Goal: Information Seeking & Learning: Learn about a topic

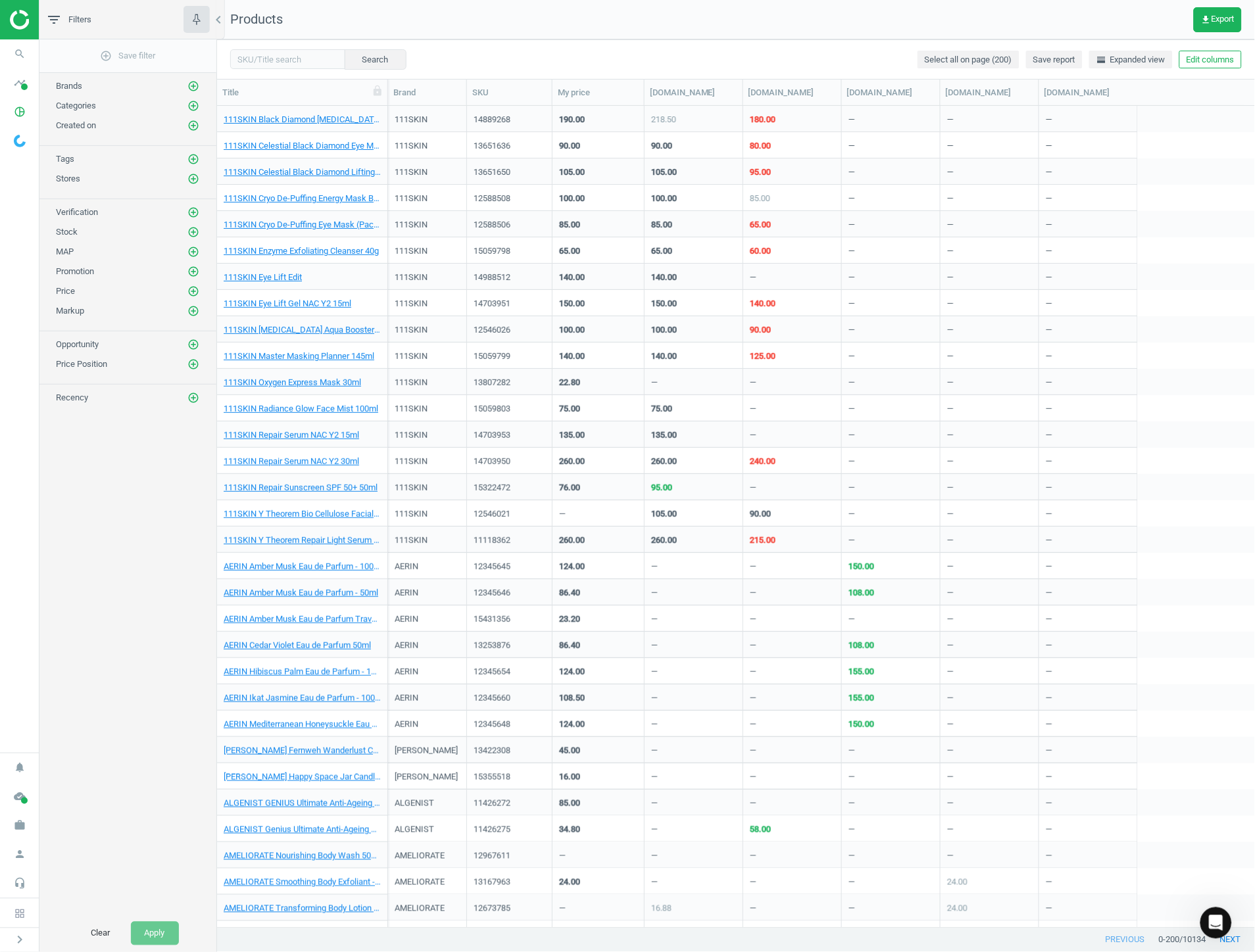
scroll to position [810, 1028]
click at [215, 16] on icon "chevron_left" at bounding box center [218, 20] width 16 height 16
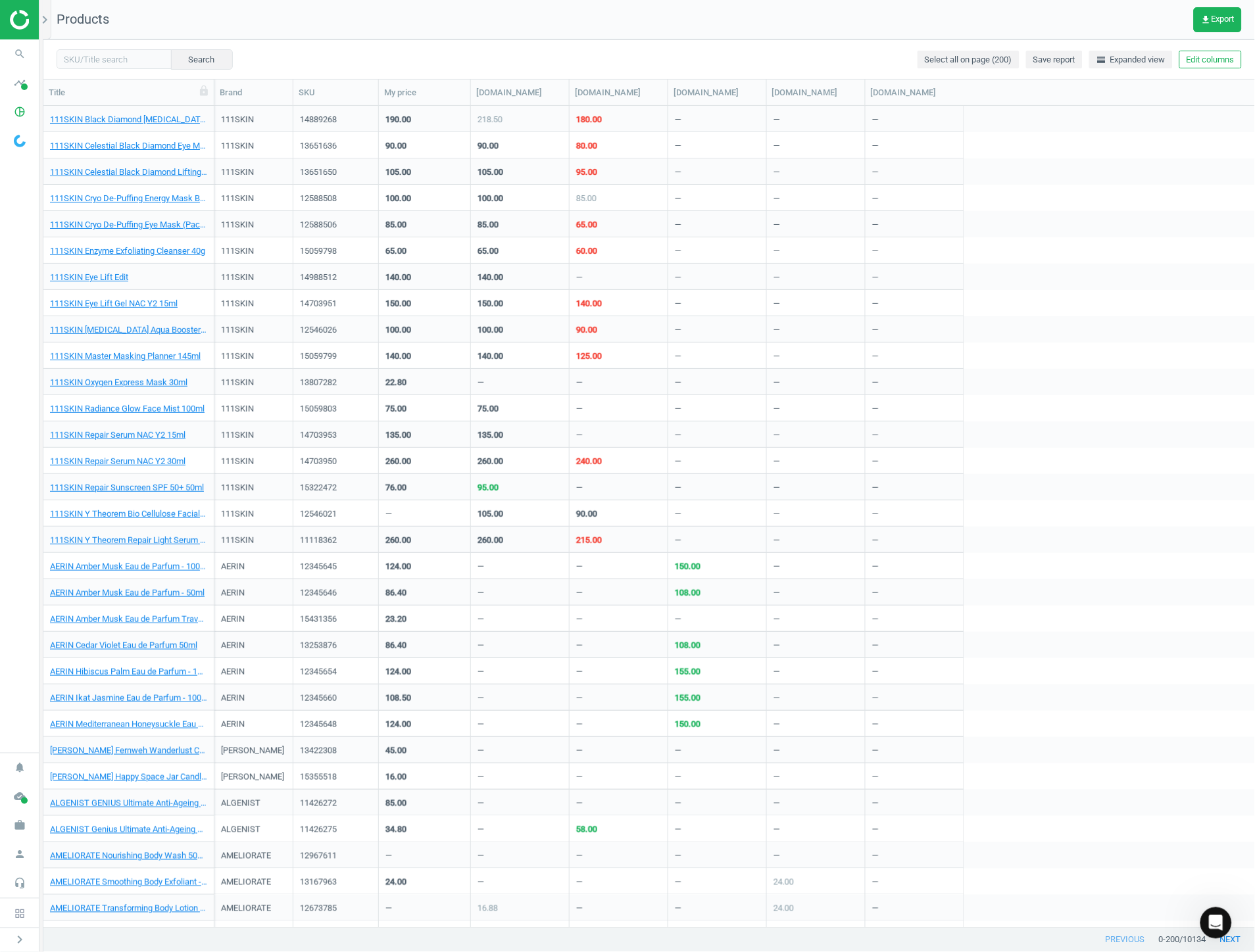
scroll to position [810, 1201]
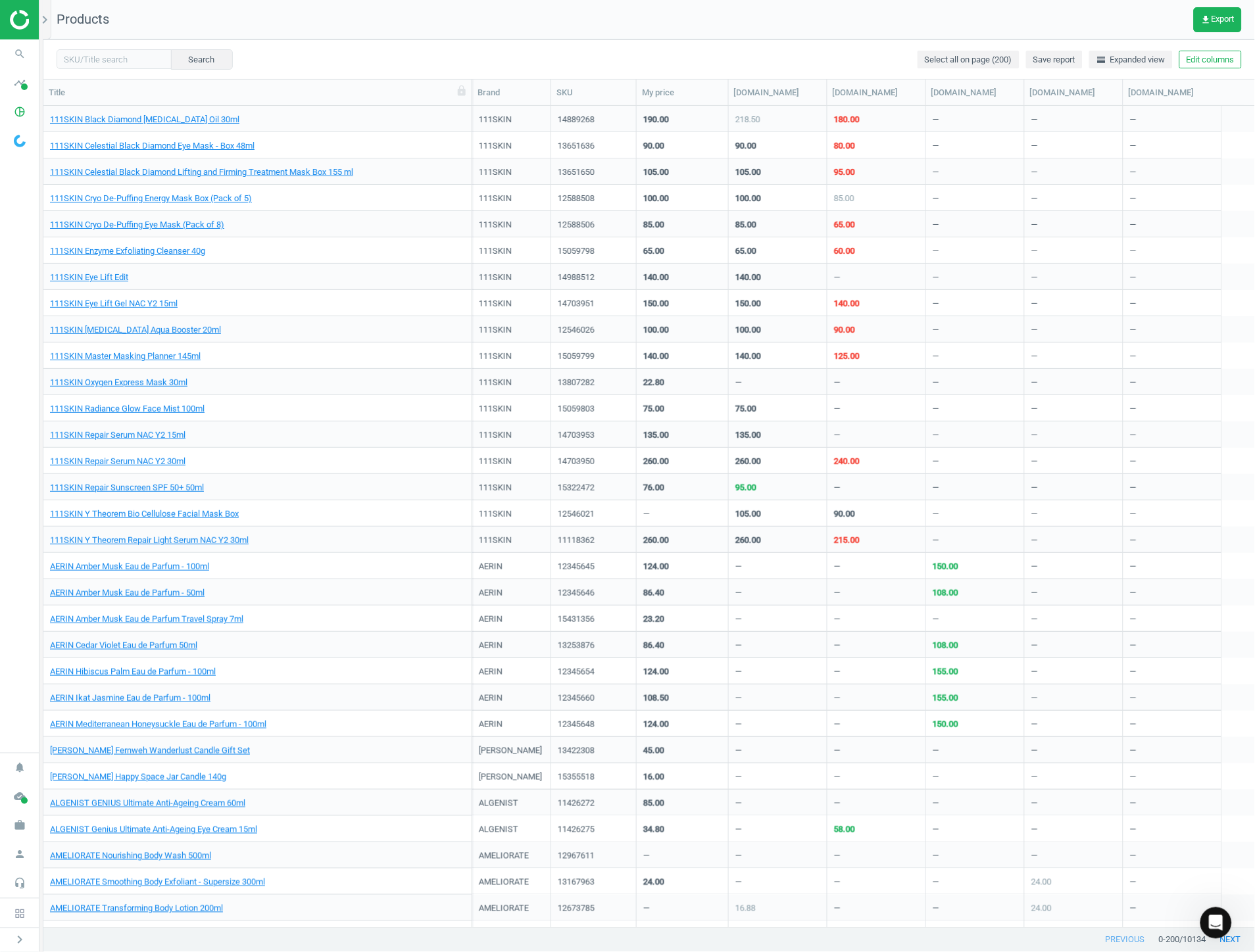
drag, startPoint x: 213, startPoint y: 87, endPoint x: 476, endPoint y: 96, distance: 263.2
click at [476, 96] on div at bounding box center [471, 92] width 13 height 26
drag, startPoint x: 90, startPoint y: 55, endPoint x: 101, endPoint y: 55, distance: 11.0
click at [90, 55] on input "text" at bounding box center [114, 59] width 115 height 20
paste input "16858550"
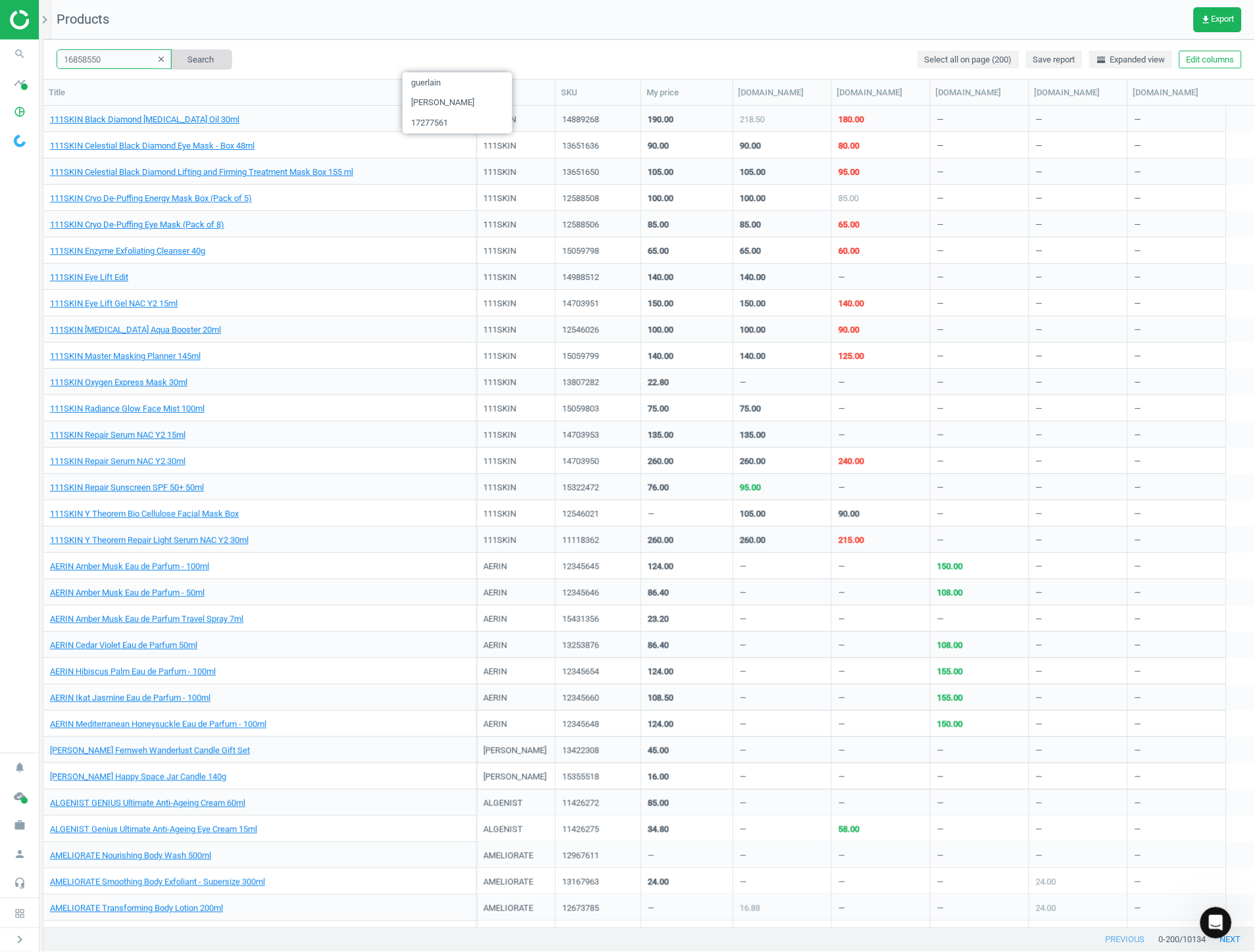
type input "16858550"
click at [196, 61] on button "Search" at bounding box center [201, 59] width 62 height 20
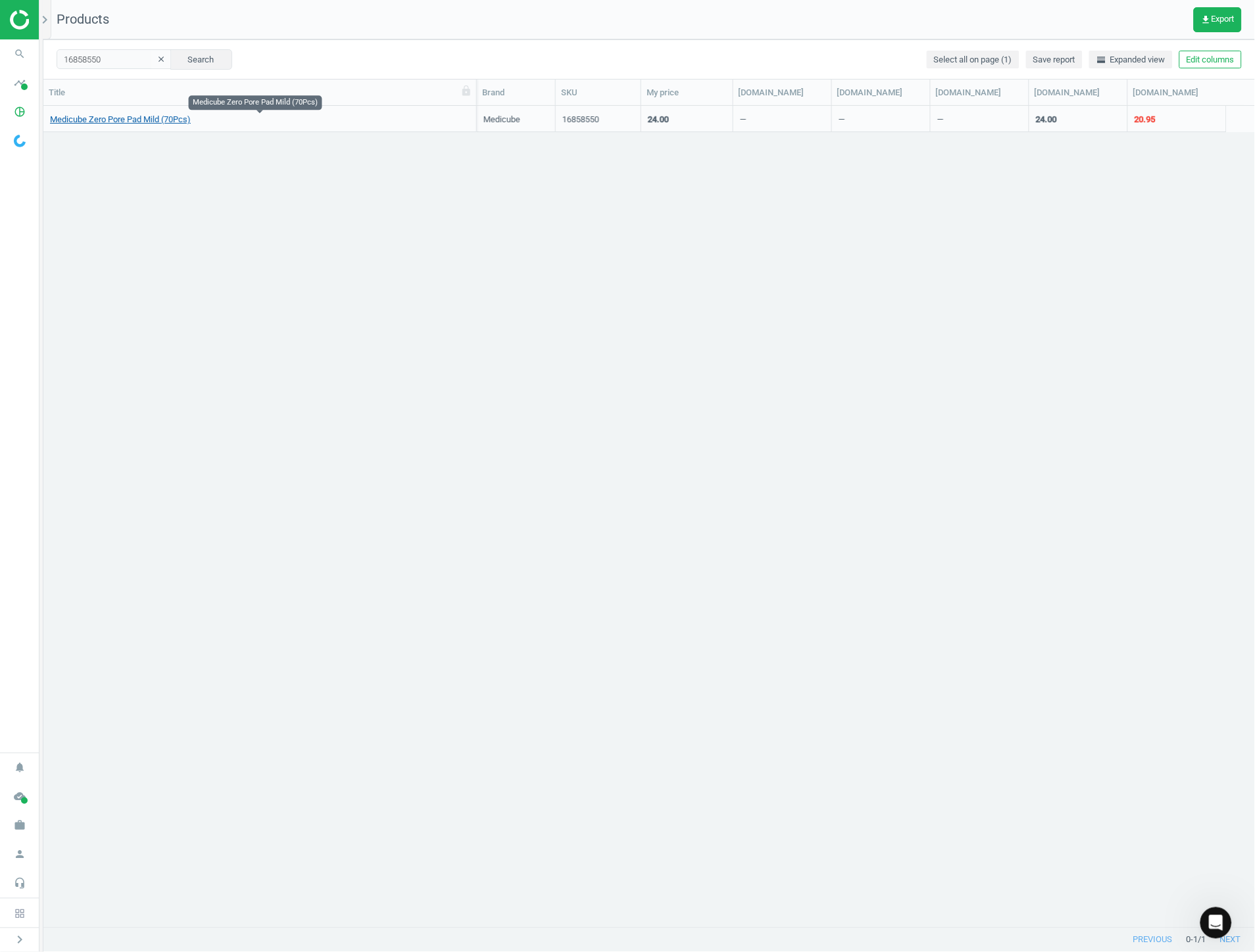
click at [115, 121] on link "Medicube Zero Pore Pad Mild (70Pcs)" at bounding box center [120, 120] width 141 height 12
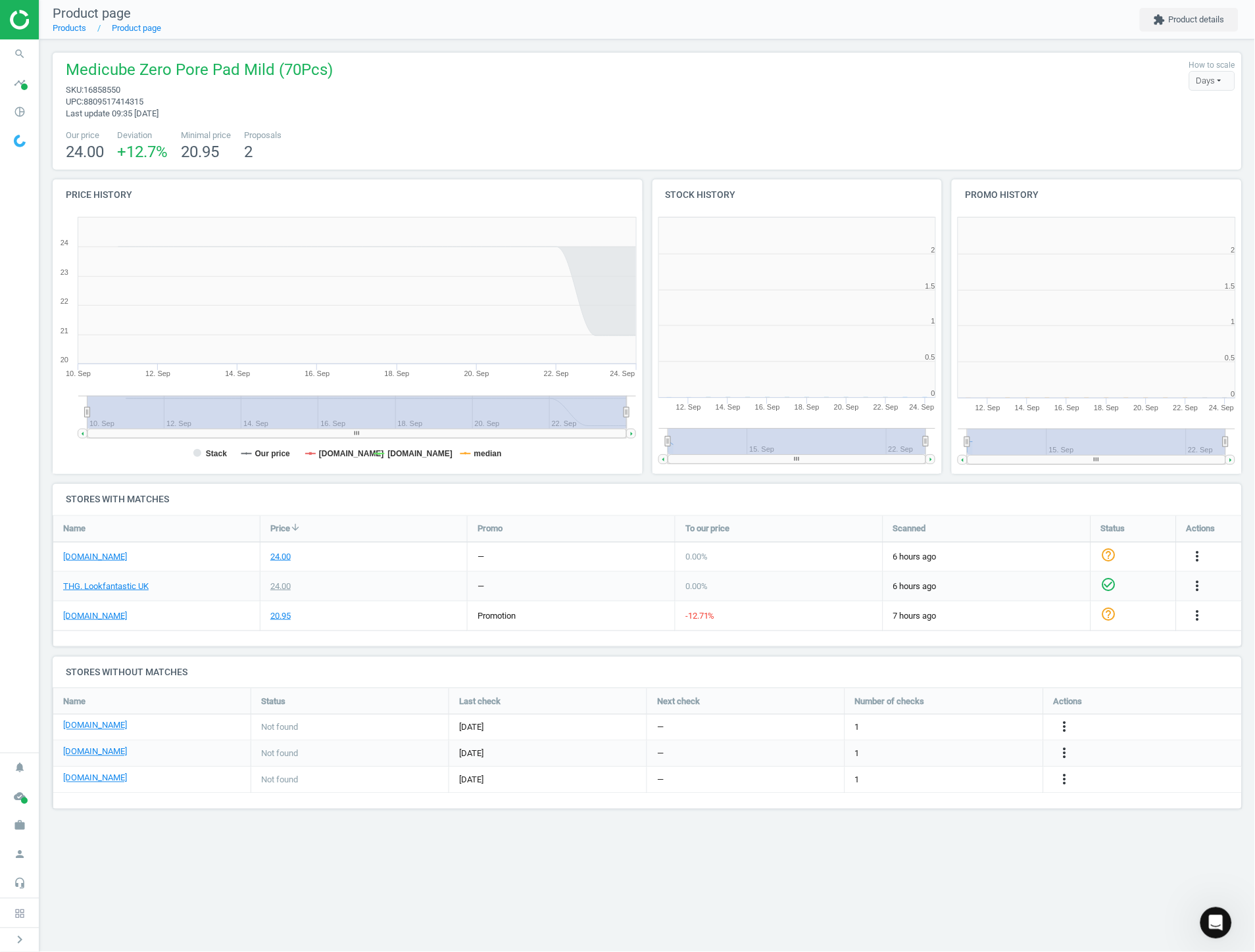
scroll to position [286, 313]
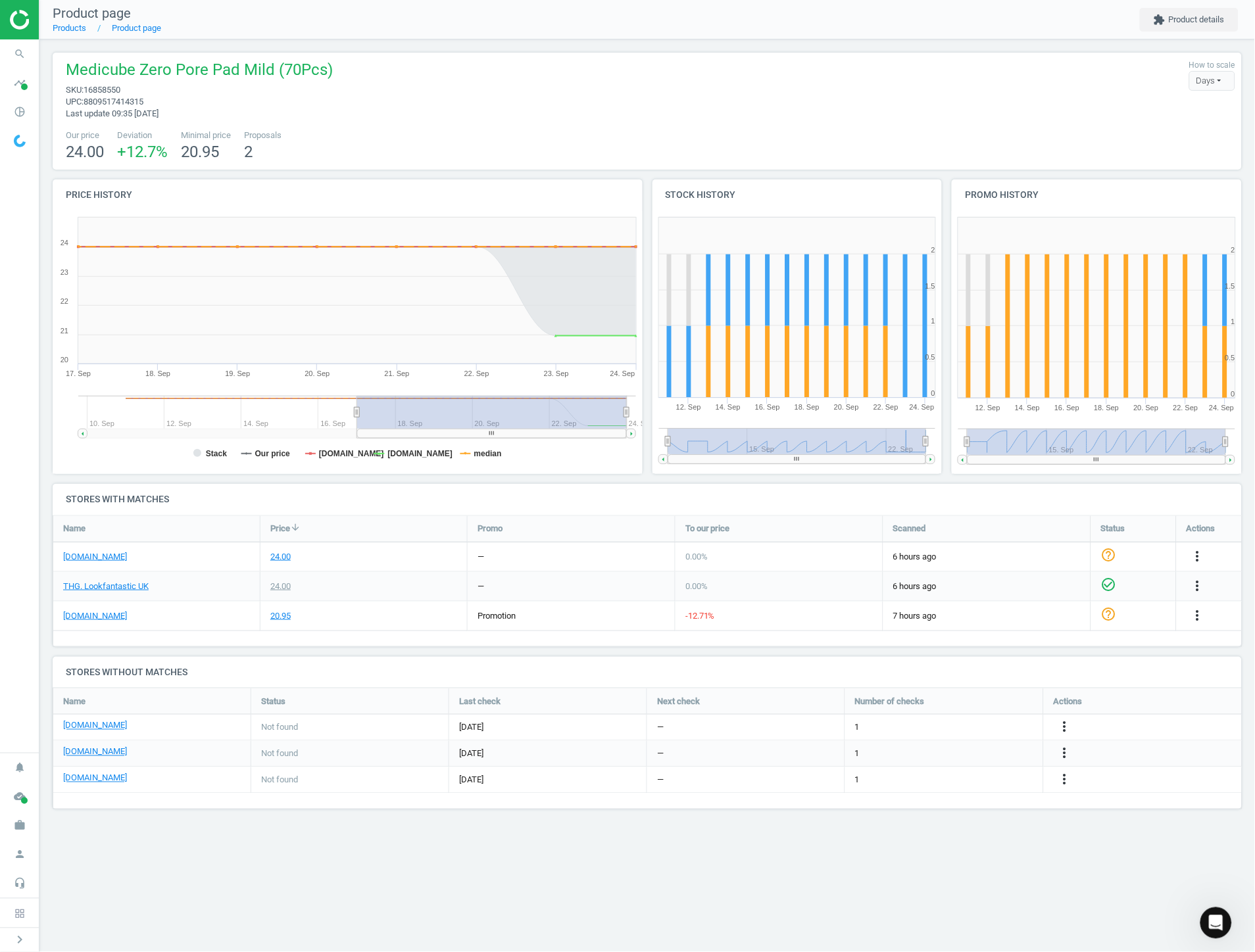
drag, startPoint x: 87, startPoint y: 416, endPoint x: 504, endPoint y: 391, distance: 417.7
click at [504, 391] on icon "Created with Highstock 6.2.0 Stack Our price [DOMAIN_NAME] [DOMAIN_NAME] median…" at bounding box center [348, 343] width 590 height 264
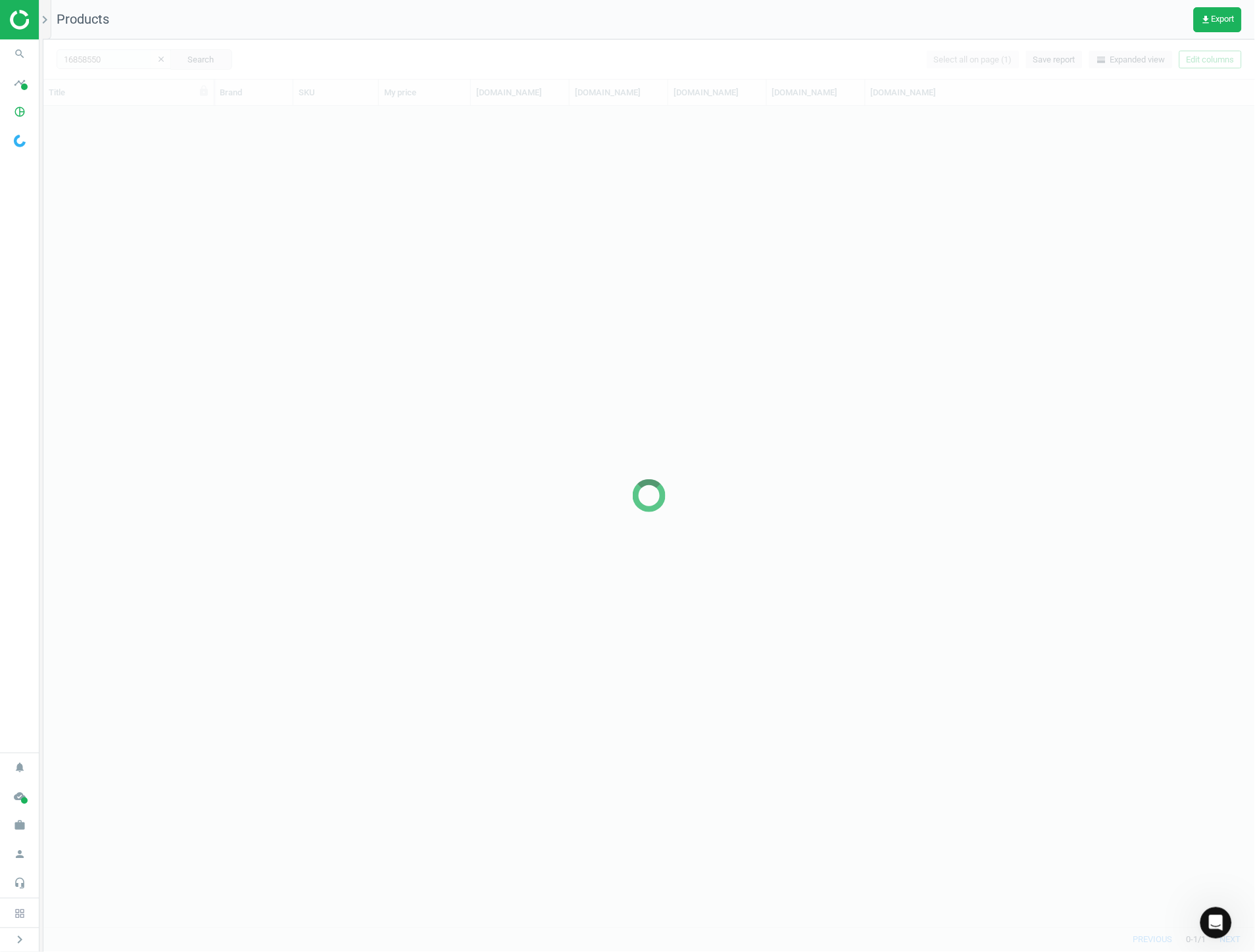
scroll to position [810, 1201]
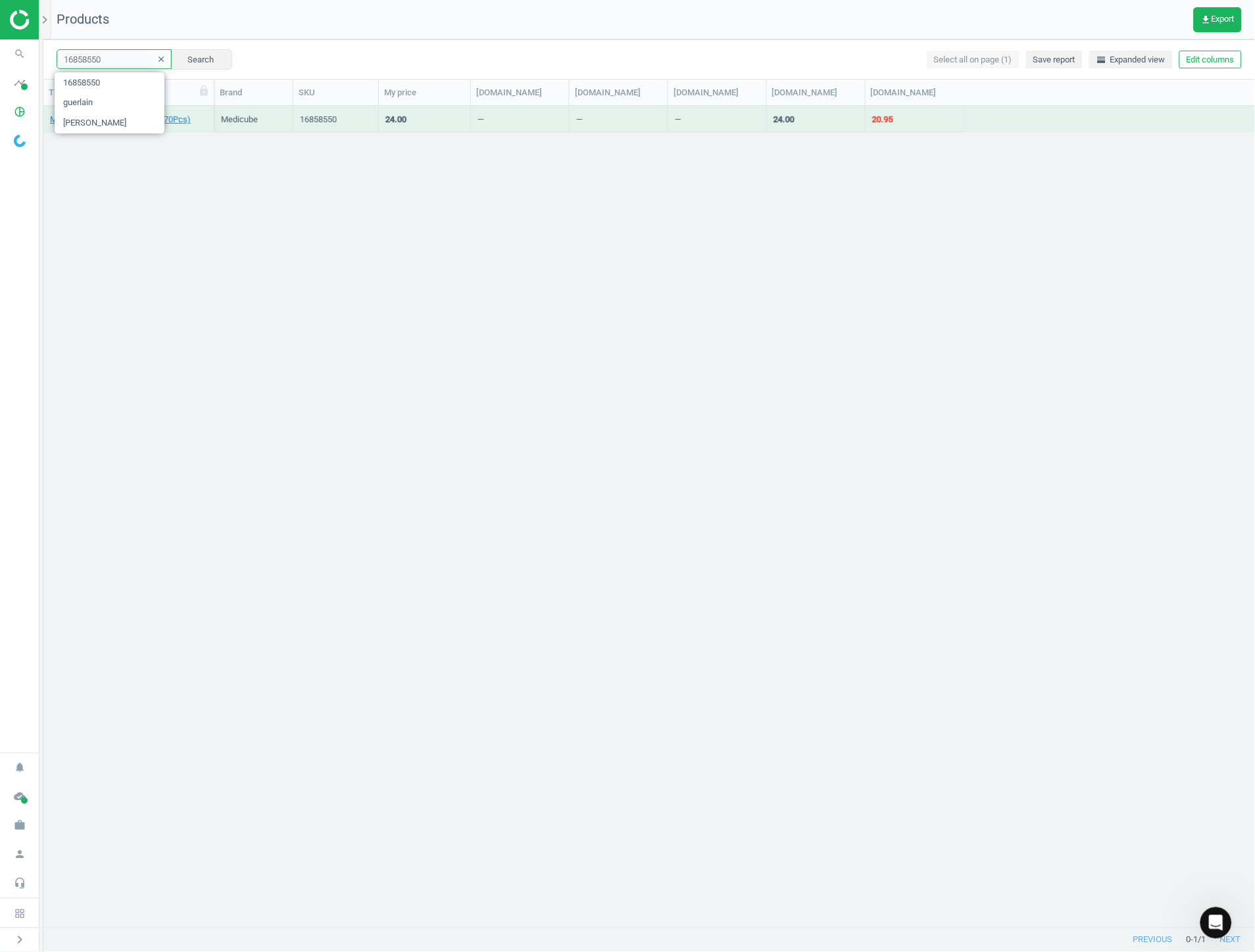
click at [106, 56] on input "16858550" at bounding box center [114, 59] width 115 height 20
paste input "962135"
type input "16962135"
click at [179, 55] on button "Search" at bounding box center [201, 59] width 62 height 20
click at [129, 118] on link "[PERSON_NAME] Miutine Eau de Parfum 100ml" at bounding box center [129, 120] width 157 height 12
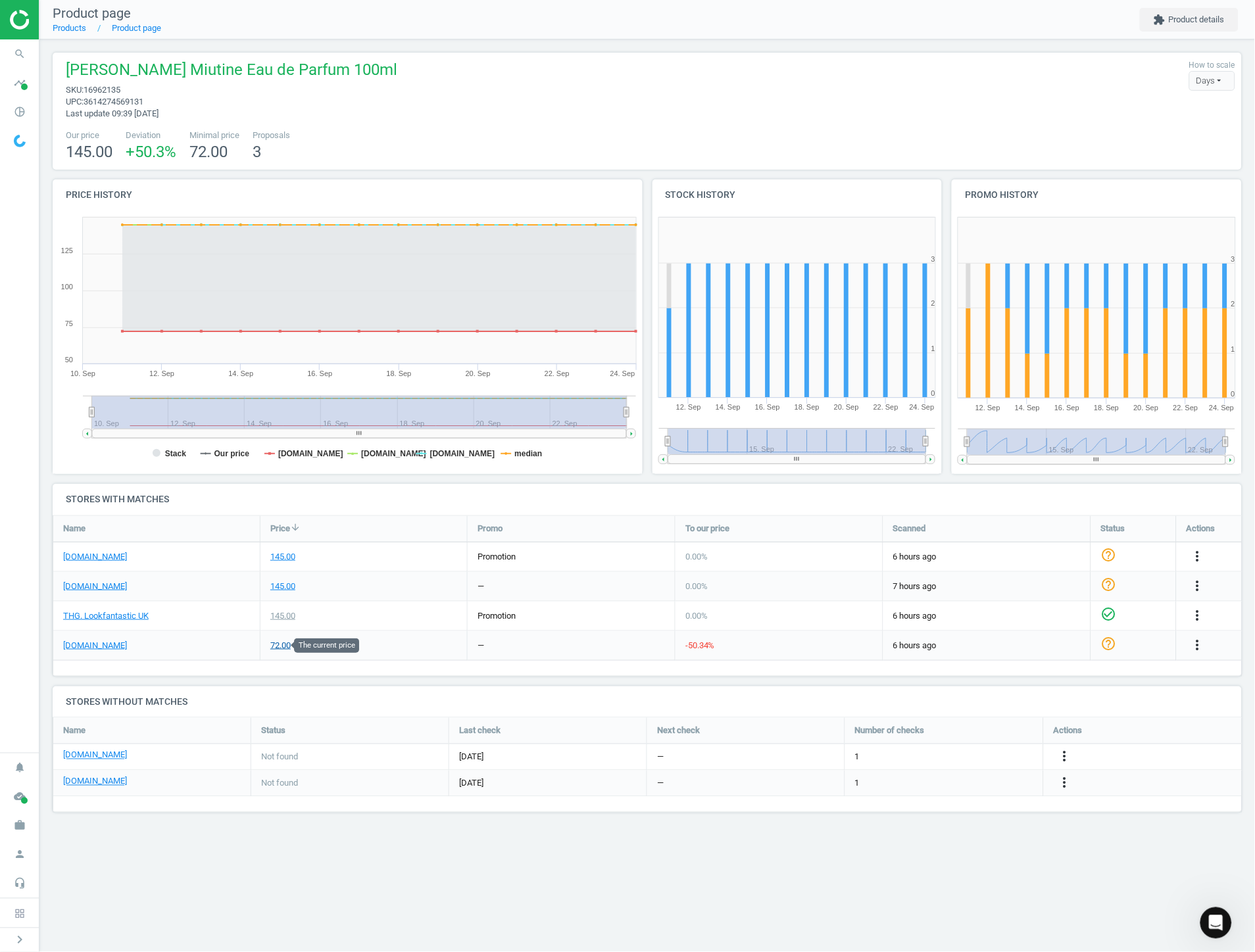
click at [273, 646] on div "72.00" at bounding box center [280, 646] width 21 height 12
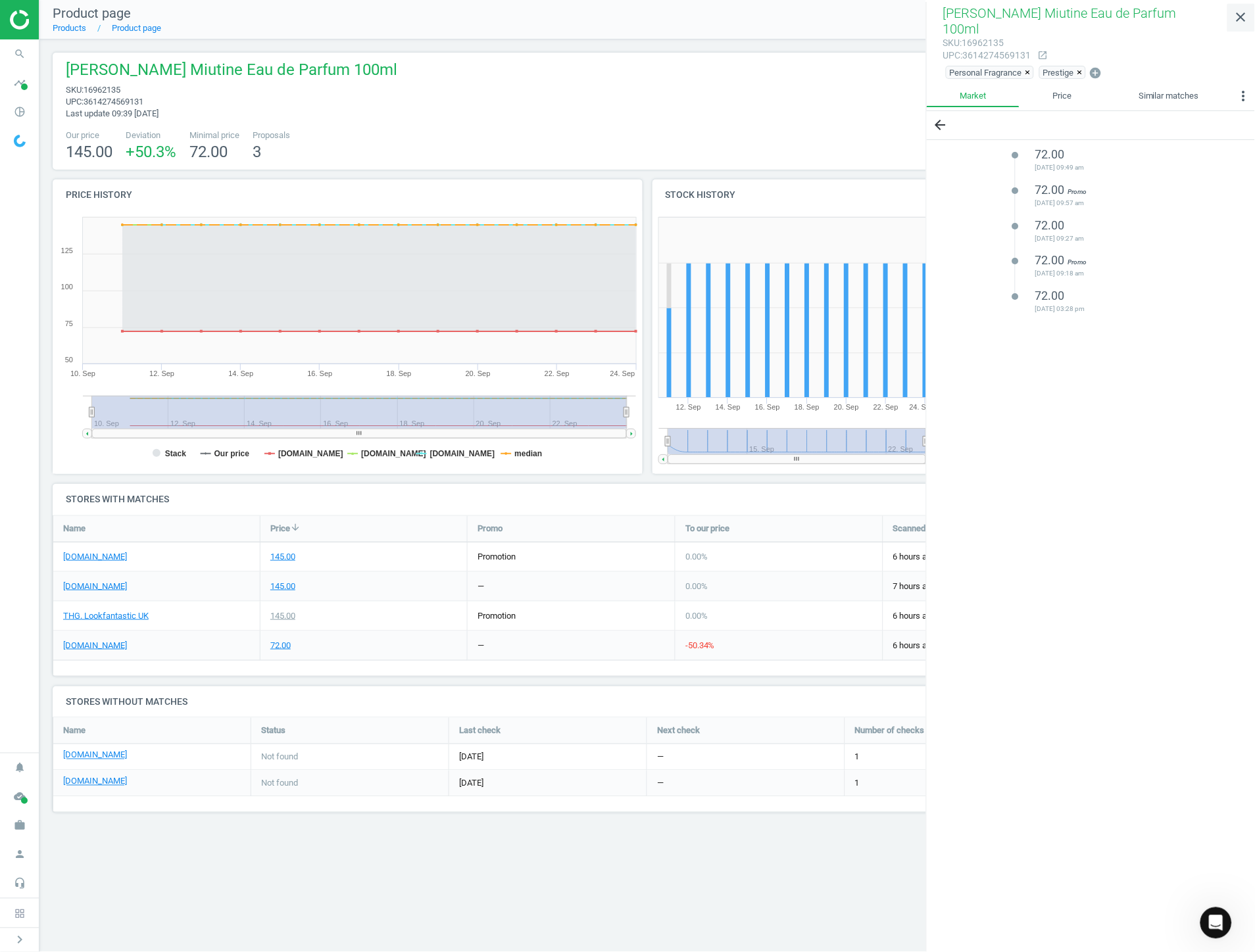
click at [1238, 16] on icon "close" at bounding box center [1241, 17] width 16 height 16
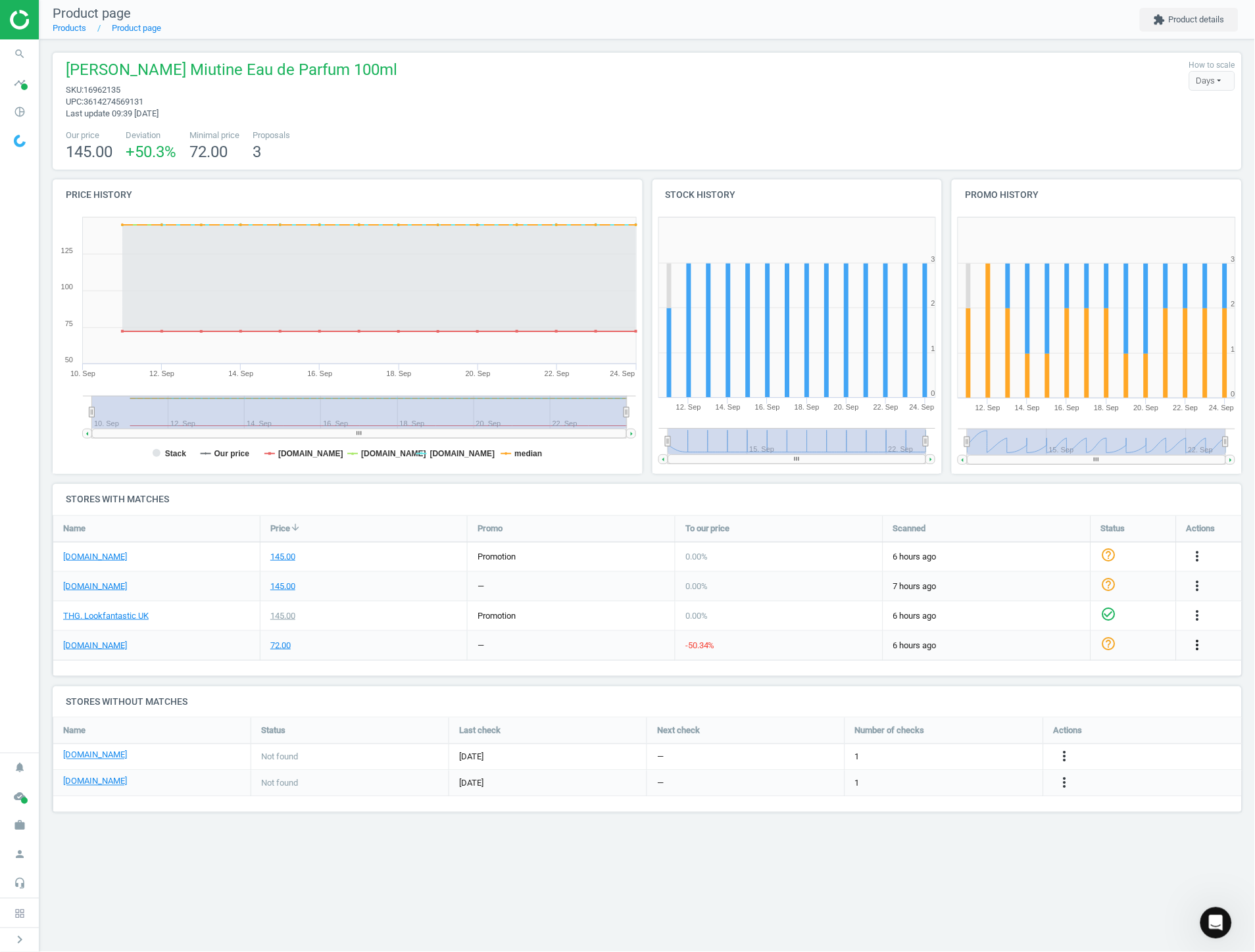
click at [1201, 649] on icon "more_vert" at bounding box center [1198, 645] width 16 height 16
click at [1070, 678] on link "Edit URL/product option" at bounding box center [1094, 676] width 180 height 21
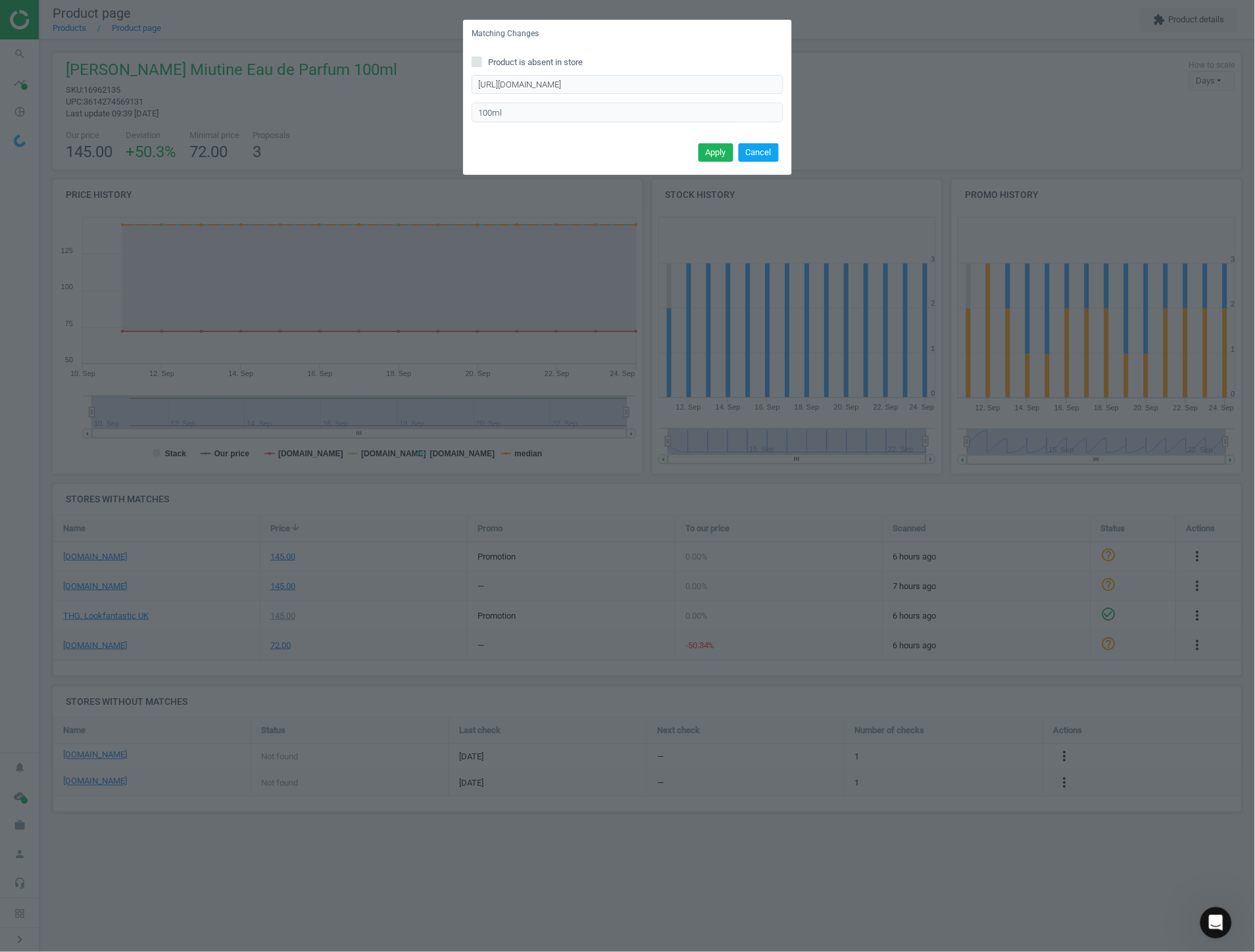
click at [763, 151] on button "Cancel" at bounding box center [758, 152] width 40 height 19
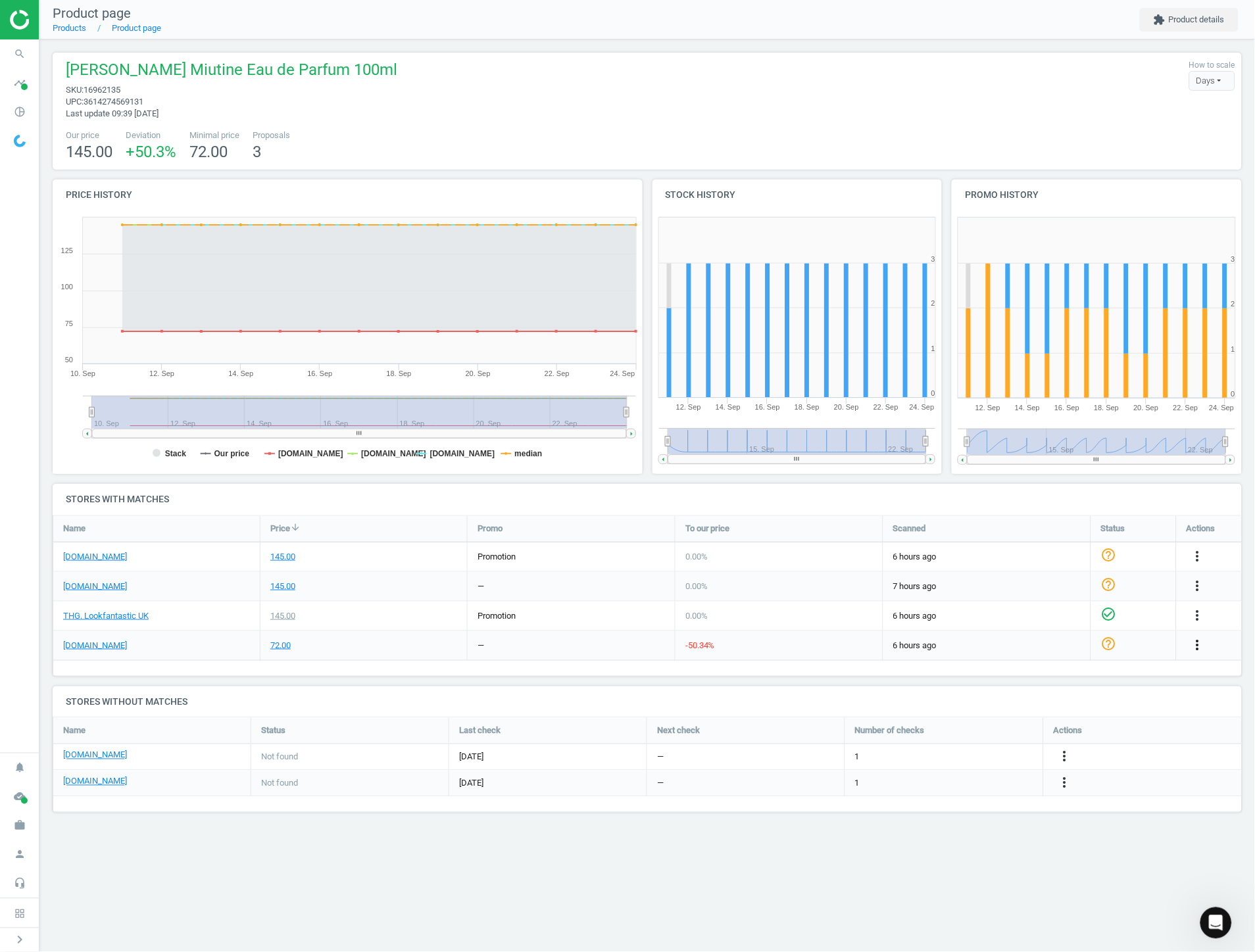
click at [1195, 640] on icon "more_vert" at bounding box center [1198, 645] width 16 height 16
click at [1099, 658] on link "Report error in other" at bounding box center [1094, 655] width 180 height 21
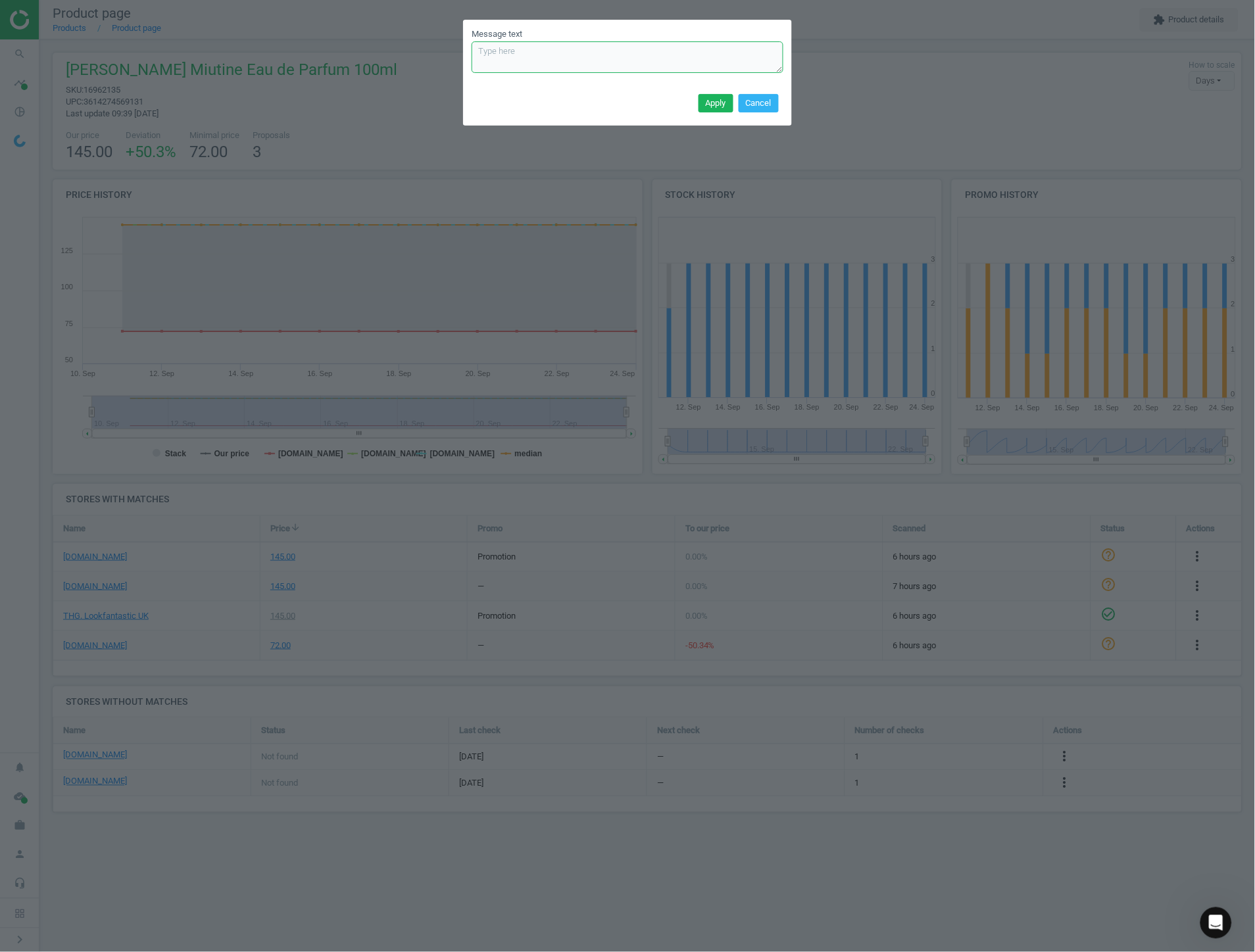
click at [715, 60] on textarea "Message text" at bounding box center [628, 57] width 312 height 31
type textarea "Incorrectly matched to 30ml"
click at [710, 100] on button "Apply" at bounding box center [715, 103] width 34 height 19
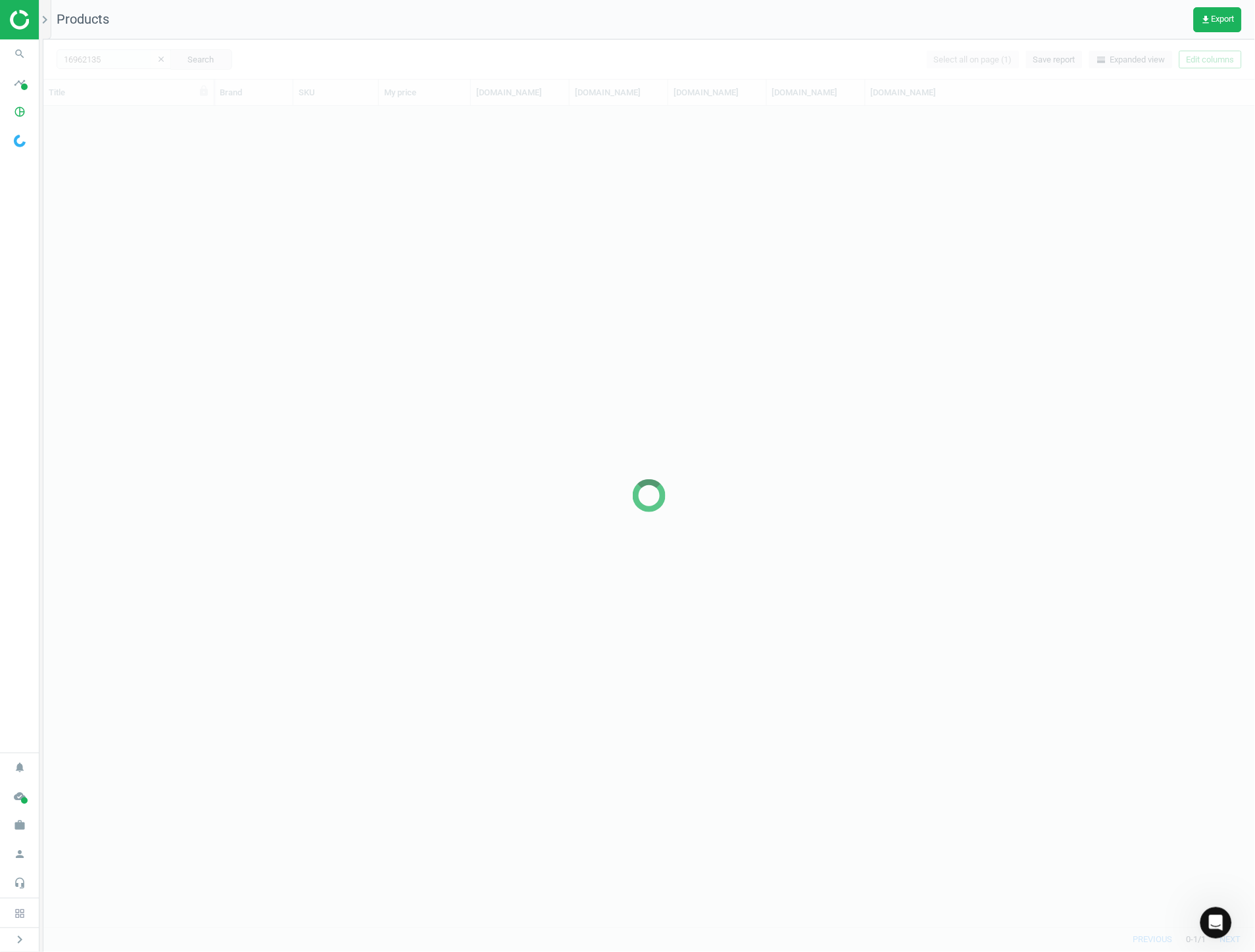
scroll to position [810, 1201]
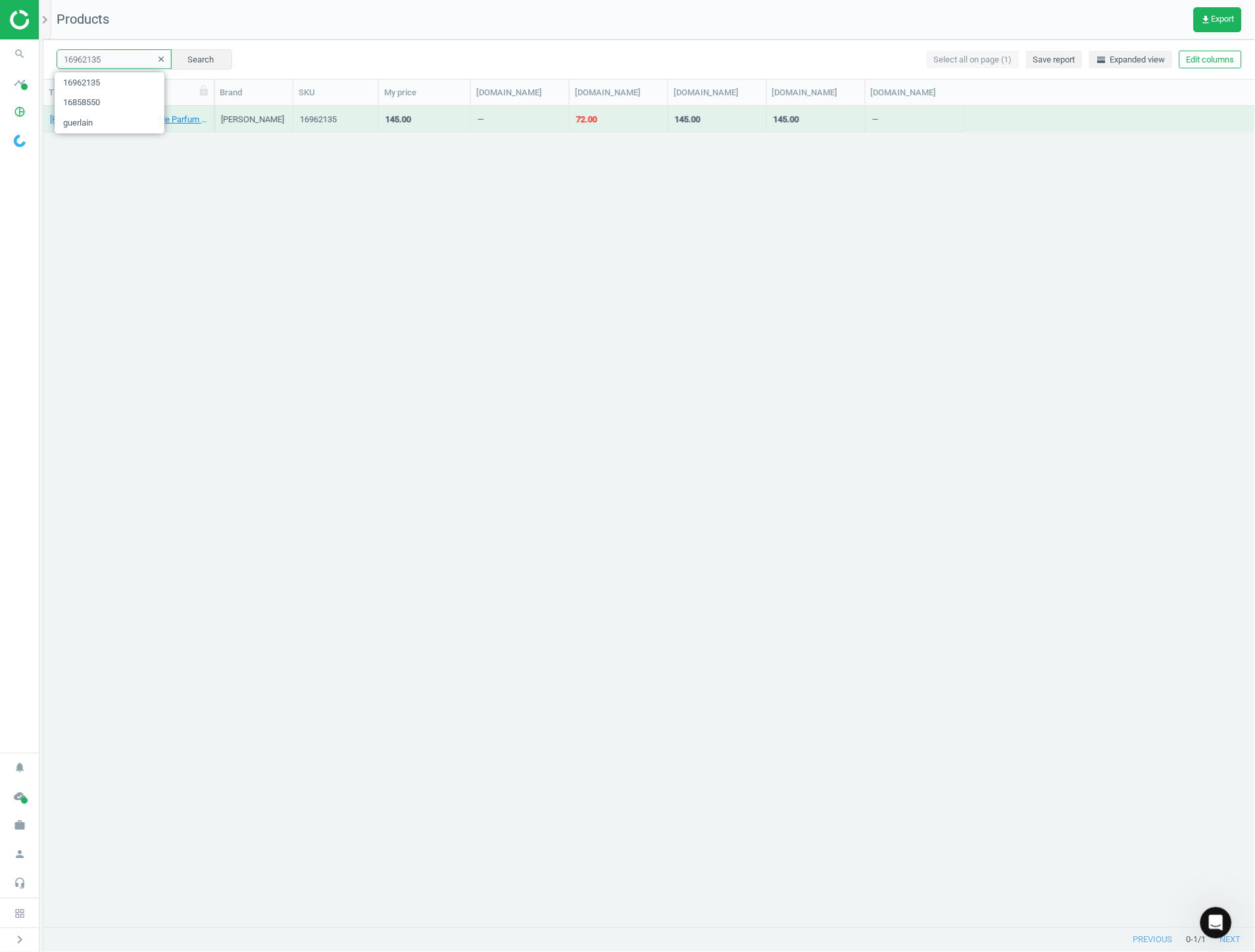
click at [115, 60] on input "16962135" at bounding box center [114, 59] width 115 height 20
paste input "07491"
type input "16907491"
click at [181, 57] on button "Search" at bounding box center [201, 59] width 62 height 20
click at [121, 120] on link "Nanobrow Lamination Kit" at bounding box center [96, 120] width 93 height 12
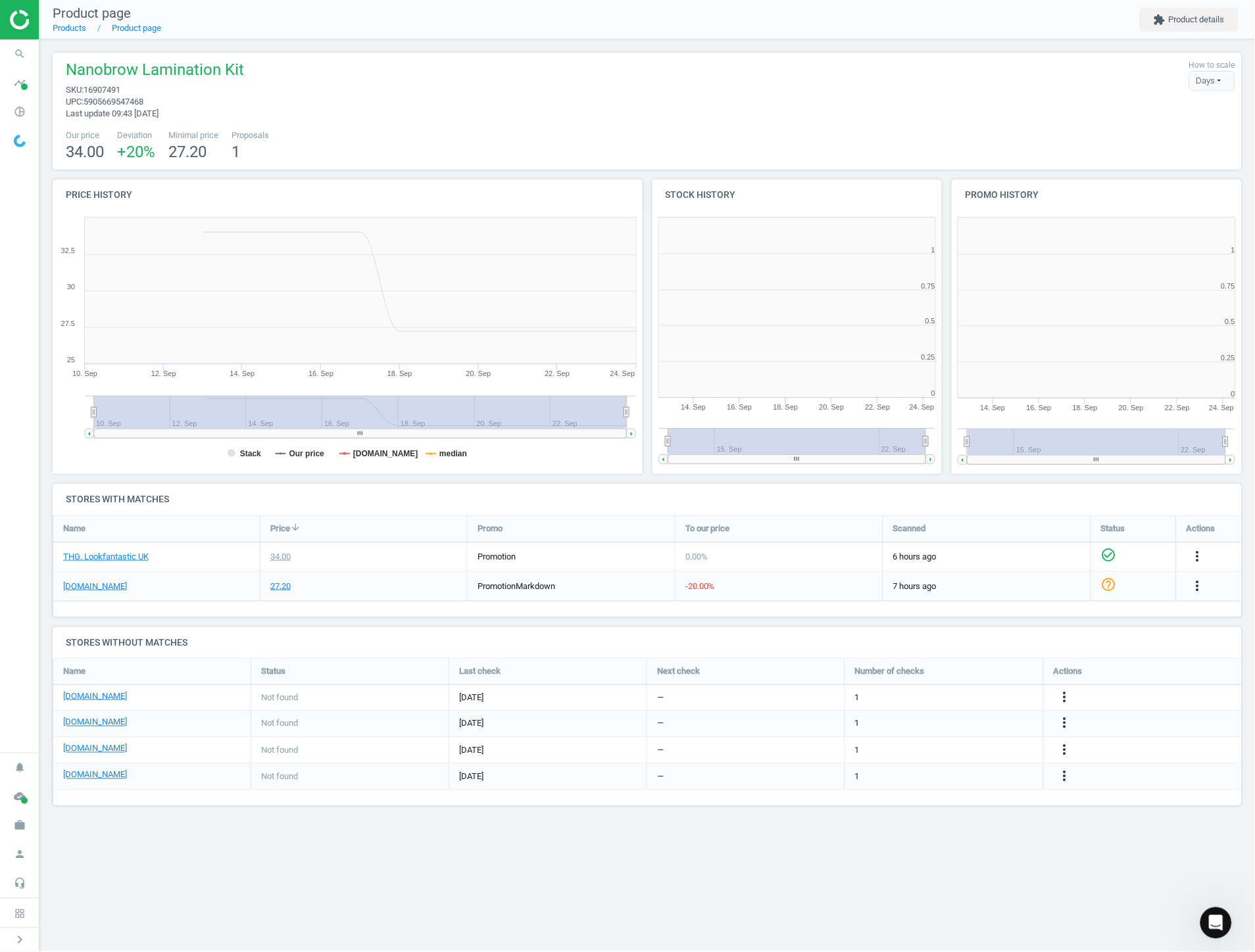
scroll to position [7, 7]
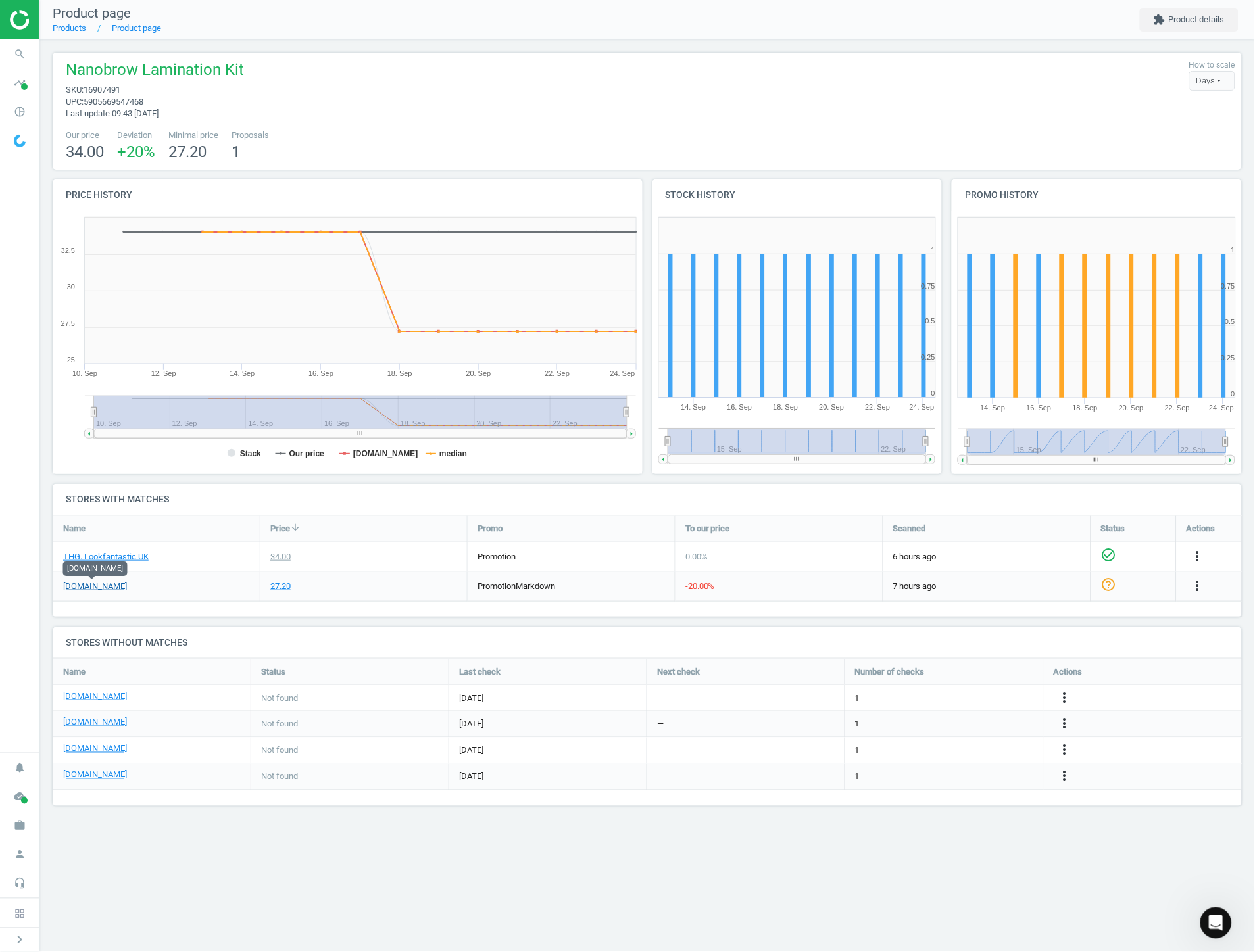
click at [93, 584] on link "[DOMAIN_NAME]" at bounding box center [94, 587] width 64 height 12
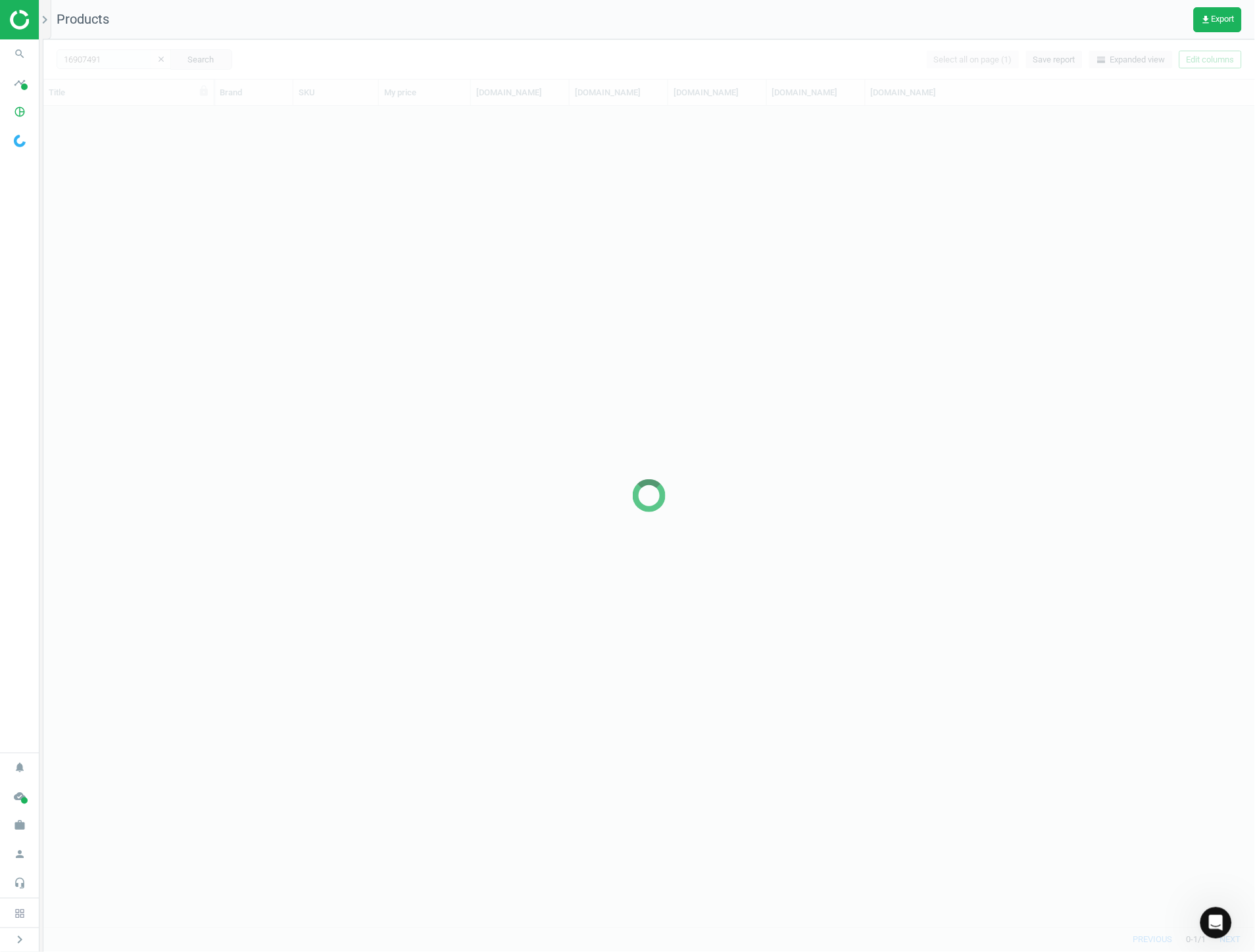
scroll to position [810, 1201]
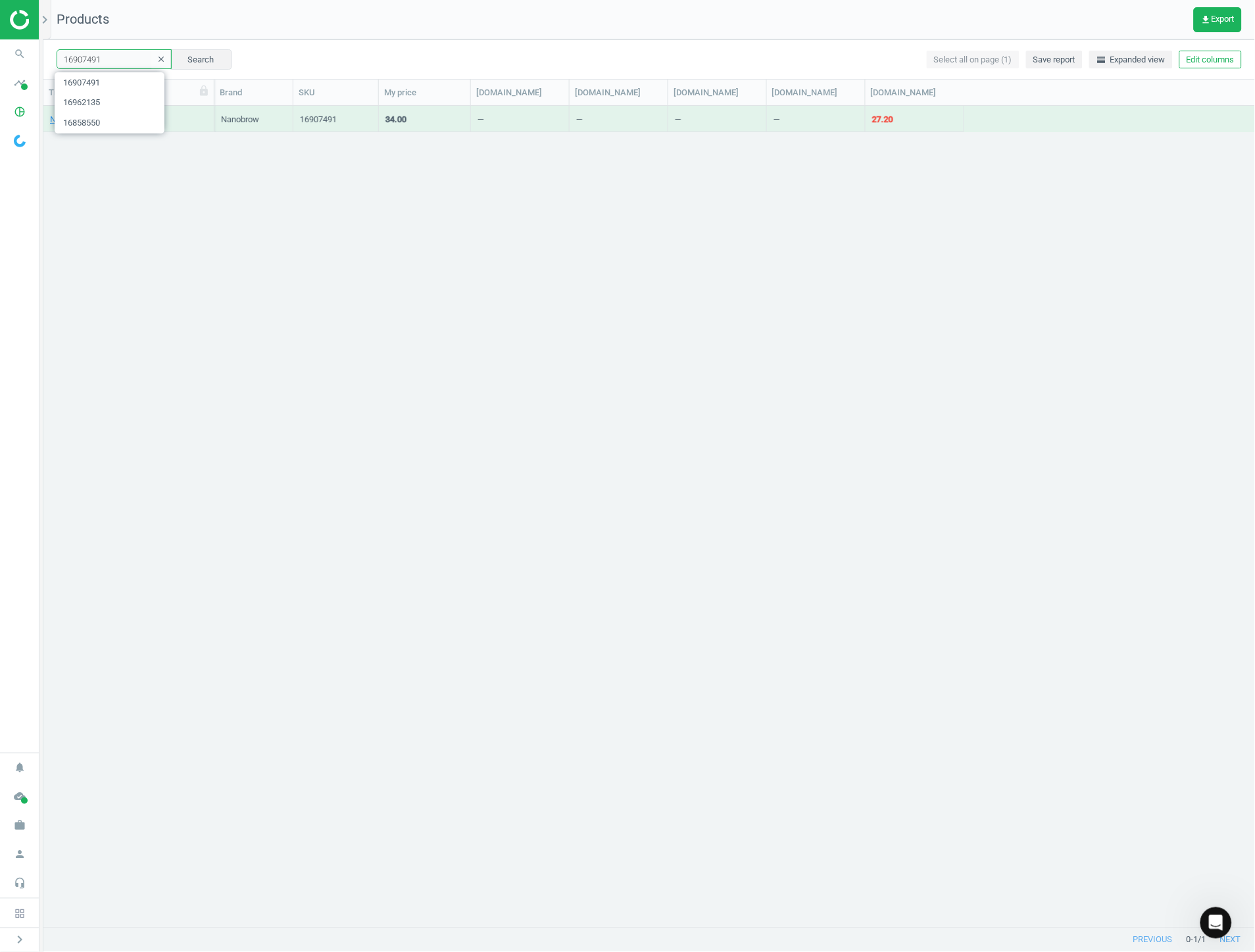
click at [114, 61] on input "16907491" at bounding box center [114, 59] width 115 height 20
paste input "7041759"
type input "17041759"
click at [182, 55] on button "Search" at bounding box center [201, 59] width 62 height 20
click at [108, 116] on link "[PERSON_NAME] [PERSON_NAME] Eau de Parfum 50ml" at bounding box center [129, 120] width 157 height 12
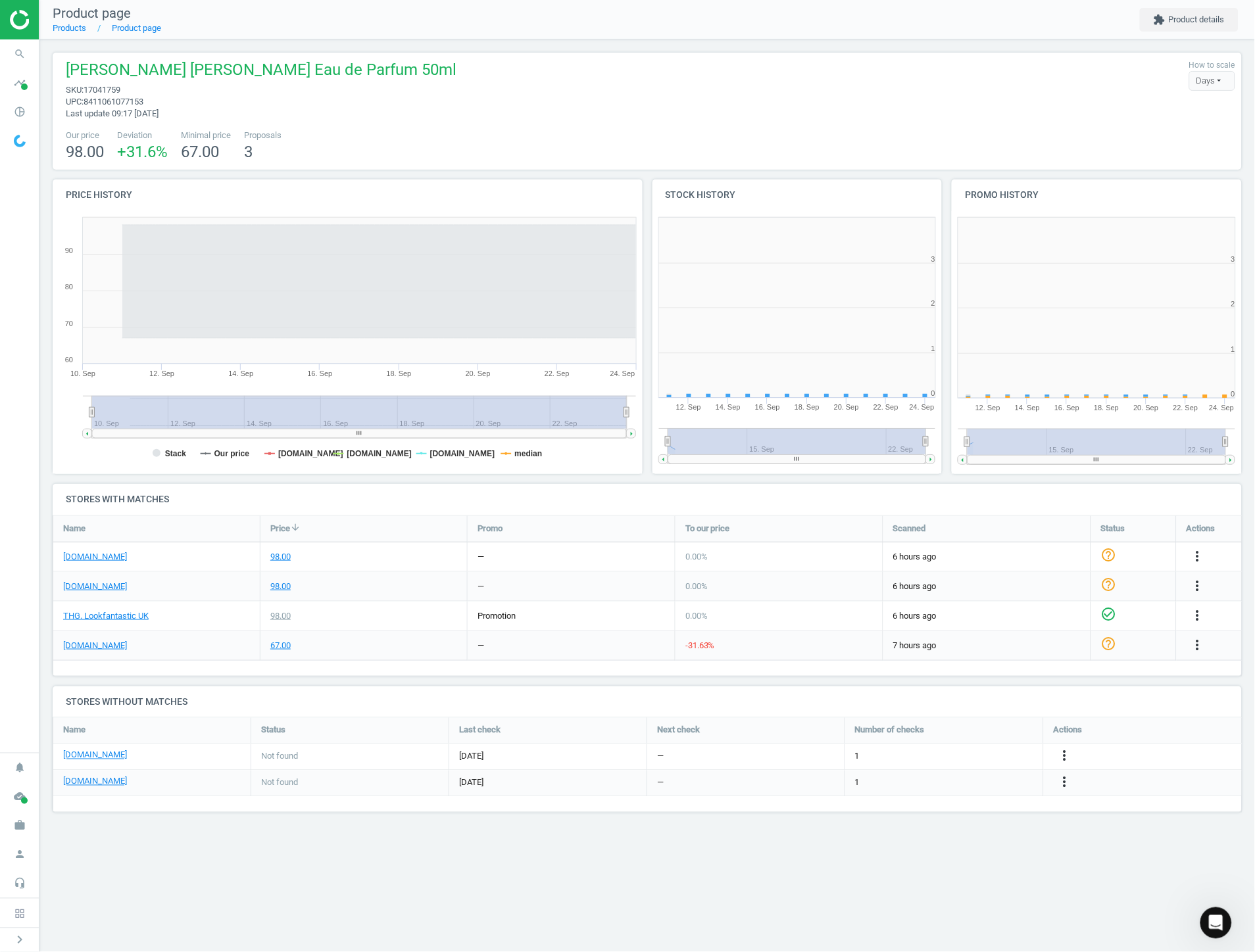
scroll to position [286, 313]
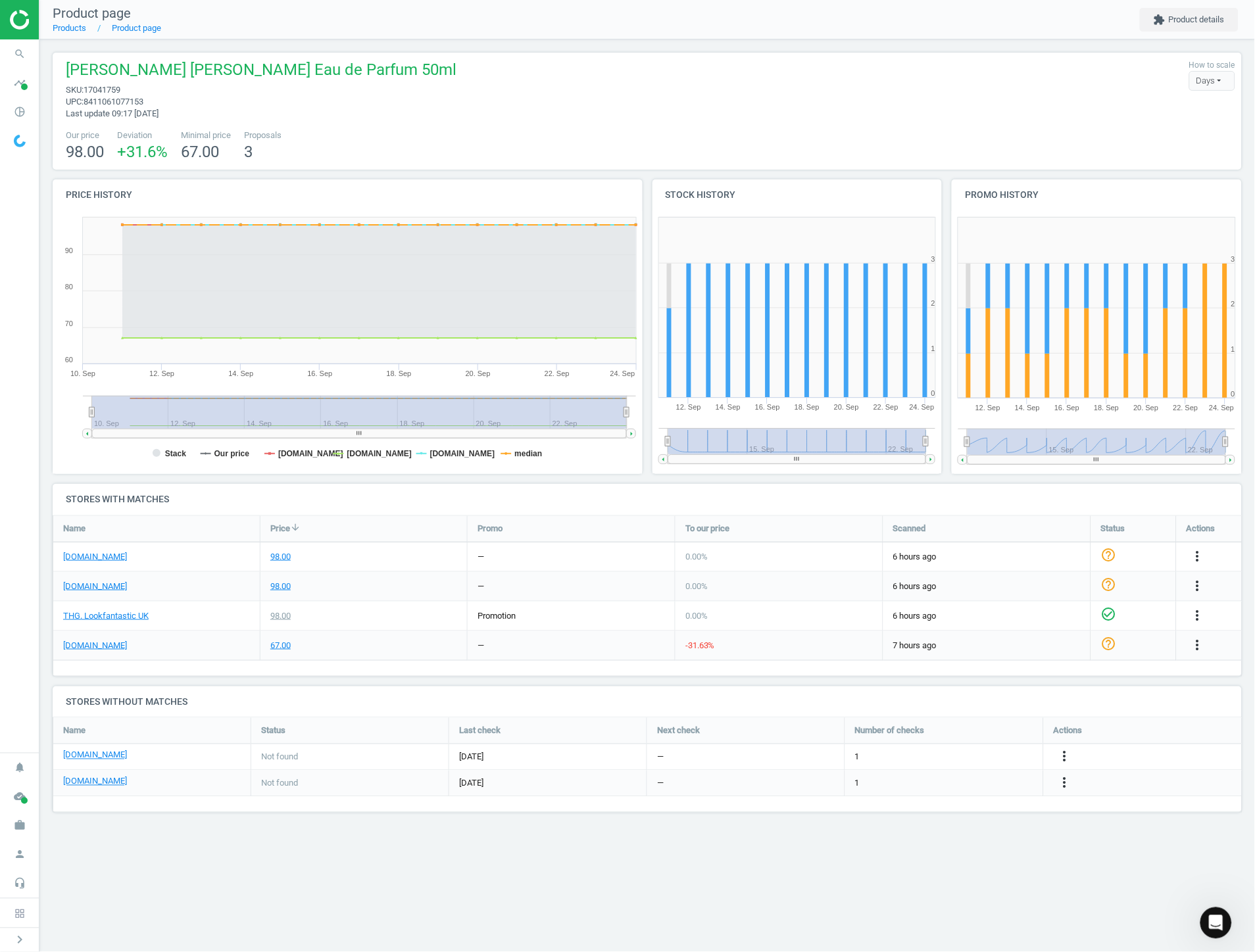
click at [936, 862] on div "Product page Products Product page extension Product details [PERSON_NAME] [PER…" at bounding box center [647, 476] width 1216 height 952
drag, startPoint x: 936, startPoint y: 860, endPoint x: 934, endPoint y: 837, distance: 23.1
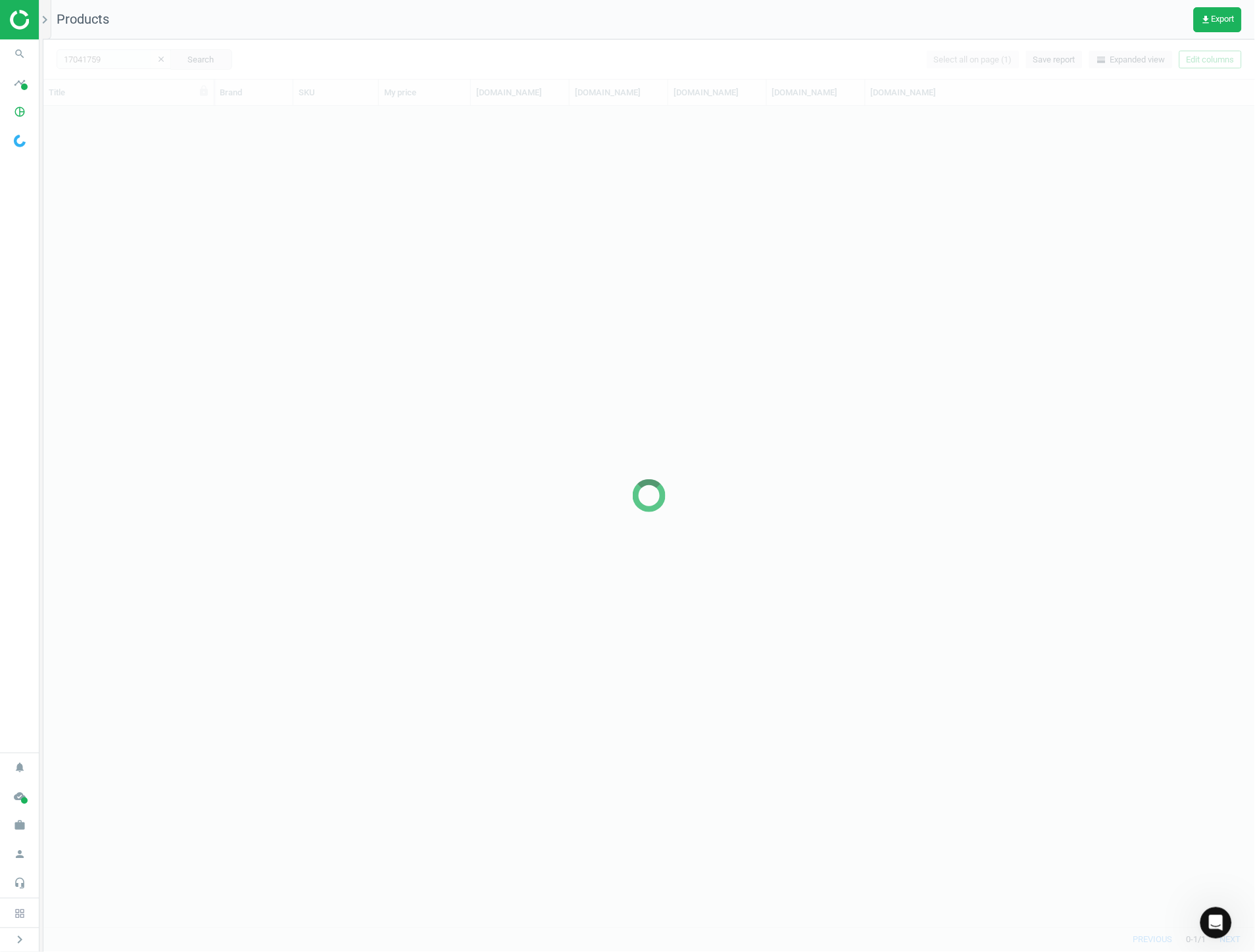
scroll to position [810, 1201]
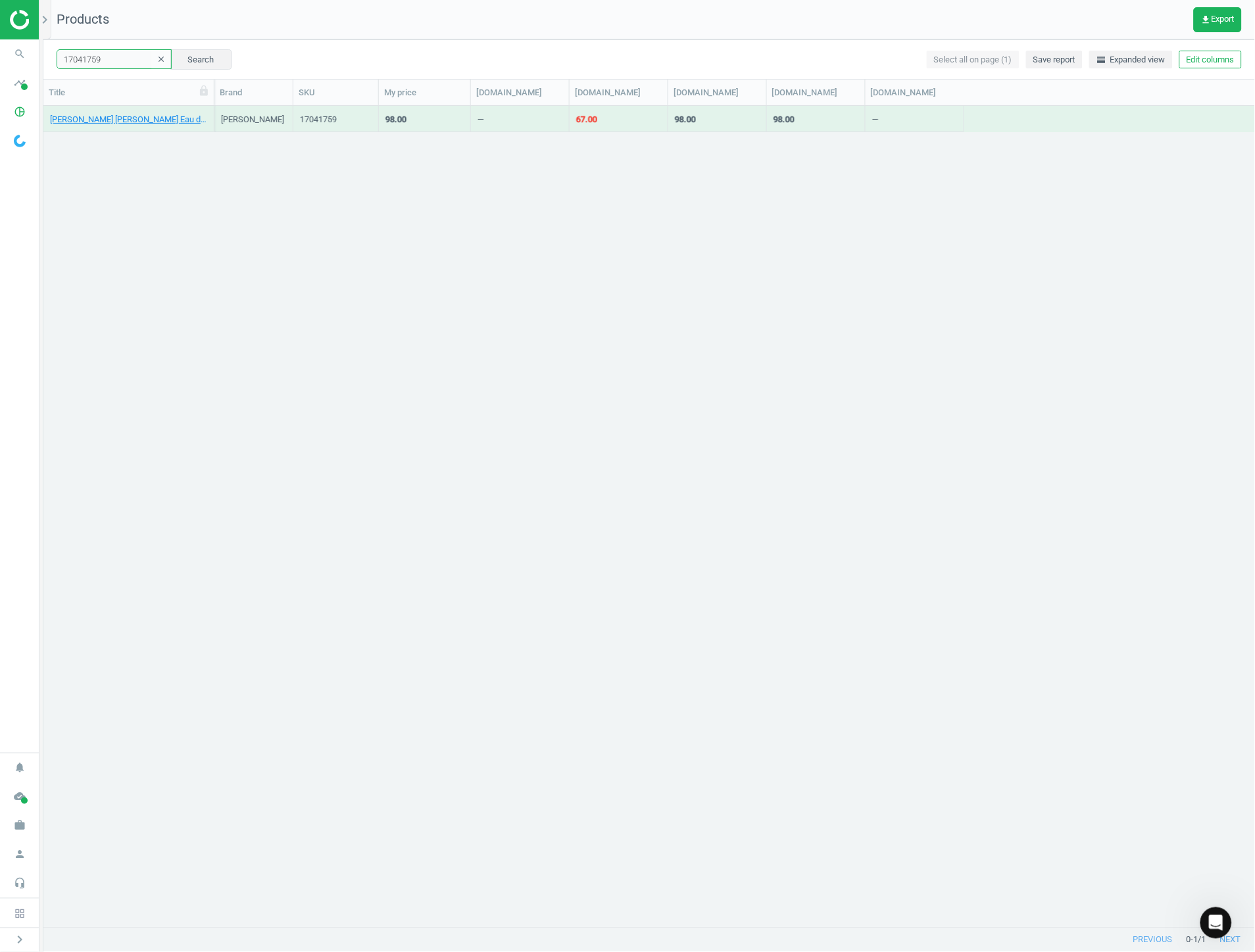
click at [136, 66] on input "17041759" at bounding box center [114, 59] width 115 height 20
paste input "5990550"
type input "15990550"
click at [189, 65] on button "Search" at bounding box center [201, 59] width 62 height 20
click at [114, 120] on link "Kérastase Gloss Absolu Shampoo and Conditoner Bundle" at bounding box center [129, 120] width 157 height 12
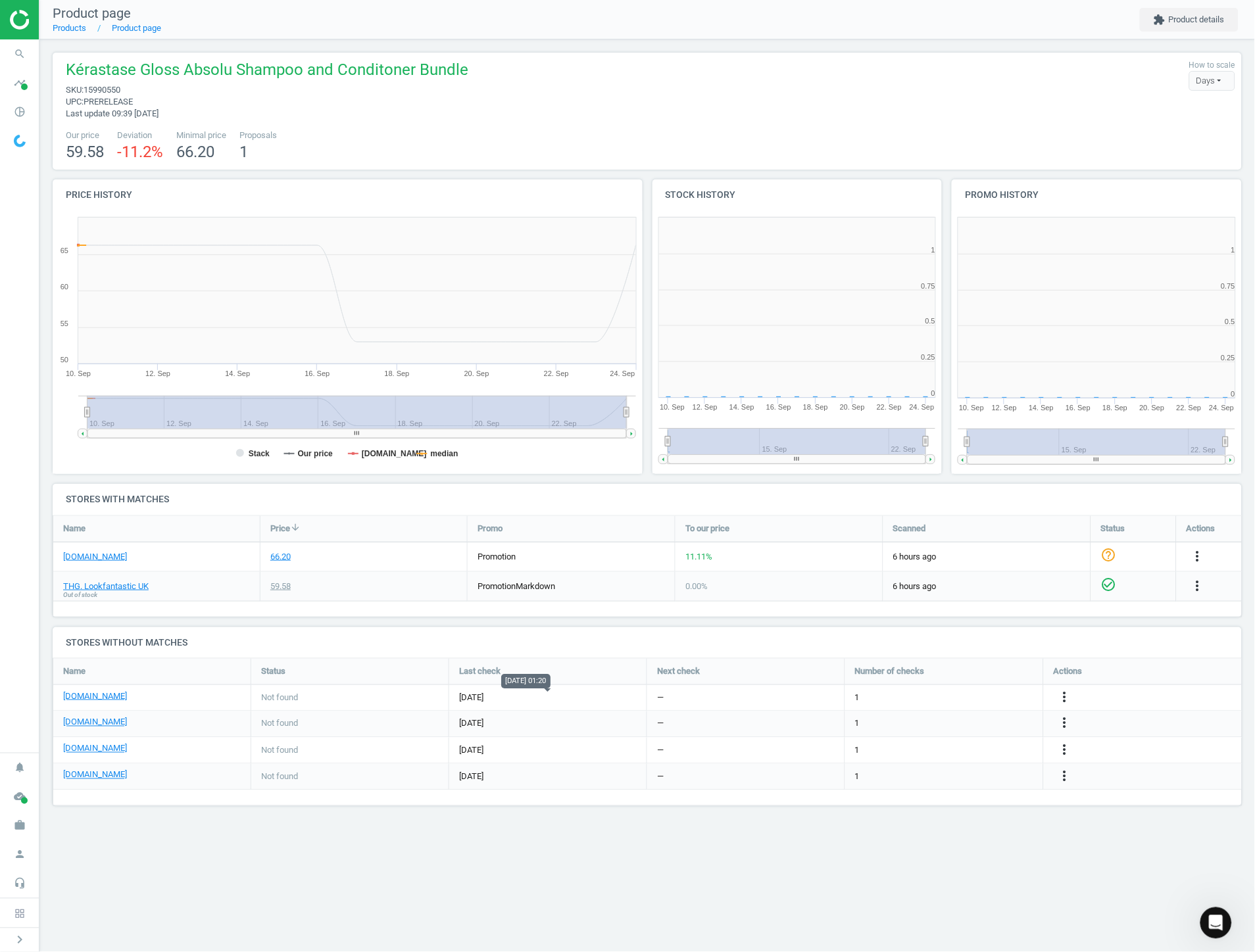
scroll to position [7, 7]
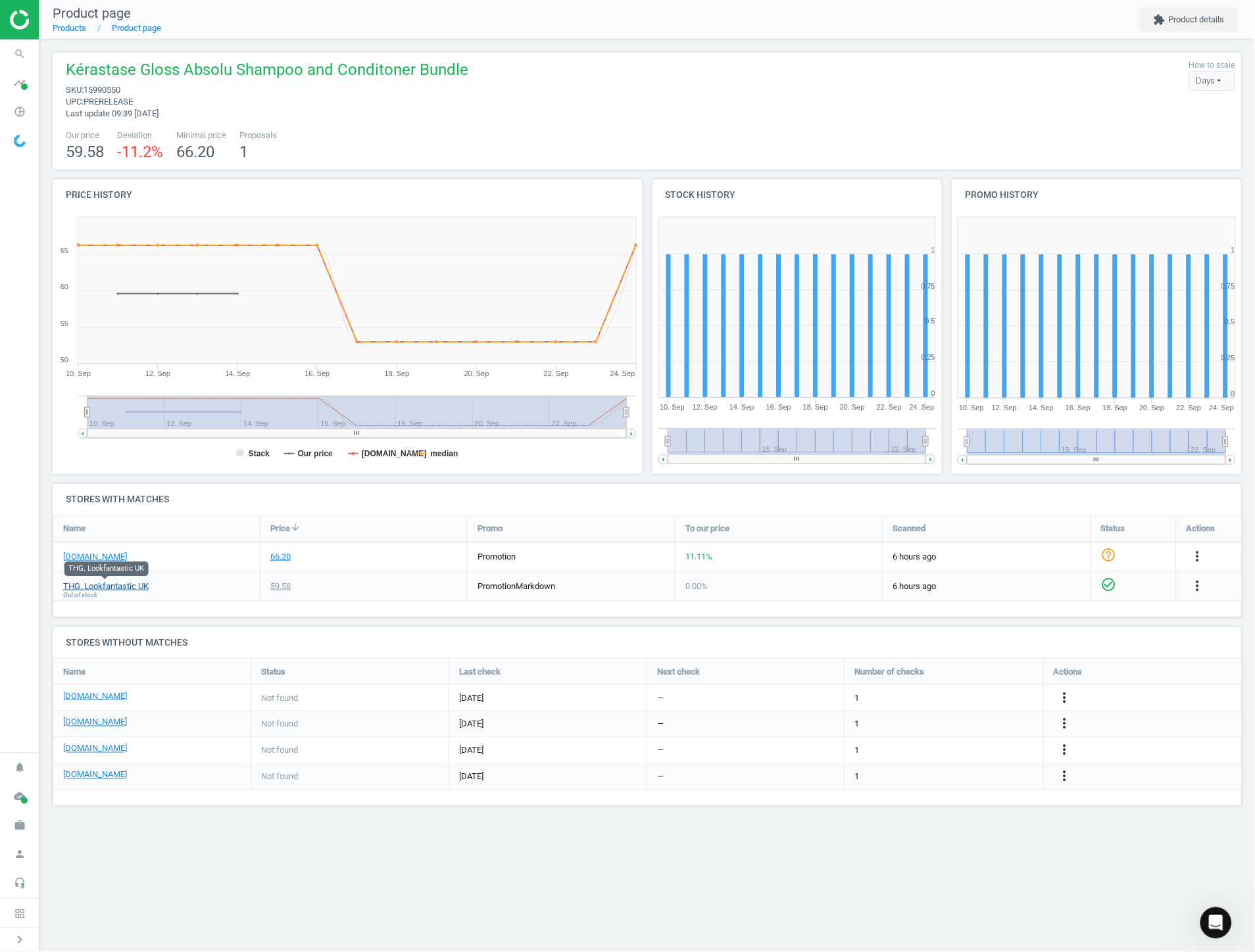
click at [127, 589] on link "THG. Lookfantastic UK" at bounding box center [105, 587] width 86 height 12
drag, startPoint x: 648, startPoint y: 829, endPoint x: 734, endPoint y: 952, distance: 150.1
click at [649, 832] on div "Product page Products Product page extension Product details Kérastase Gloss Ab…" at bounding box center [647, 476] width 1216 height 952
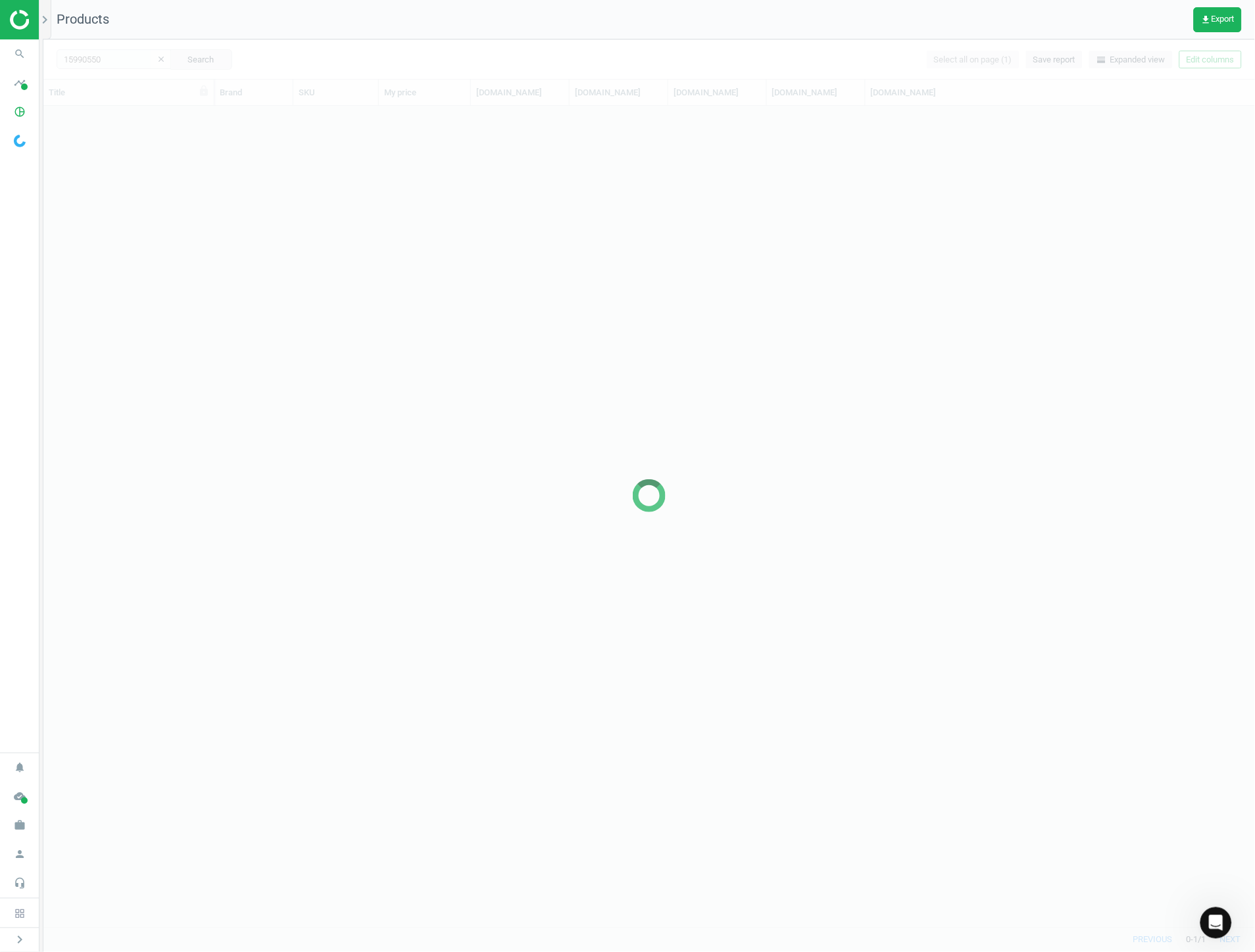
scroll to position [810, 1201]
click at [132, 62] on div at bounding box center [649, 496] width 1212 height 913
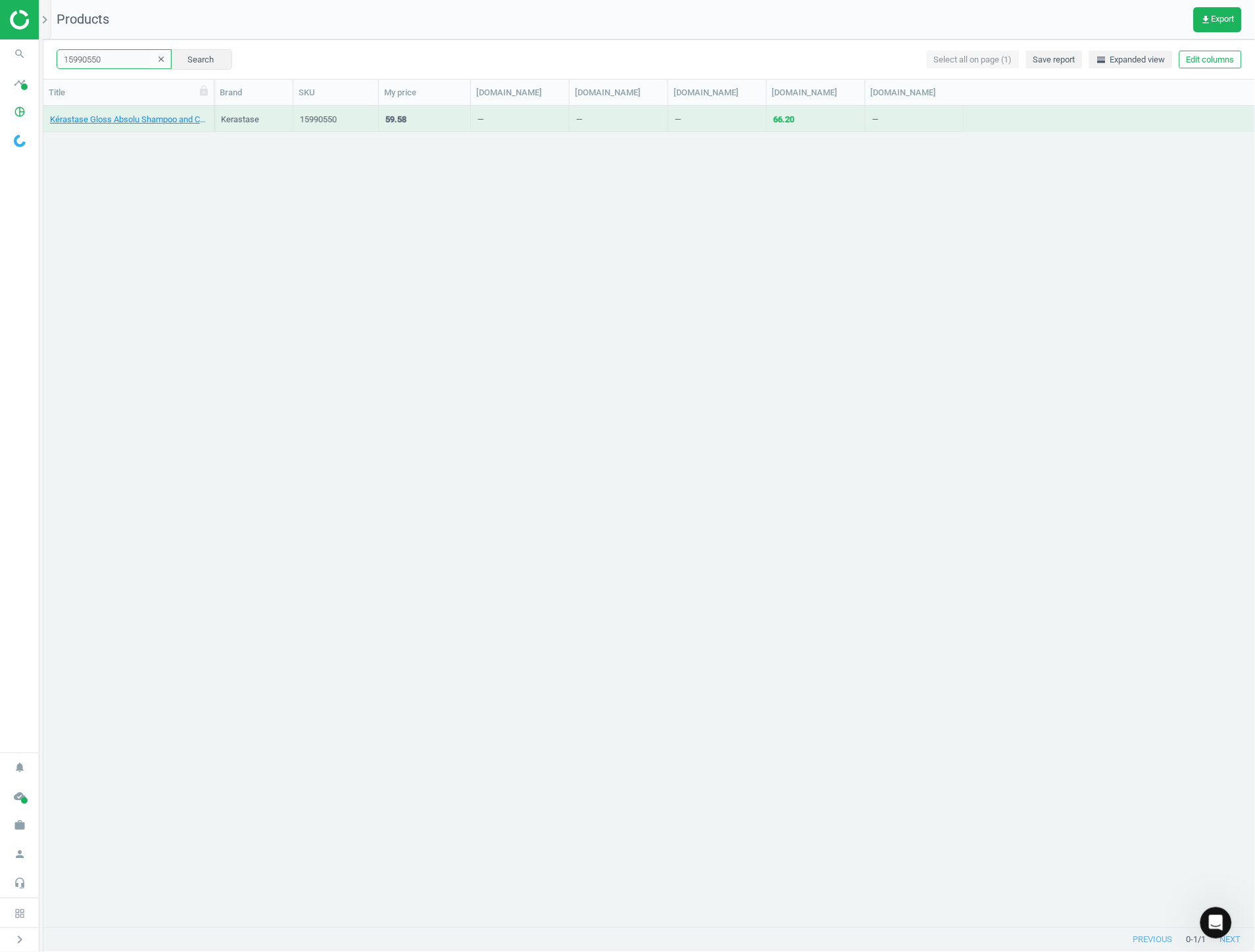
click at [118, 60] on input "15990550" at bounding box center [114, 59] width 115 height 20
paste input "7175942"
type input "17175942"
click at [190, 67] on button "Search" at bounding box center [201, 59] width 62 height 20
click at [162, 125] on link "YSL All Hours Glow Foundation LC1 VNS" at bounding box center [125, 120] width 149 height 12
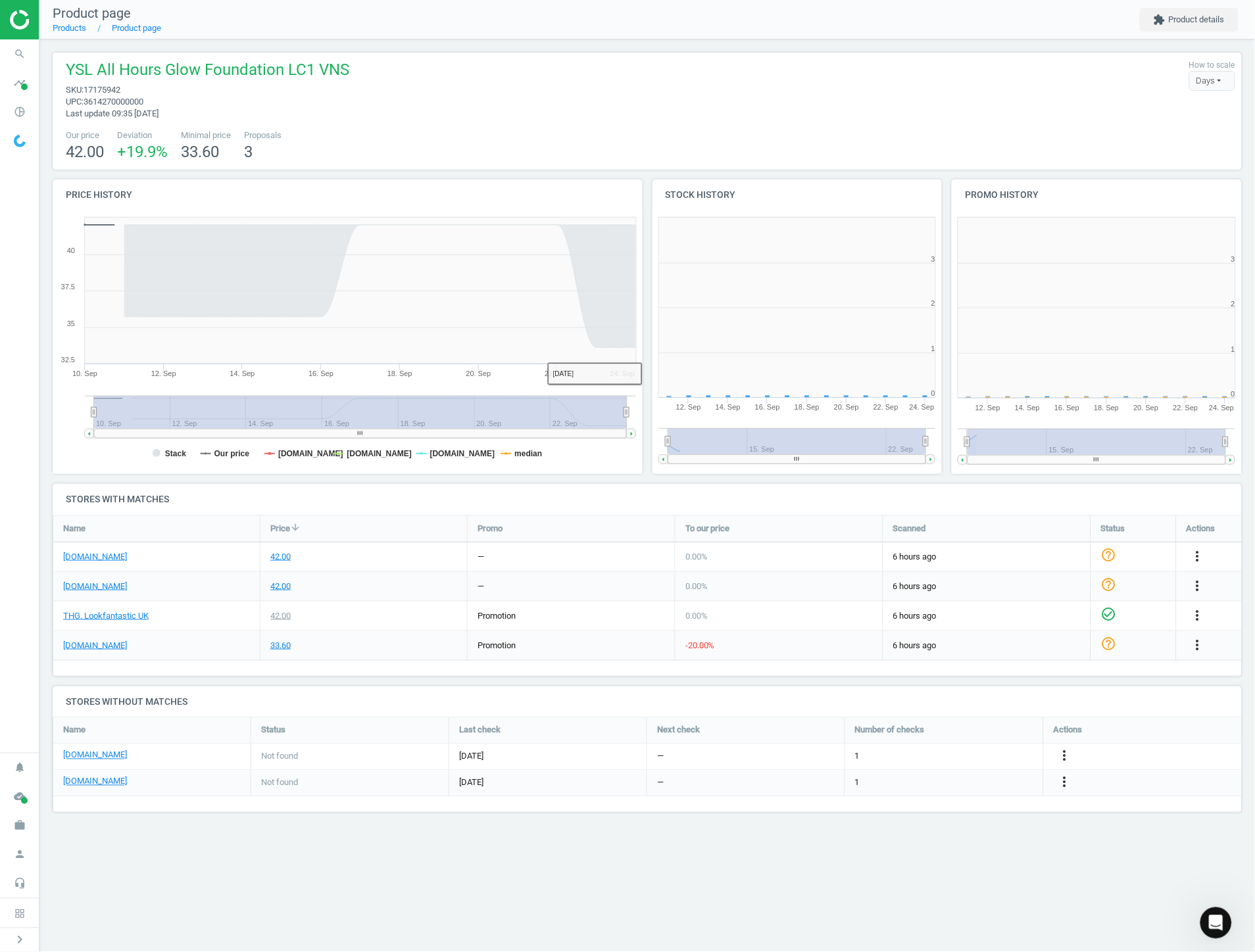
scroll to position [7, 7]
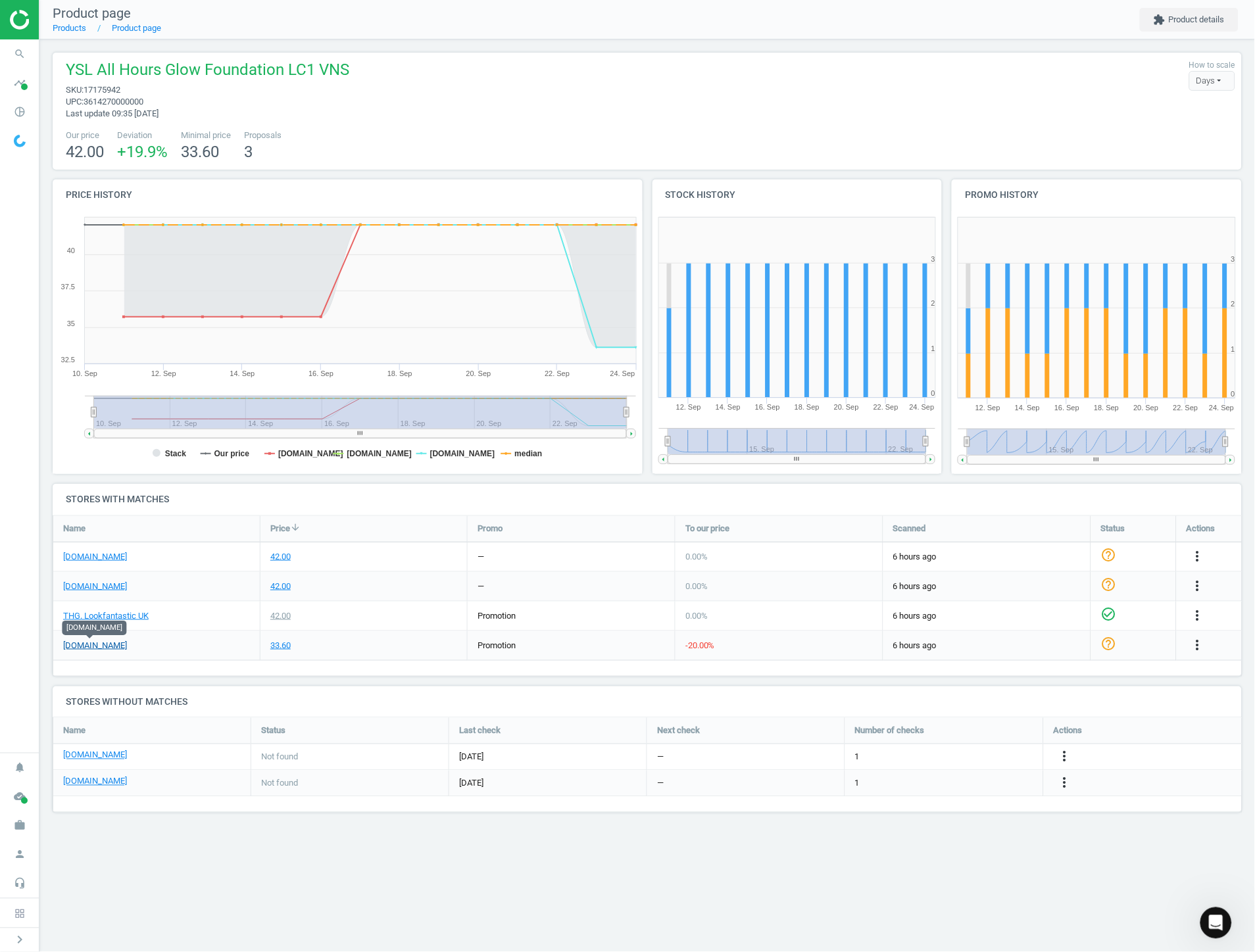
click at [108, 648] on link "[DOMAIN_NAME]" at bounding box center [94, 646] width 64 height 12
drag, startPoint x: 281, startPoint y: 143, endPoint x: 284, endPoint y: 134, distance: 9.5
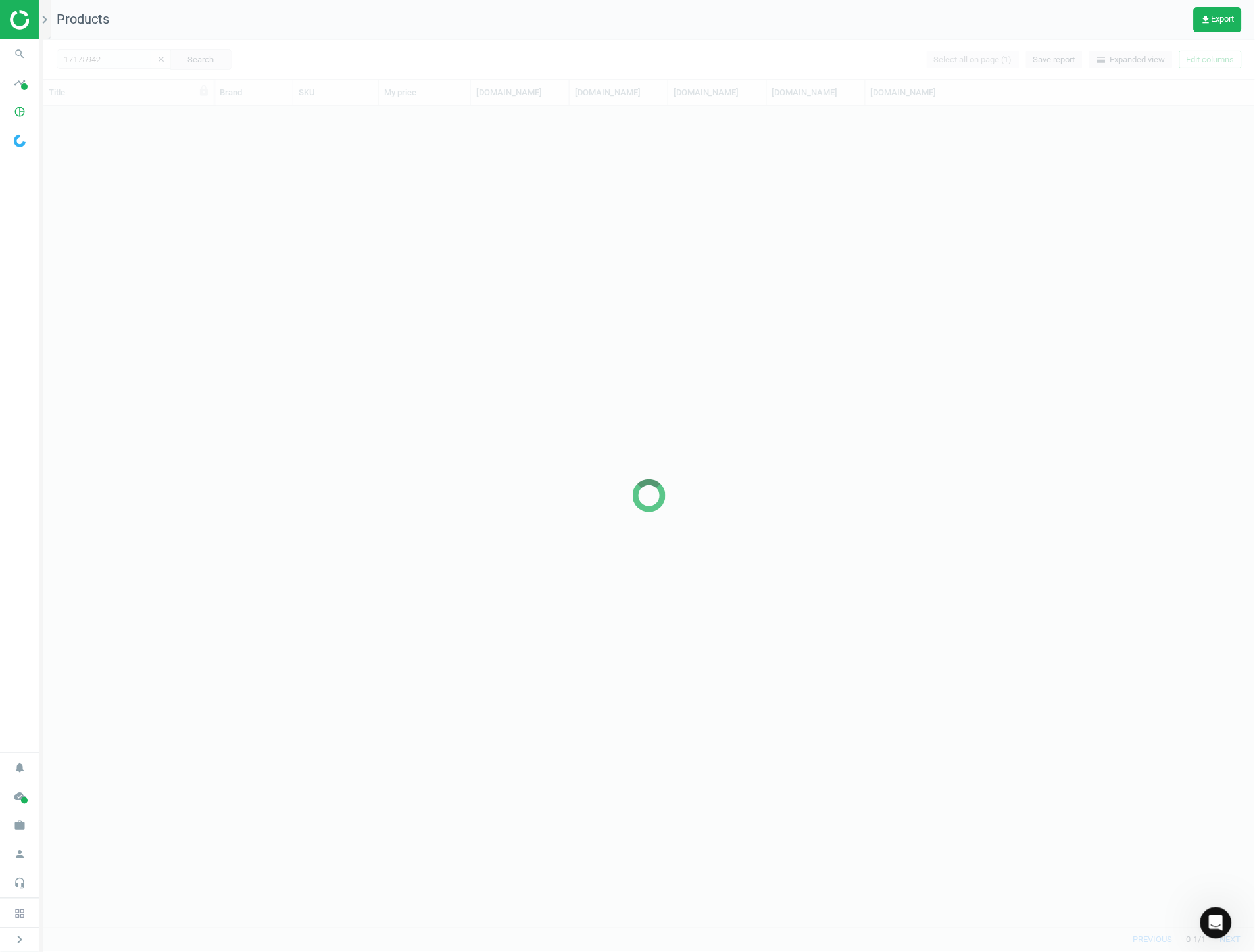
scroll to position [810, 1201]
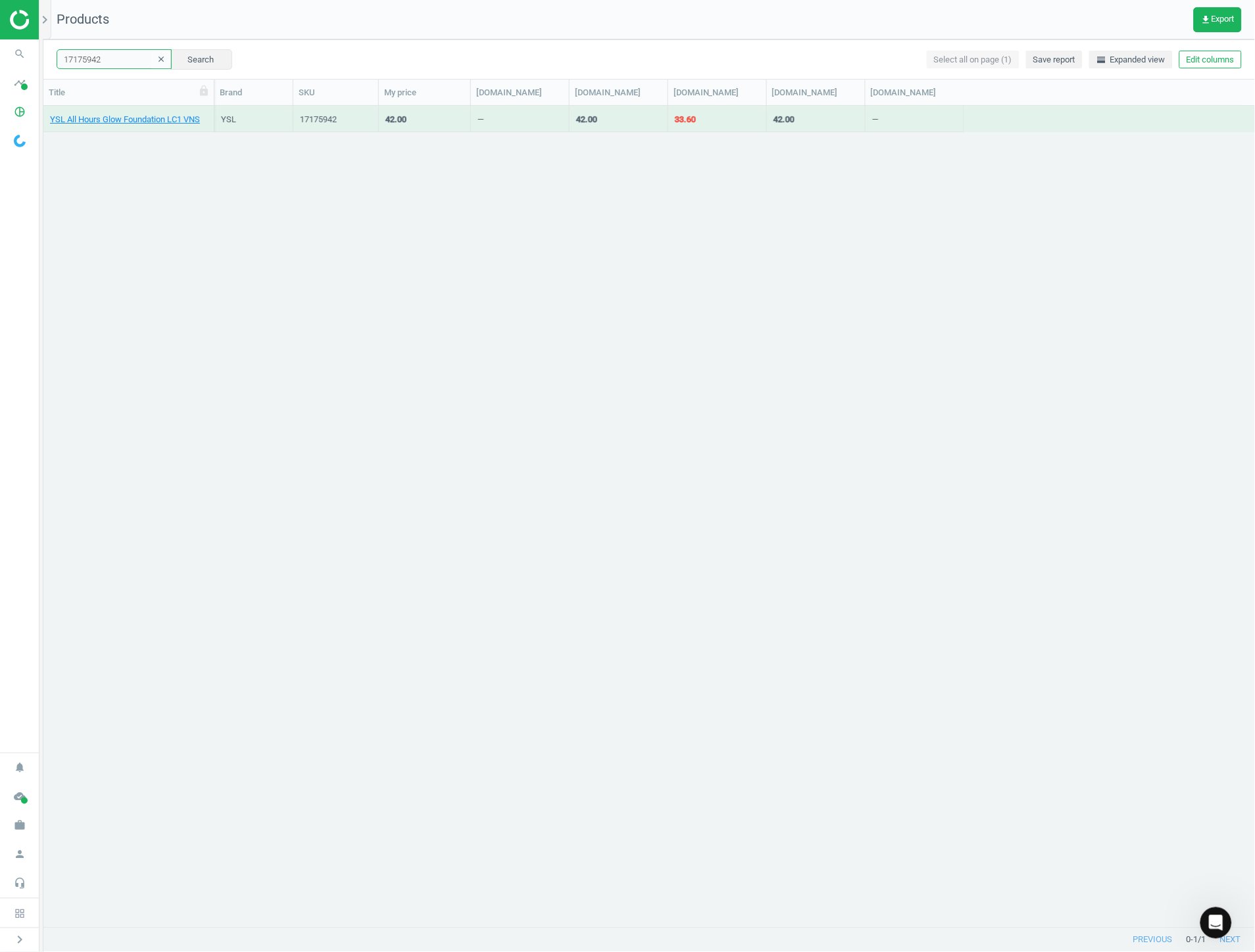
click at [110, 63] on input "17175942" at bounding box center [114, 59] width 115 height 20
paste input "6824660"
type input "16824660"
click at [188, 57] on button "Search" at bounding box center [201, 59] width 62 height 20
click at [143, 121] on link "NARS The Multiple Orgasm" at bounding box center [100, 120] width 101 height 12
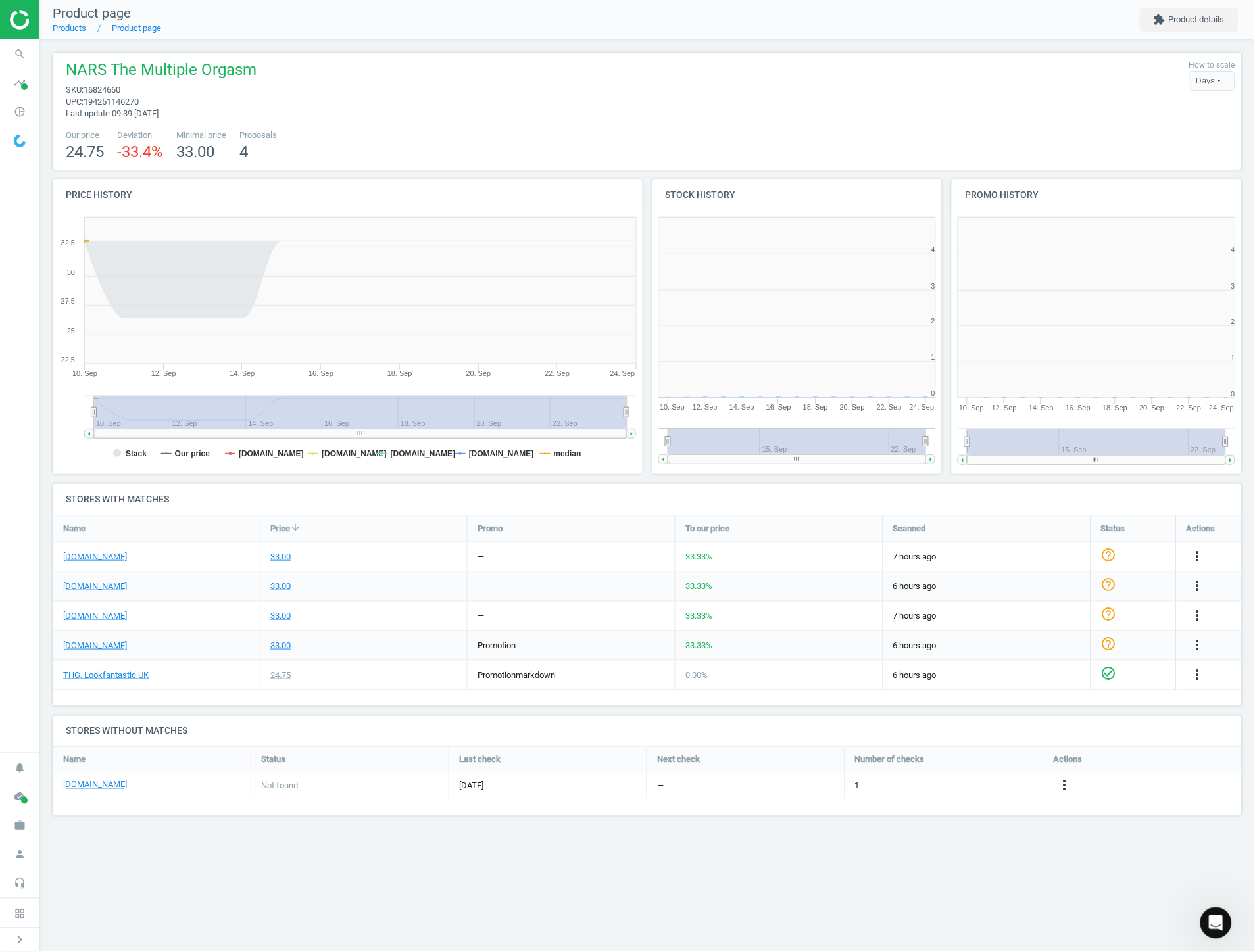
scroll to position [7, 7]
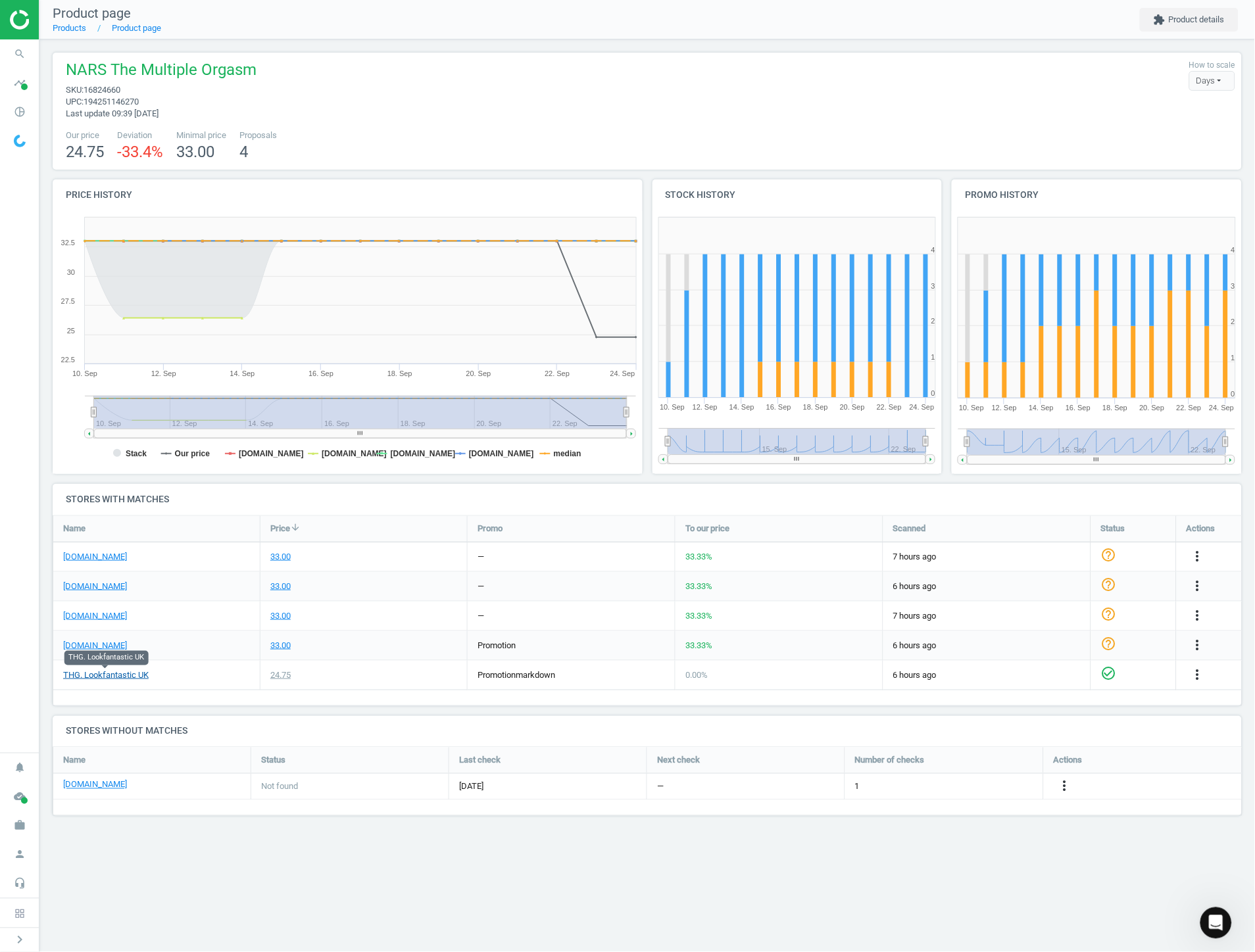
click at [134, 674] on link "THG. Lookfantastic UK" at bounding box center [105, 676] width 86 height 12
click at [537, 858] on div "Product page Products Product page extension Product details NARS The Multiple …" at bounding box center [647, 476] width 1216 height 952
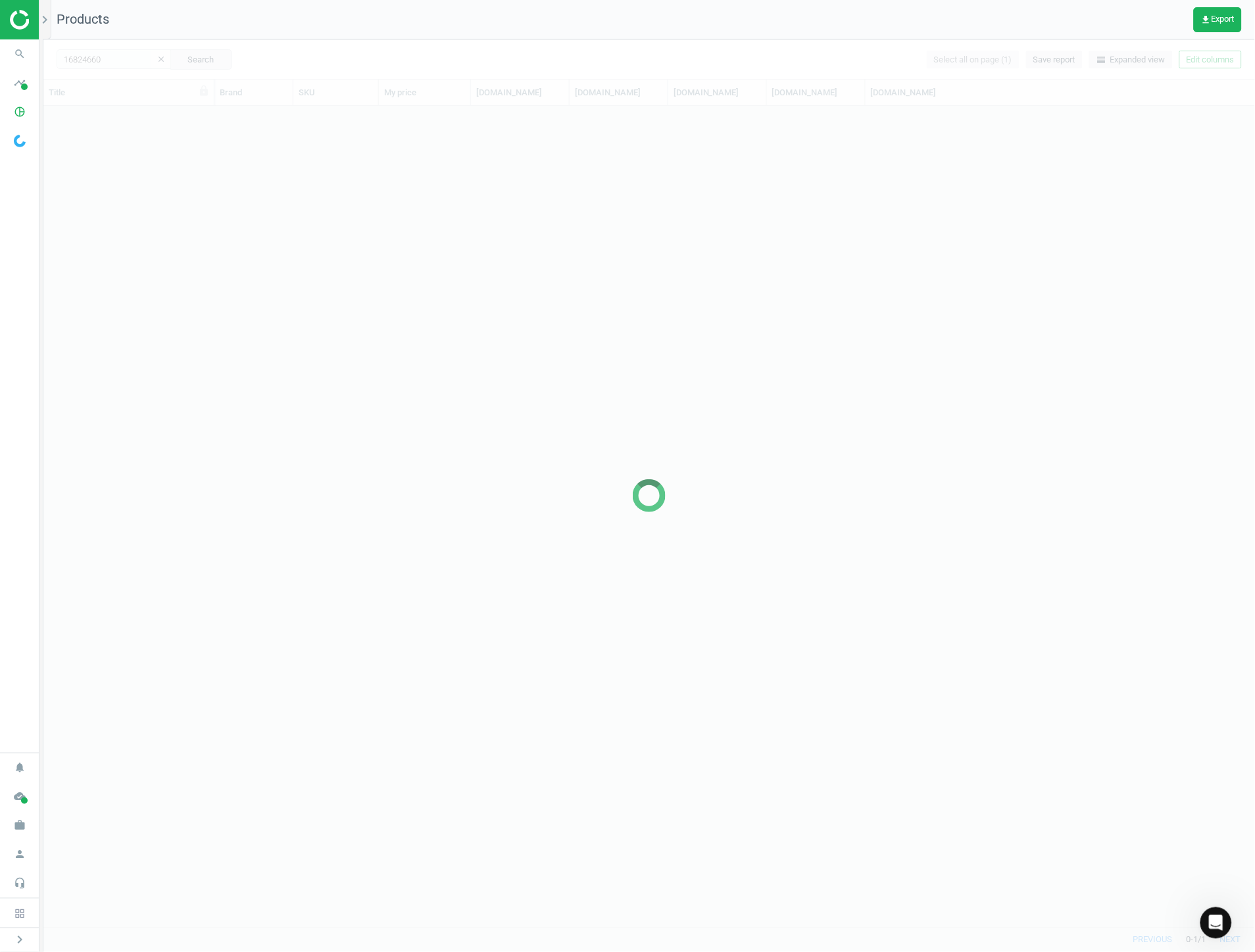
scroll to position [810, 1201]
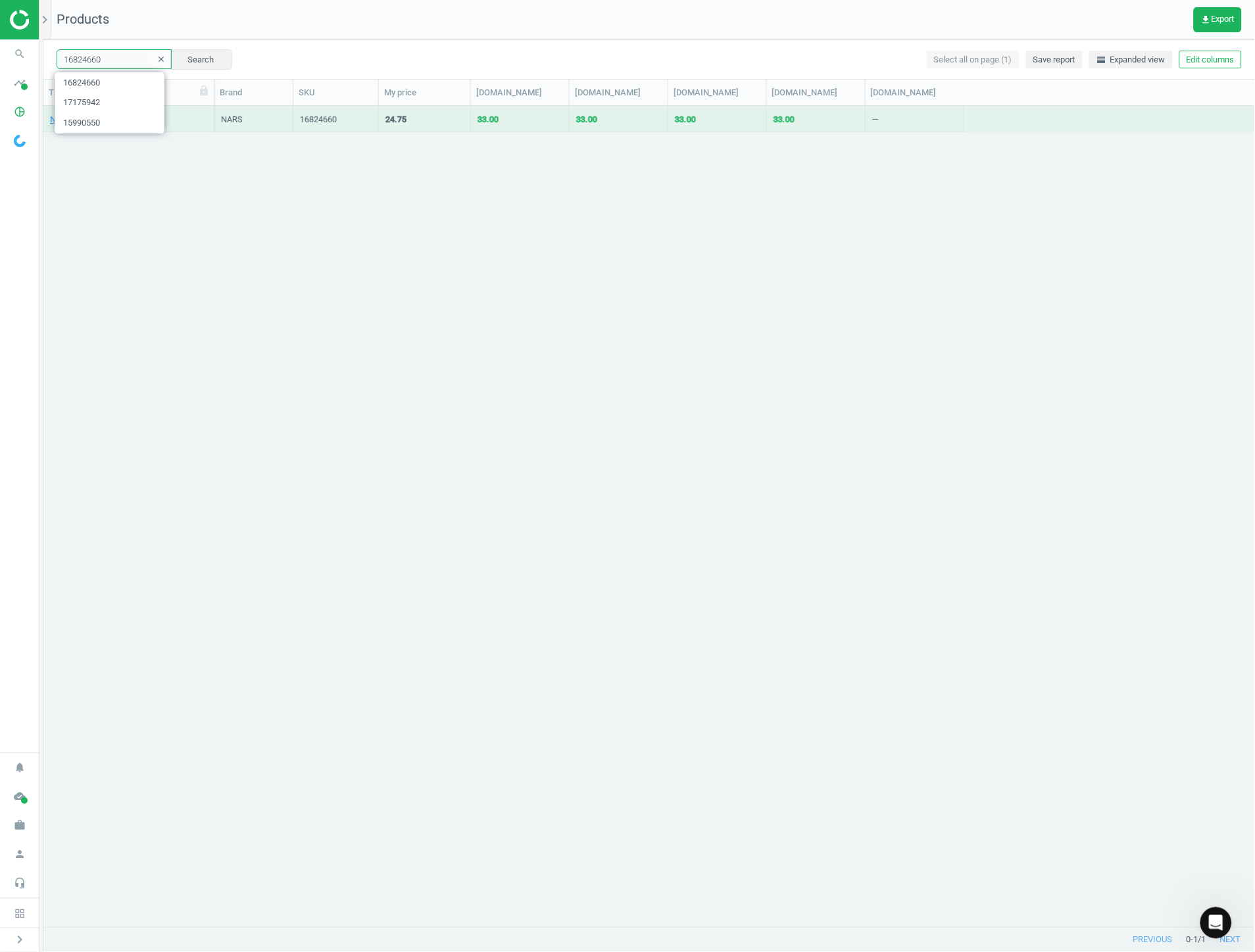
click at [113, 60] on input "16824660" at bounding box center [114, 59] width 115 height 20
paste input "5299849"
type input "15299849"
click at [188, 61] on button "Search" at bounding box center [201, 59] width 62 height 20
click at [116, 122] on link "LANEIGE Dreamy Lip Kit" at bounding box center [94, 120] width 90 height 12
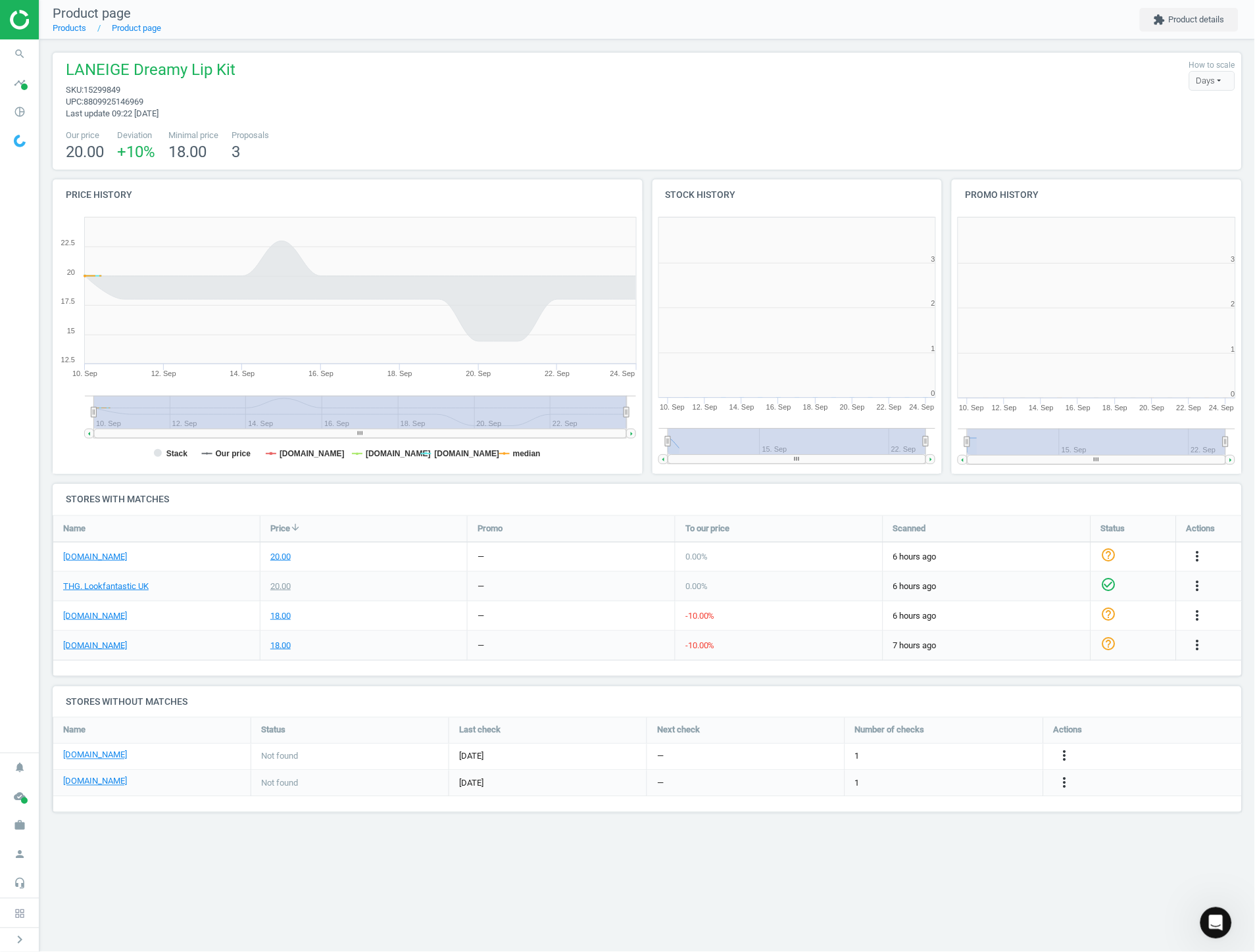
scroll to position [286, 613]
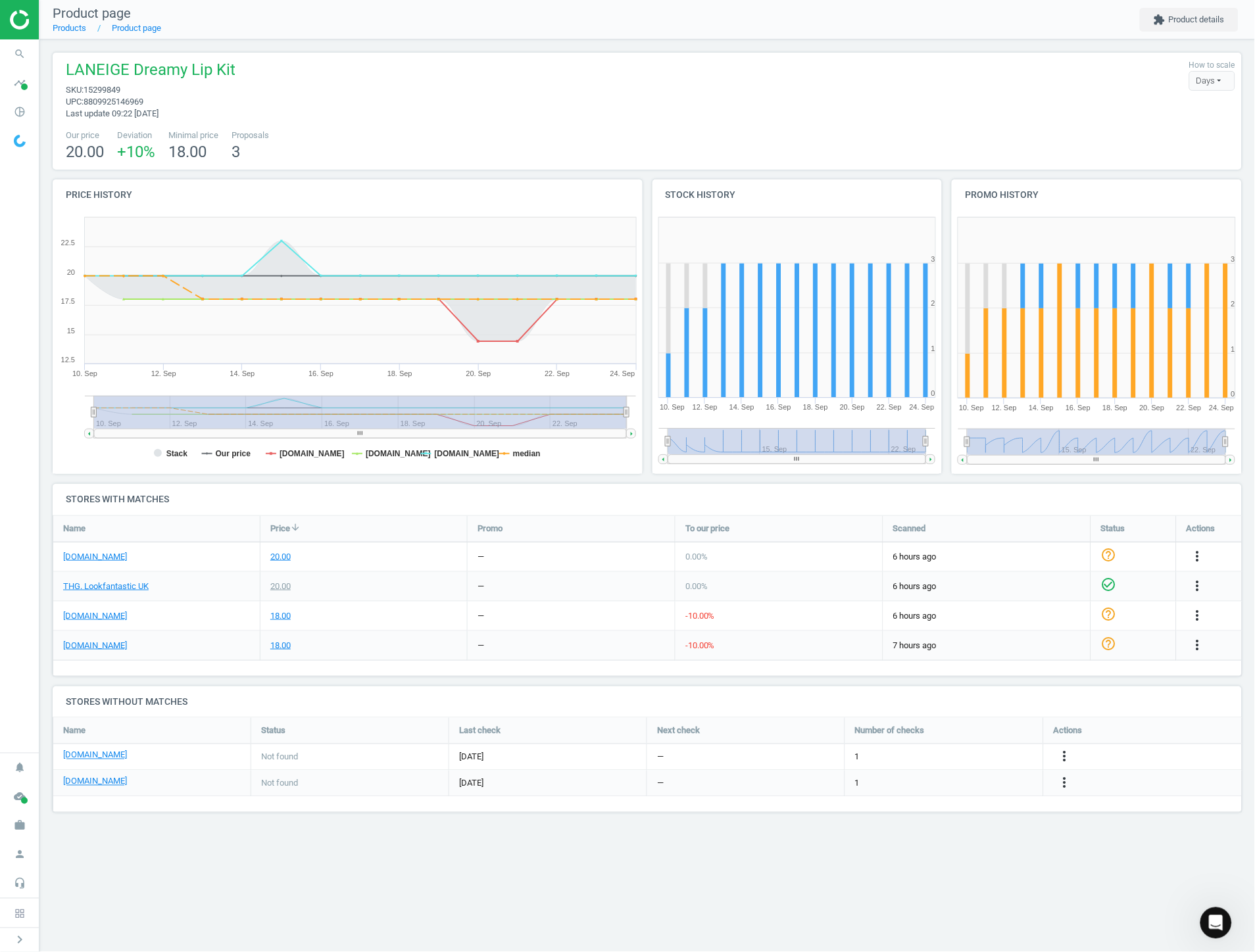
click at [426, 684] on div "LANEIGE Dreamy Lip Kit sku : 15299849 upc : 8809925146969 Last update 09:22 [DA…" at bounding box center [647, 438] width 1216 height 797
click at [601, 860] on div "Product page Products Product page extension Product details LANEIGE Dreamy Lip…" at bounding box center [647, 476] width 1216 height 952
click at [865, 885] on div "Product page Products Product page extension Product details LANEIGE Dreamy Lip…" at bounding box center [647, 476] width 1216 height 952
drag, startPoint x: 853, startPoint y: 883, endPoint x: 843, endPoint y: 869, distance: 17.2
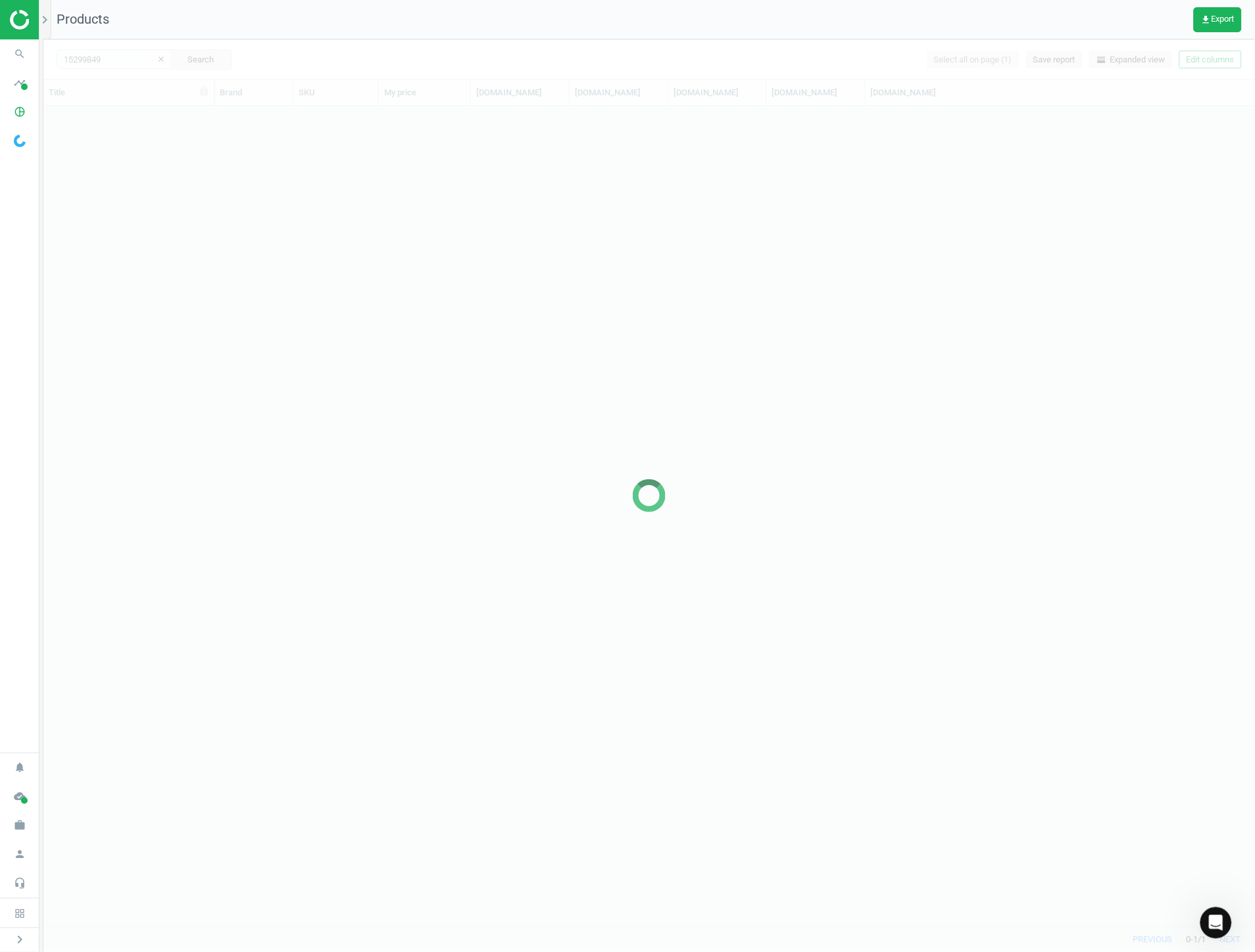
scroll to position [810, 1201]
click at [126, 57] on div at bounding box center [649, 496] width 1212 height 913
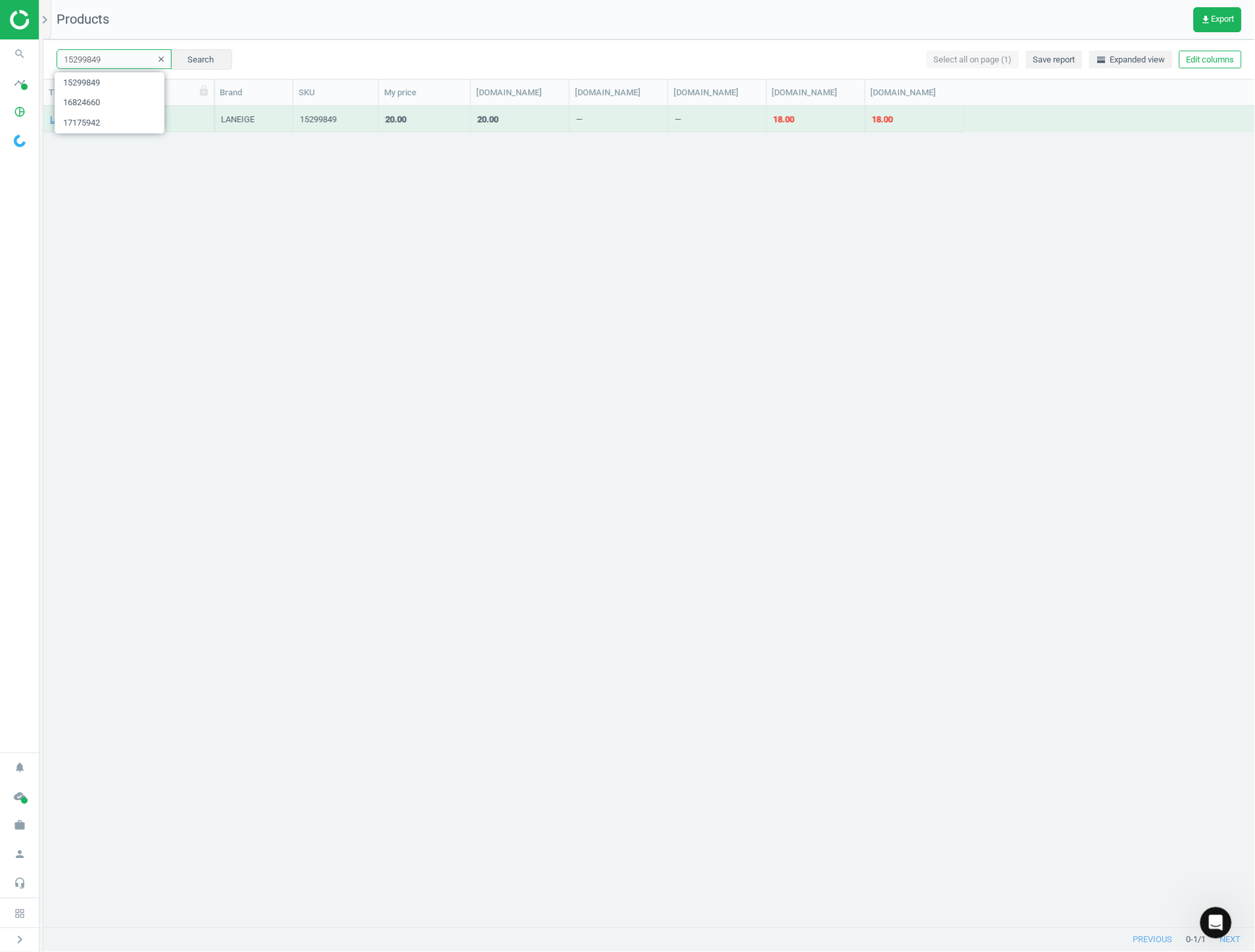
click at [130, 63] on input "15299849" at bounding box center [114, 59] width 115 height 20
paste input "94838"
type input "15948389"
click at [182, 61] on button "Search" at bounding box center [201, 59] width 62 height 20
click at [110, 116] on link "The INKEY List Exosome Hydro-Glow Complex 30ml" at bounding box center [129, 120] width 157 height 12
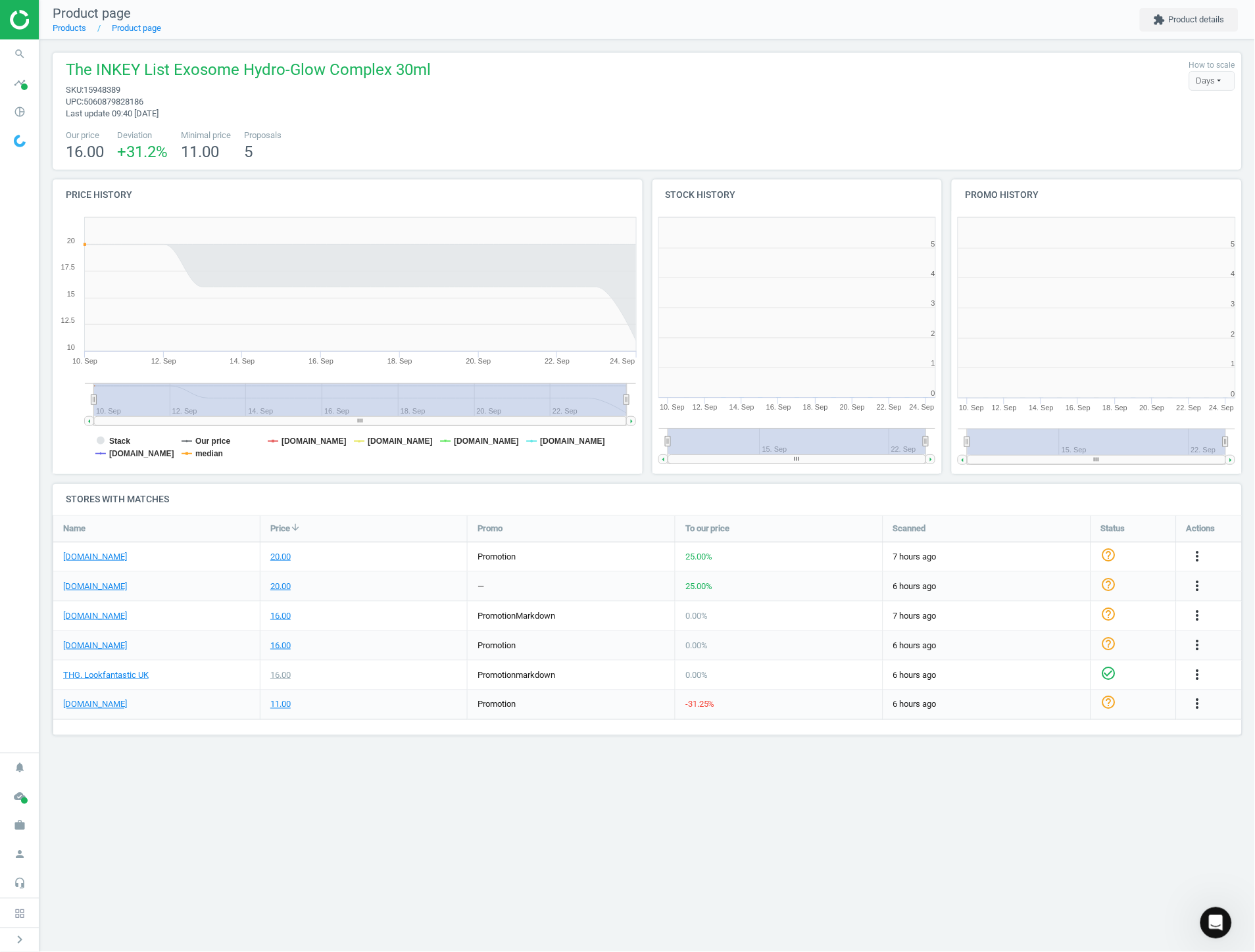
scroll to position [286, 313]
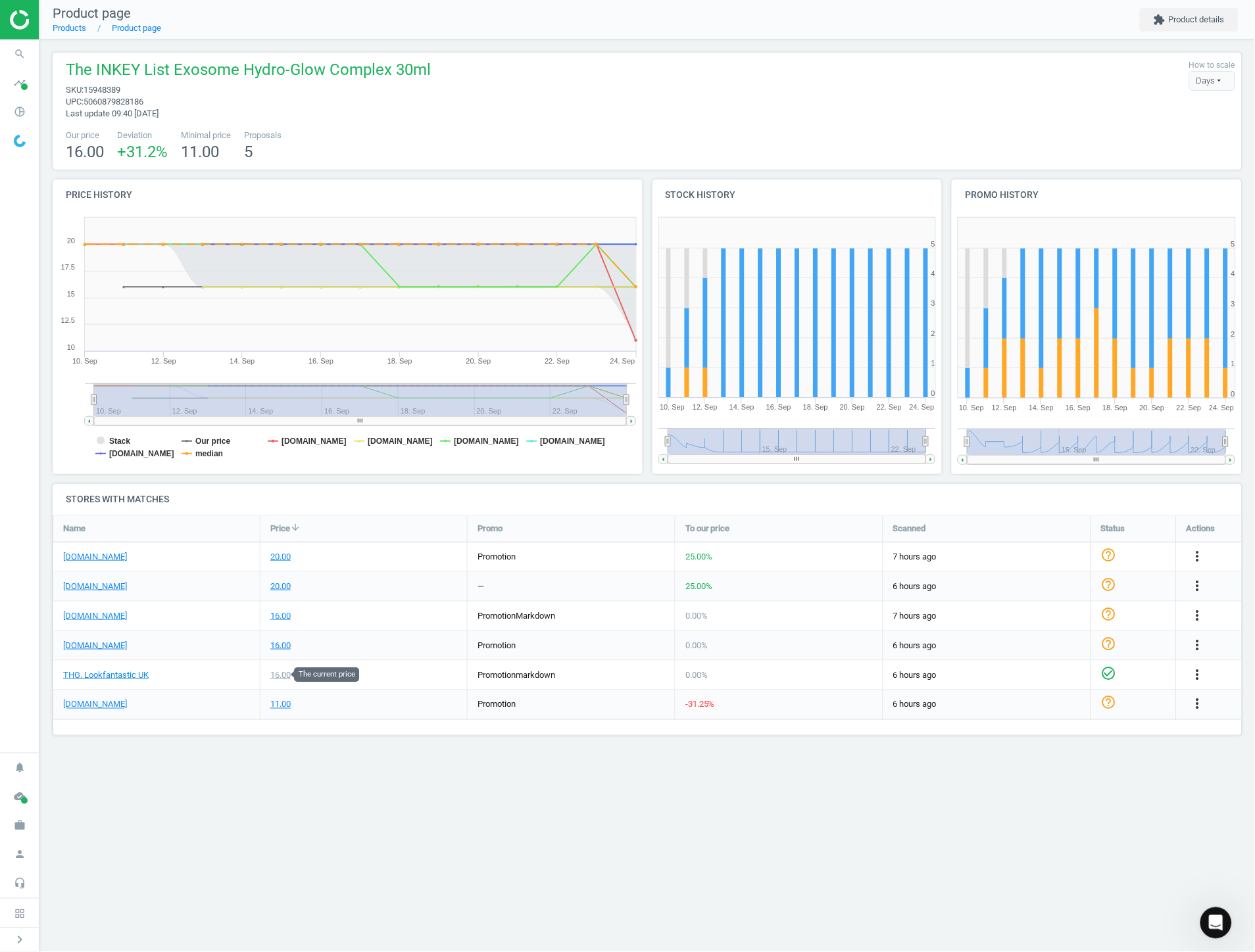
click at [281, 673] on div "16.00" at bounding box center [280, 676] width 21 height 12
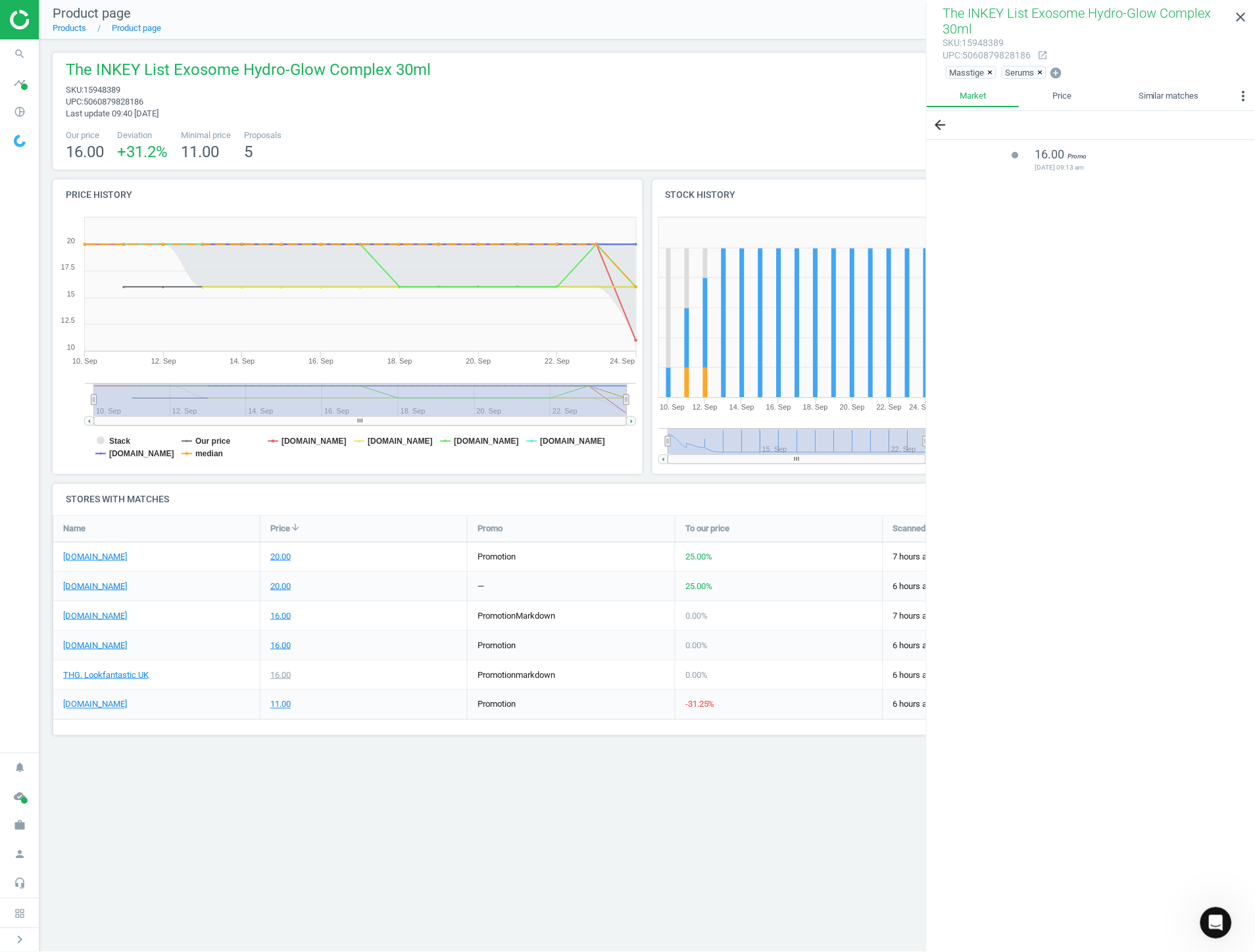
drag, startPoint x: 311, startPoint y: 783, endPoint x: 264, endPoint y: 754, distance: 55.2
click at [311, 783] on div "Product page Products Product page extension Product details The INKEY List Exo…" at bounding box center [647, 476] width 1216 height 952
click at [112, 679] on link "THG. Lookfantastic UK" at bounding box center [105, 676] width 86 height 12
click at [1247, 8] on link "close" at bounding box center [1241, 17] width 28 height 29
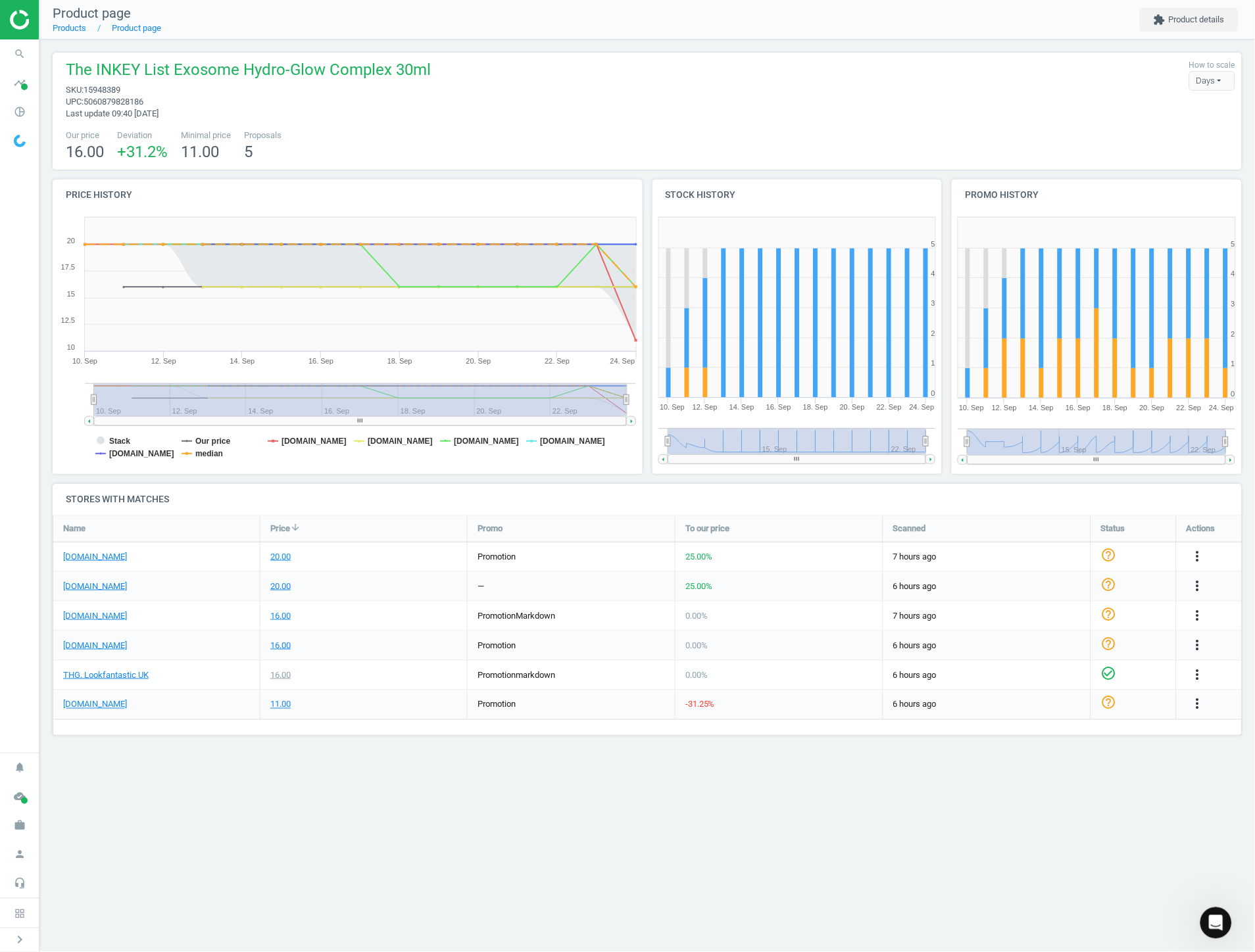
drag, startPoint x: 975, startPoint y: 735, endPoint x: 1002, endPoint y: 733, distance: 27.1
click at [977, 735] on div "Name Price arrow_downward Promo To our price Scanned Status Actions [DOMAIN_NAM…" at bounding box center [648, 625] width 1190 height 220
click at [1201, 707] on icon "more_vert" at bounding box center [1198, 704] width 16 height 16
click at [1082, 654] on link "Report error in price" at bounding box center [1094, 653] width 180 height 21
click at [888, 768] on div "Product page Products Product page extension Product details The INKEY List Exo…" at bounding box center [647, 476] width 1216 height 952
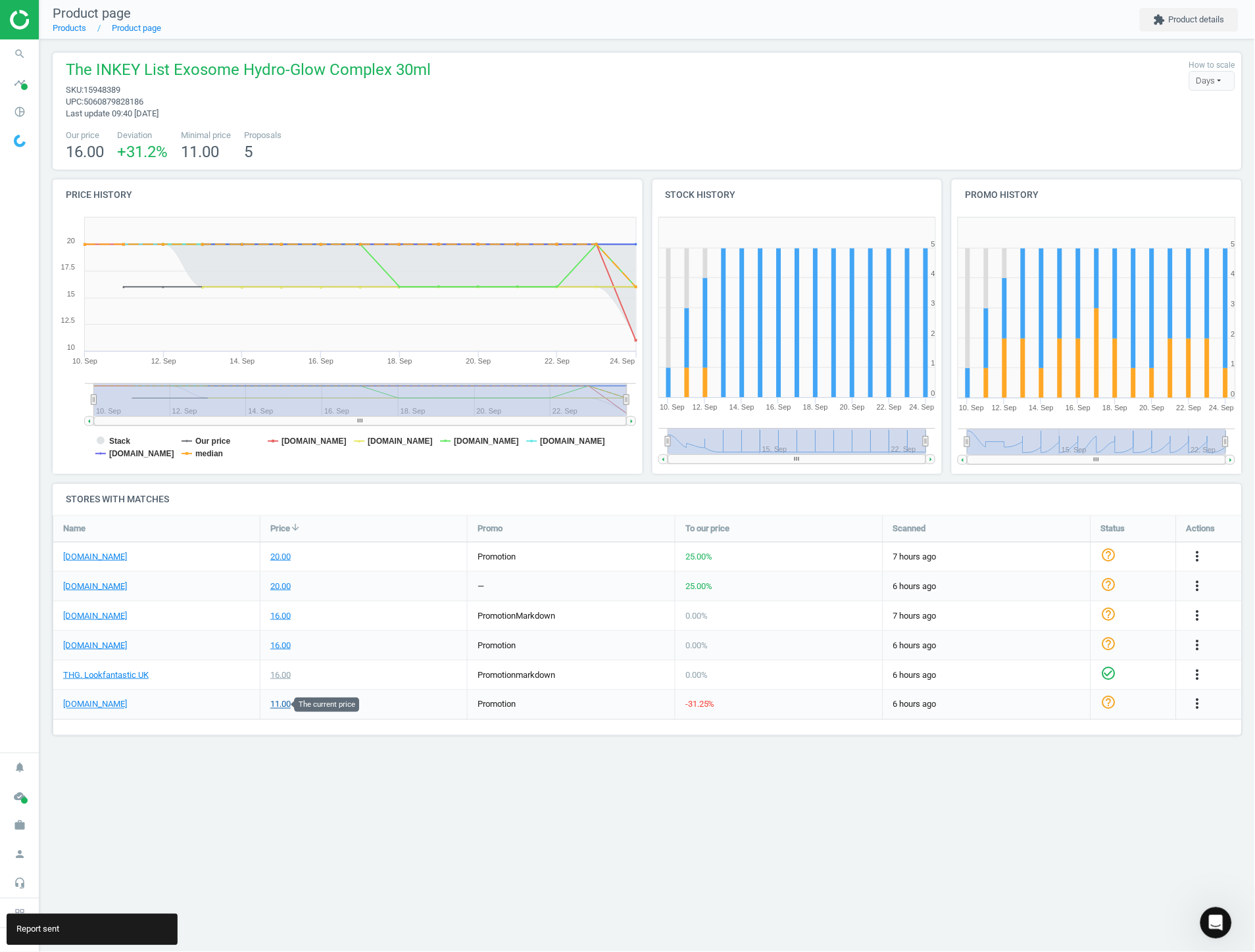
click at [280, 699] on div "11.00" at bounding box center [280, 705] width 21 height 12
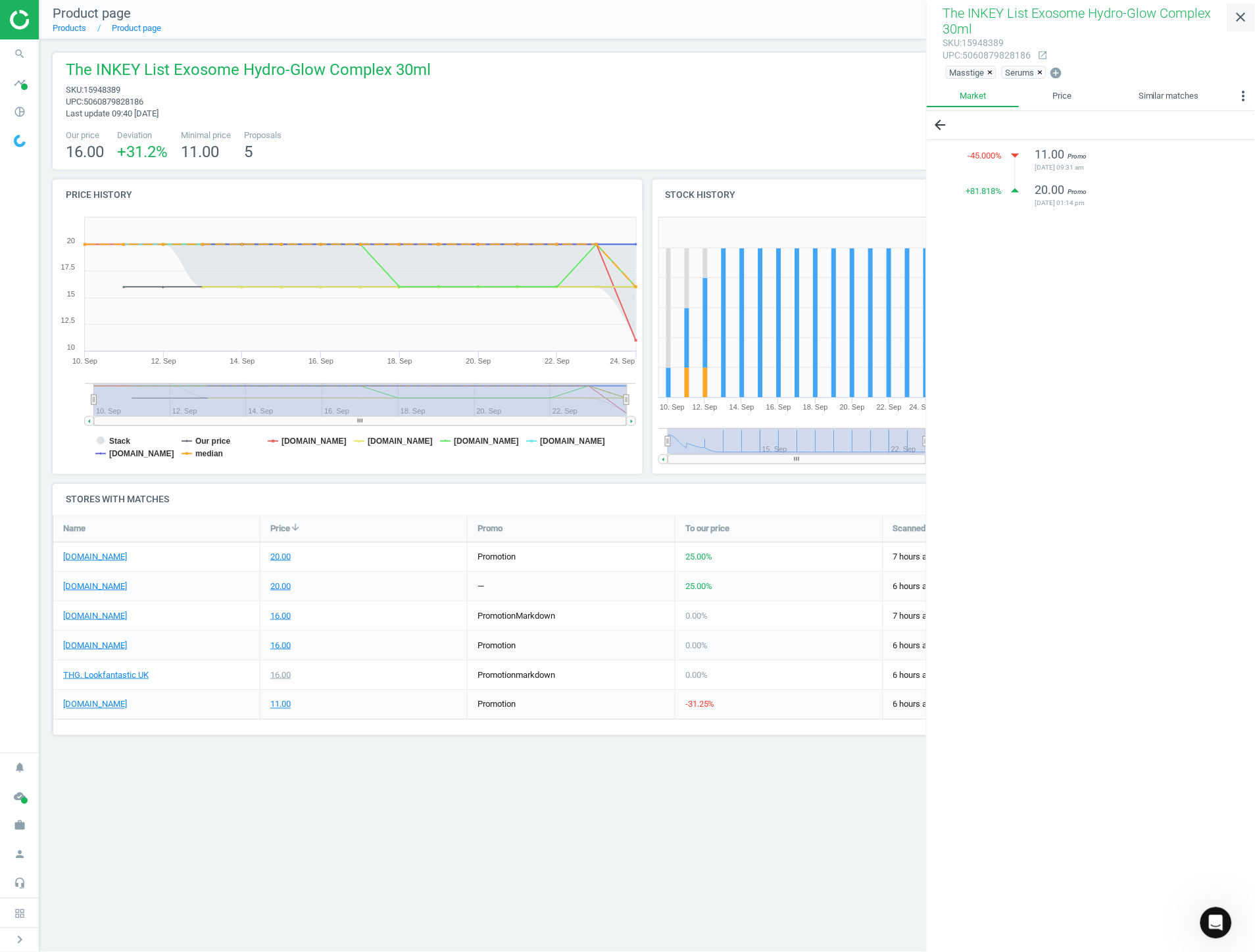
click at [1240, 19] on icon "close" at bounding box center [1241, 17] width 16 height 16
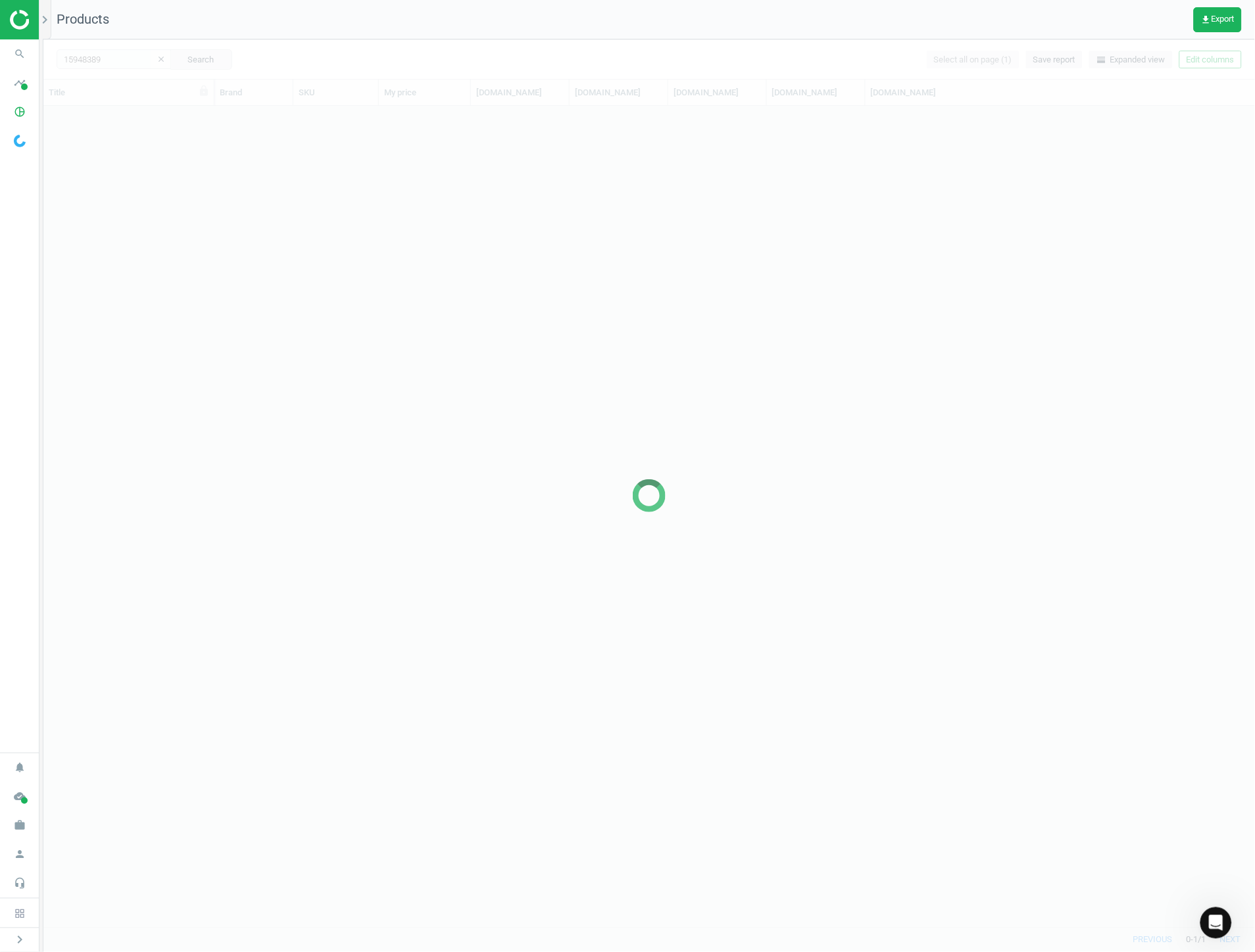
scroll to position [810, 1201]
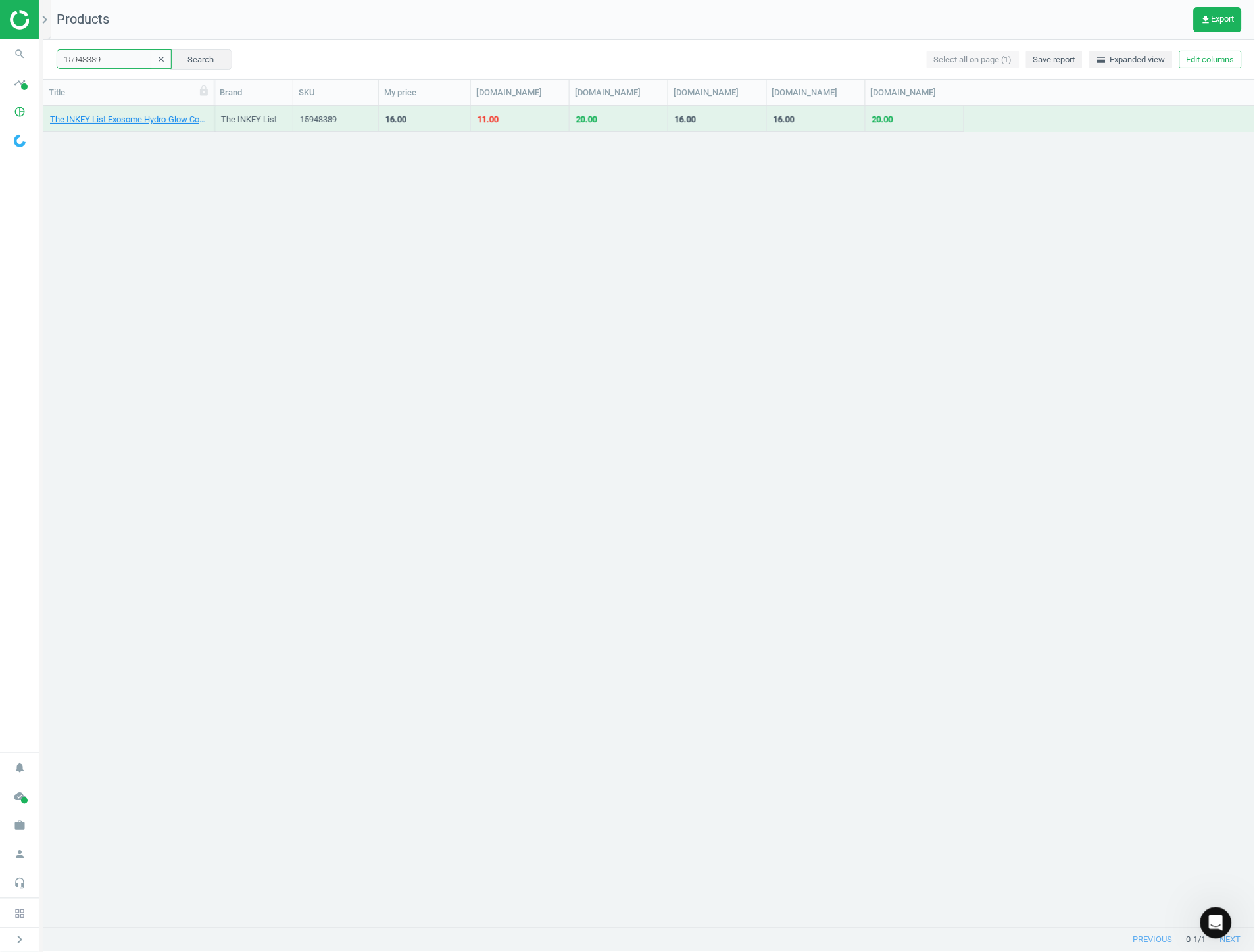
click at [120, 61] on input "15948389" at bounding box center [114, 59] width 115 height 20
paste input "6211085"
type input "16211085"
click at [191, 59] on button "Search" at bounding box center [201, 59] width 62 height 20
click at [156, 126] on div "Lancôme Advanced Génifique Youth Activating Serum 100ml" at bounding box center [129, 122] width 157 height 17
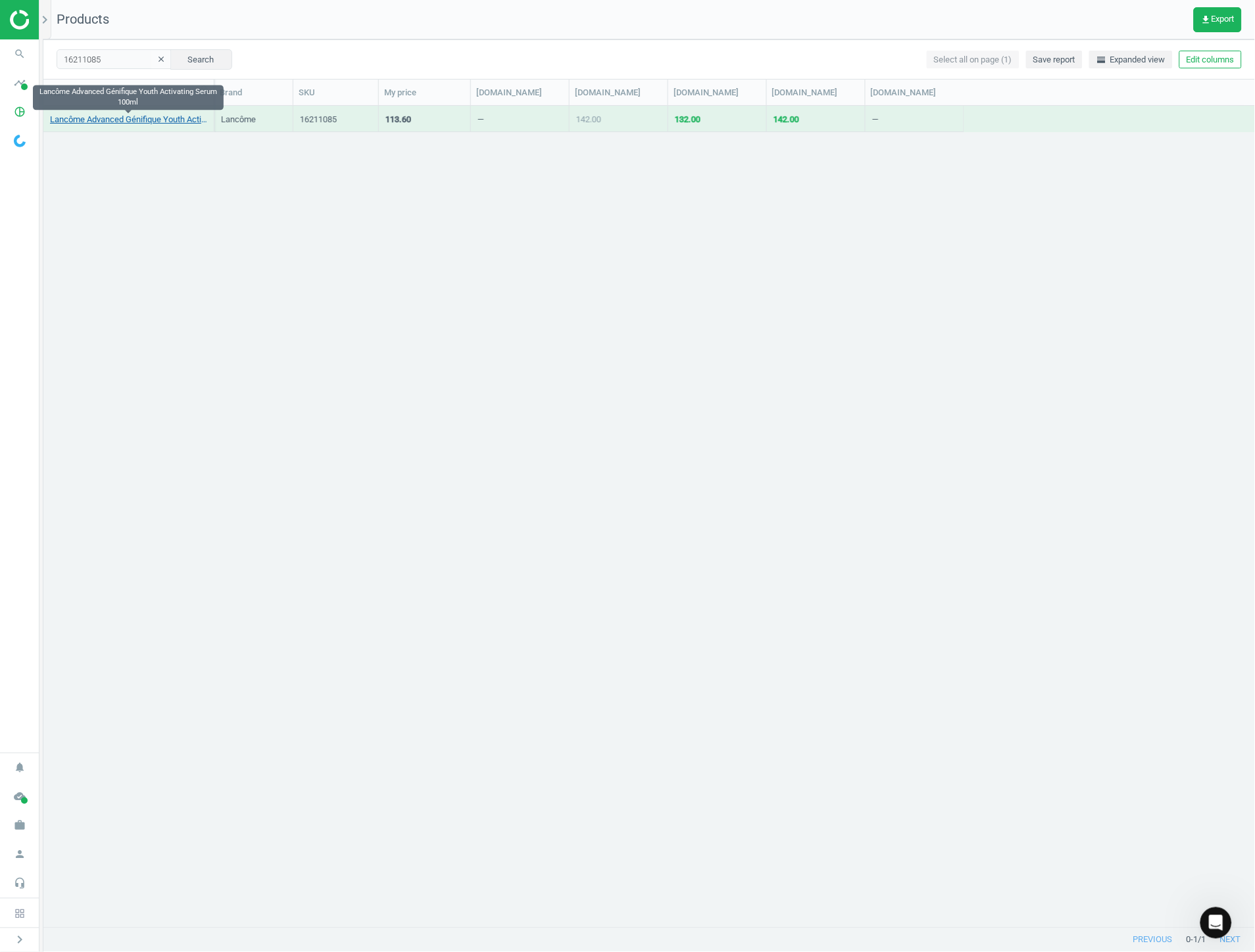
click at [152, 125] on link "Lancôme Advanced Génifique Youth Activating Serum 100ml" at bounding box center [129, 120] width 157 height 12
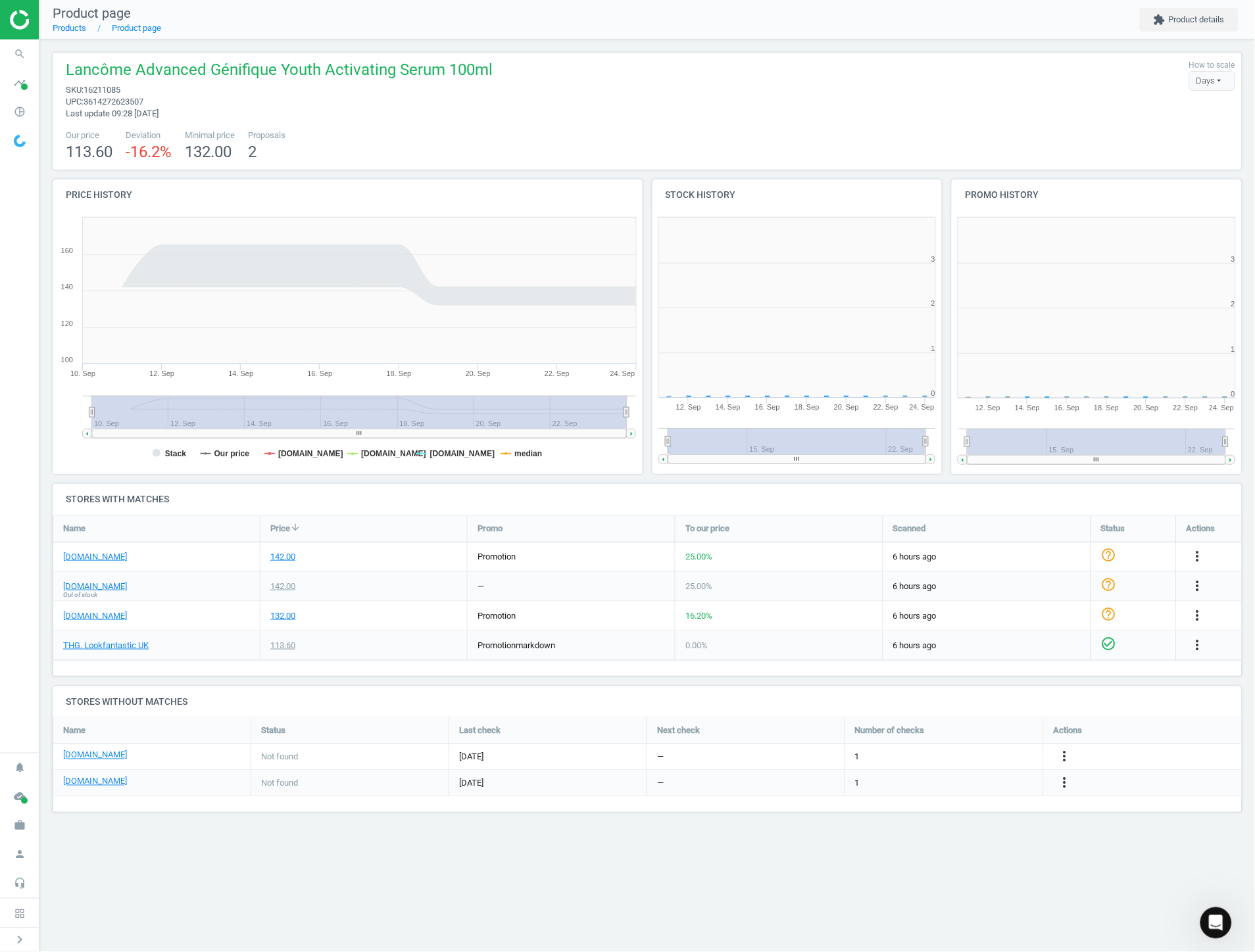
scroll to position [286, 313]
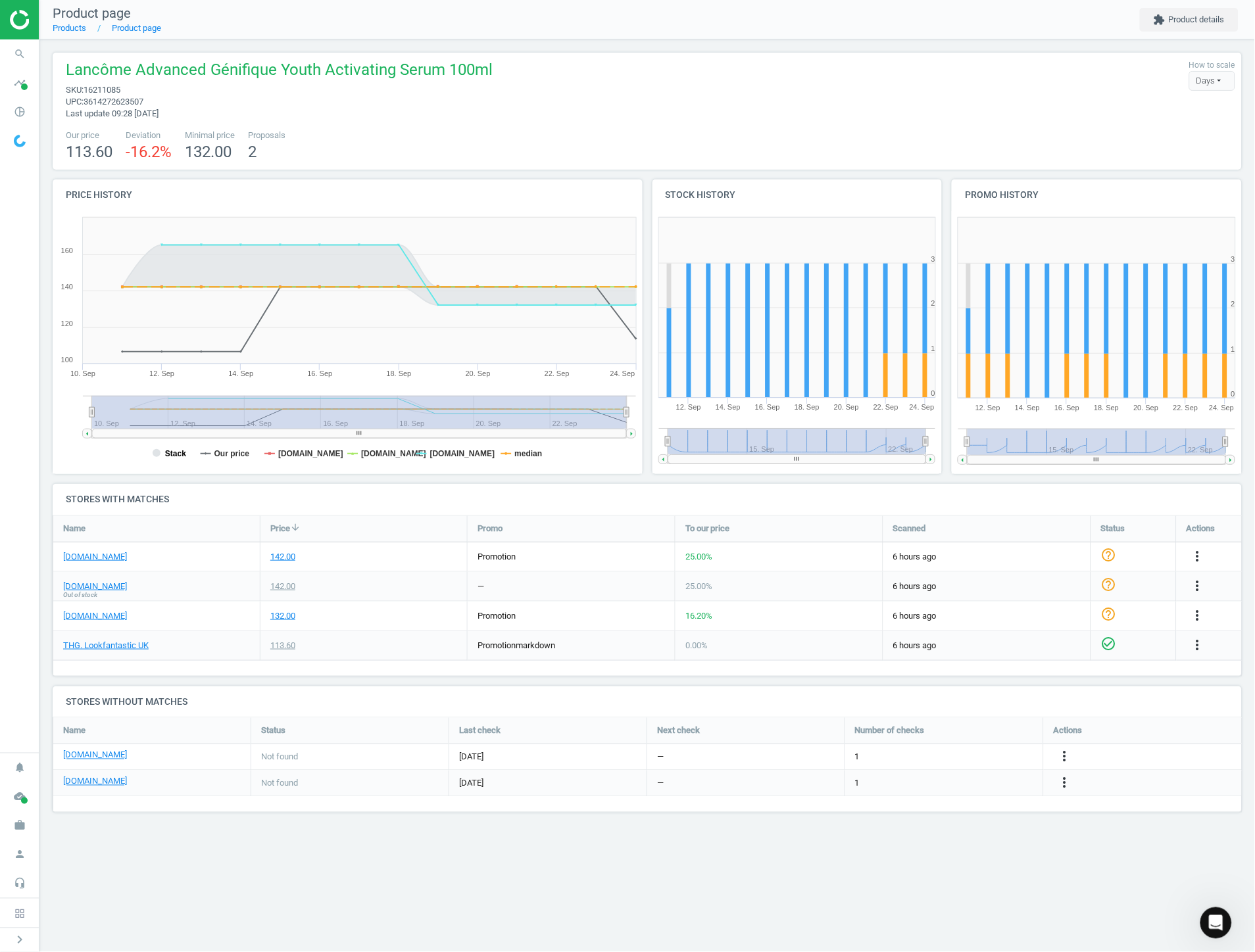
click at [174, 456] on tspan "Stack" at bounding box center [175, 453] width 21 height 9
click at [535, 449] on tspan "median" at bounding box center [529, 453] width 28 height 9
click at [702, 870] on div "Product page Products Product page extension Product details Lancôme Advanced G…" at bounding box center [647, 476] width 1216 height 952
drag, startPoint x: 1110, startPoint y: 712, endPoint x: 1091, endPoint y: 666, distance: 49.8
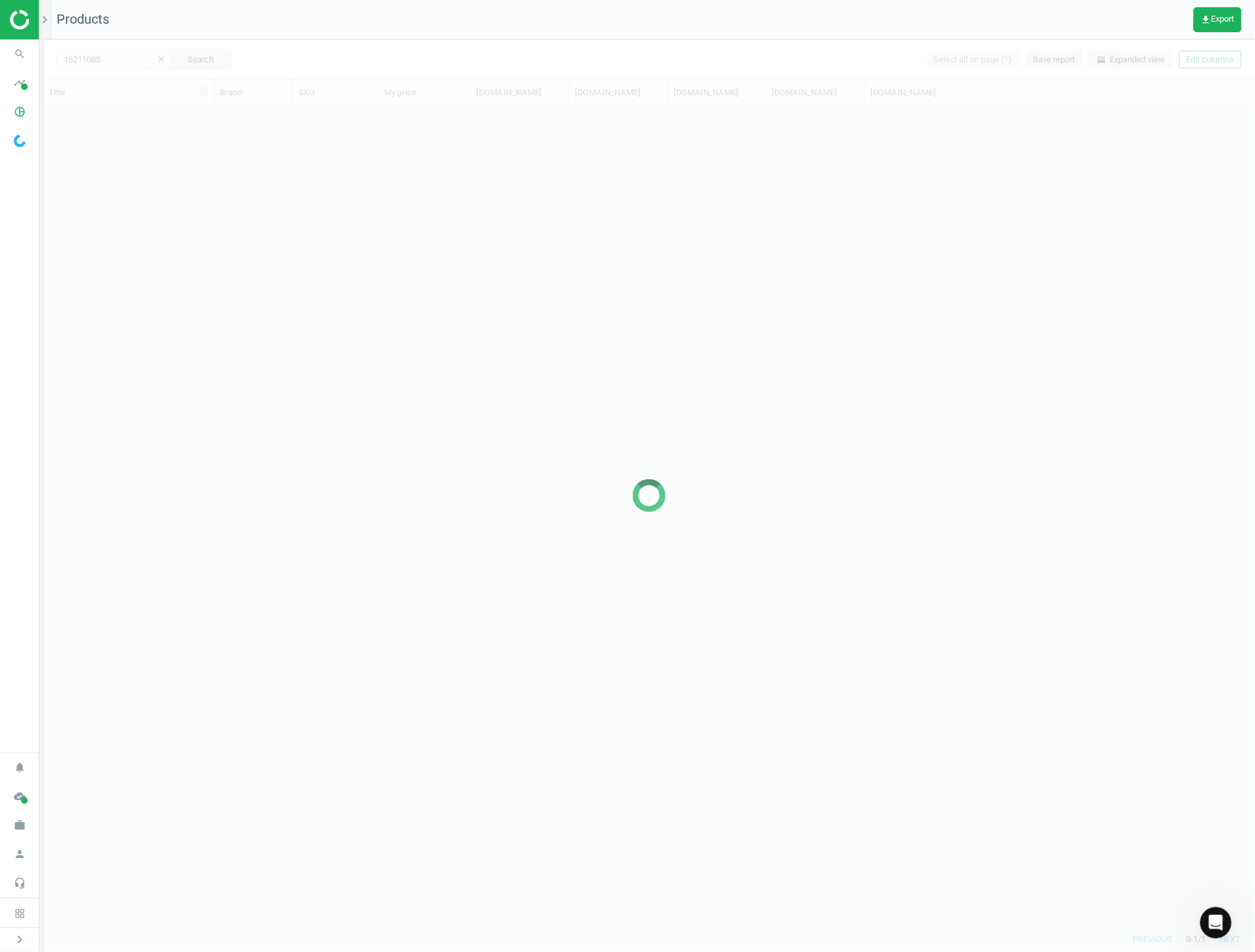
scroll to position [810, 1201]
click at [126, 63] on div at bounding box center [649, 496] width 1212 height 913
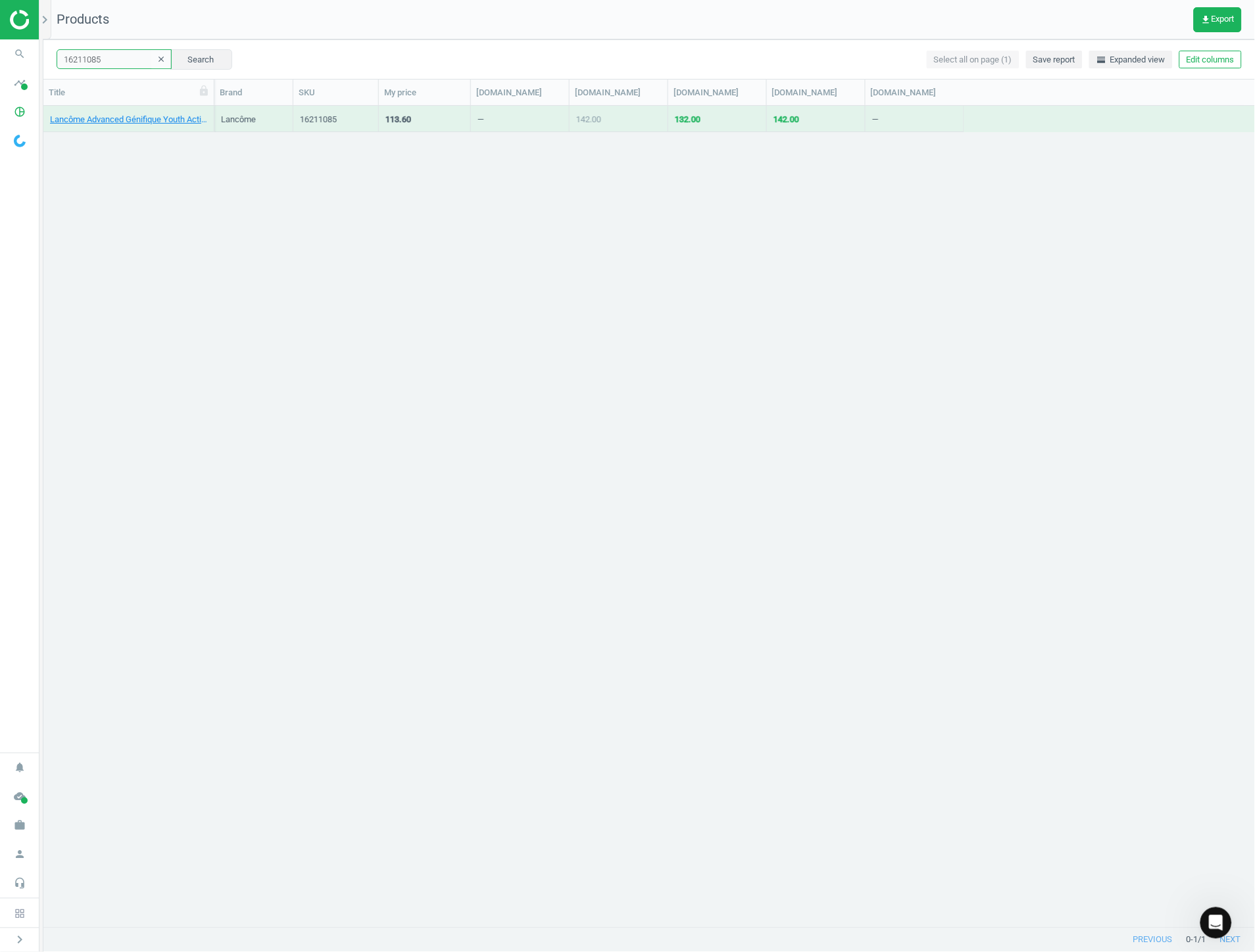
click at [120, 55] on input "16211085" at bounding box center [114, 59] width 115 height 20
paste input "81801"
type input "16818015"
click at [196, 61] on button "Search" at bounding box center [201, 59] width 62 height 20
click at [117, 117] on link "Medik8 Advanced Pro-Collagen+ Peptide Cream 50ml" at bounding box center [129, 120] width 157 height 12
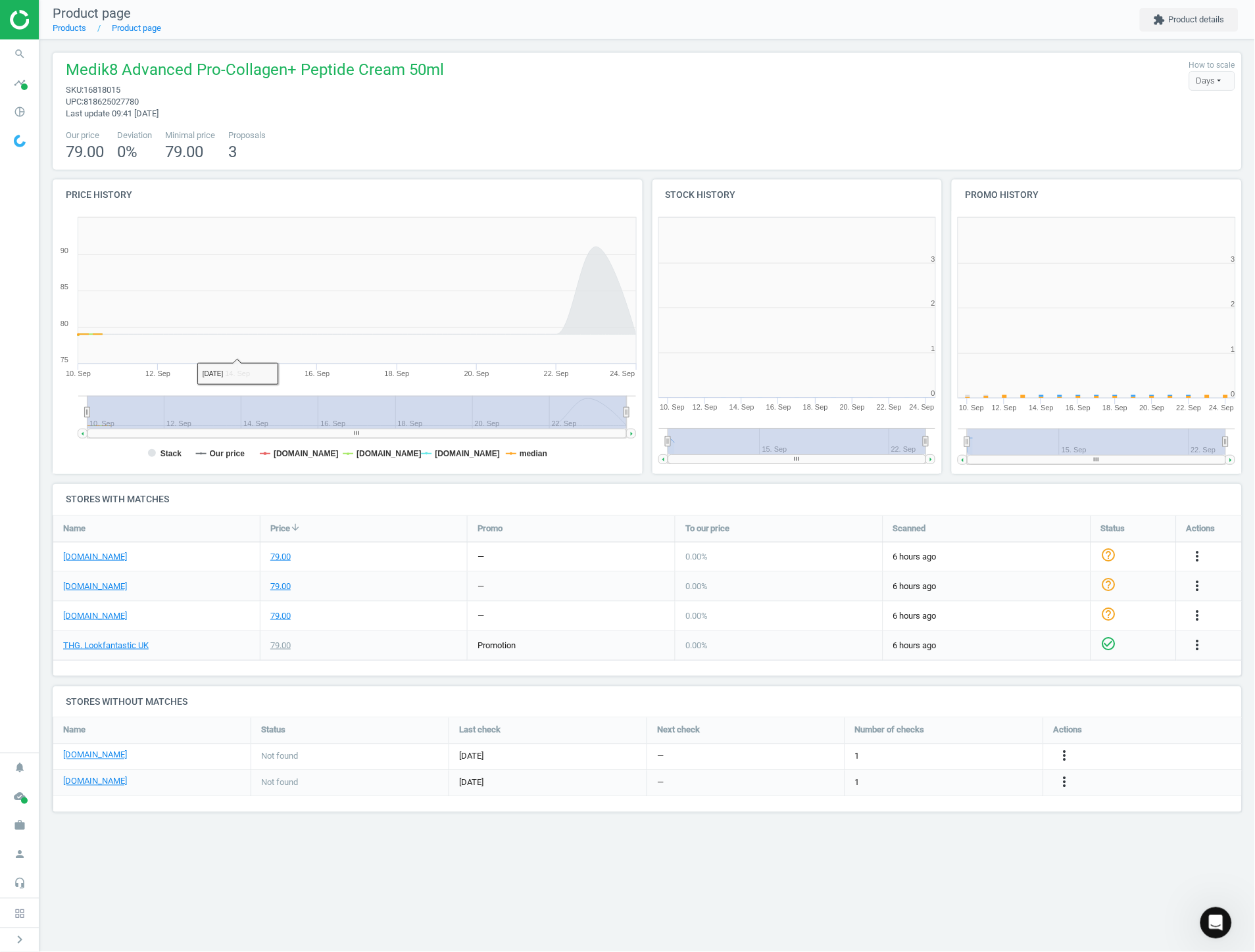
scroll to position [286, 313]
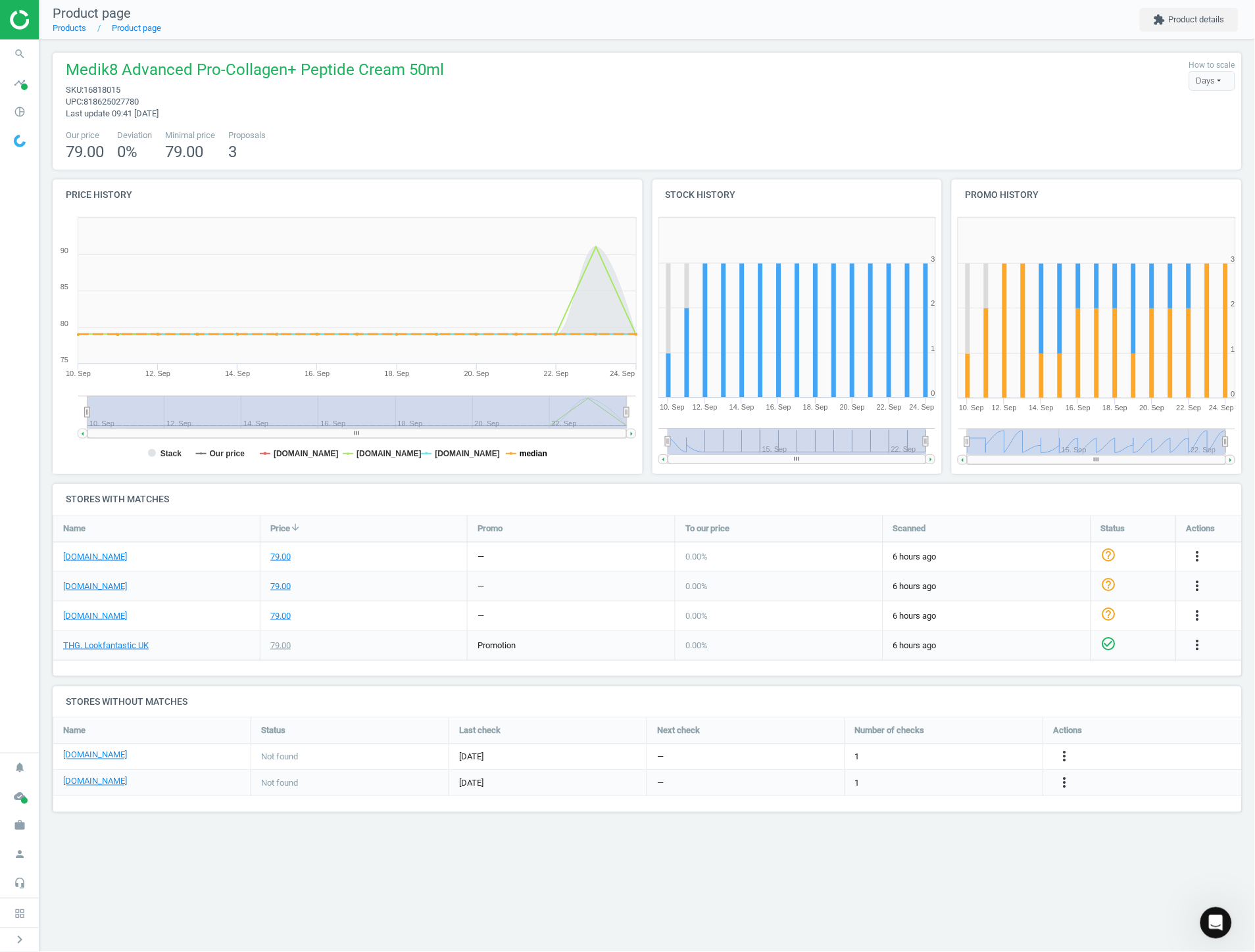
click at [523, 451] on tspan "median" at bounding box center [533, 453] width 28 height 9
click at [166, 446] on rect at bounding box center [348, 343] width 590 height 264
click at [167, 449] on tspan "Stack" at bounding box center [170, 453] width 21 height 9
click at [358, 454] on tspan "[DOMAIN_NAME]" at bounding box center [388, 453] width 65 height 9
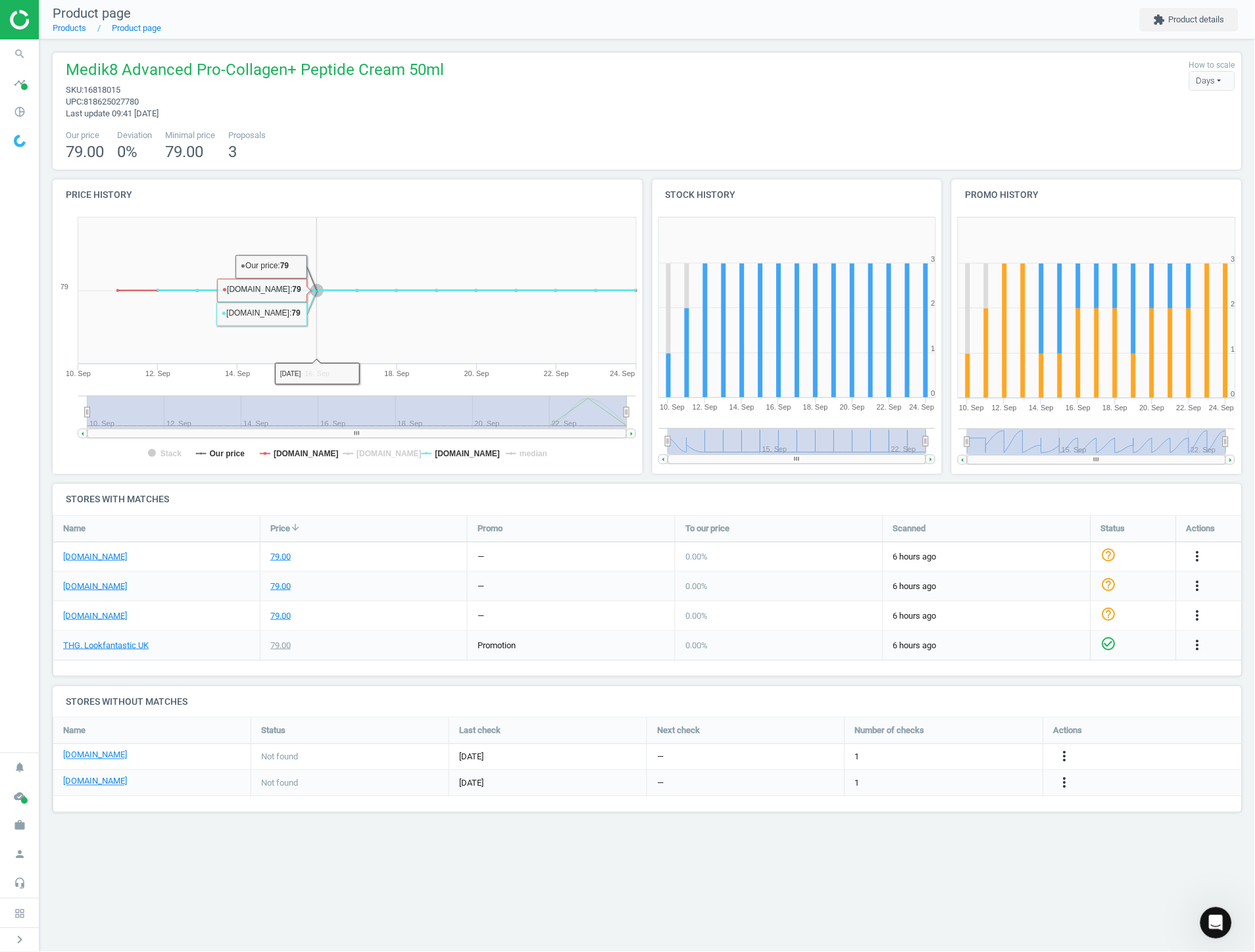
drag, startPoint x: 301, startPoint y: 224, endPoint x: 317, endPoint y: 215, distance: 18.4
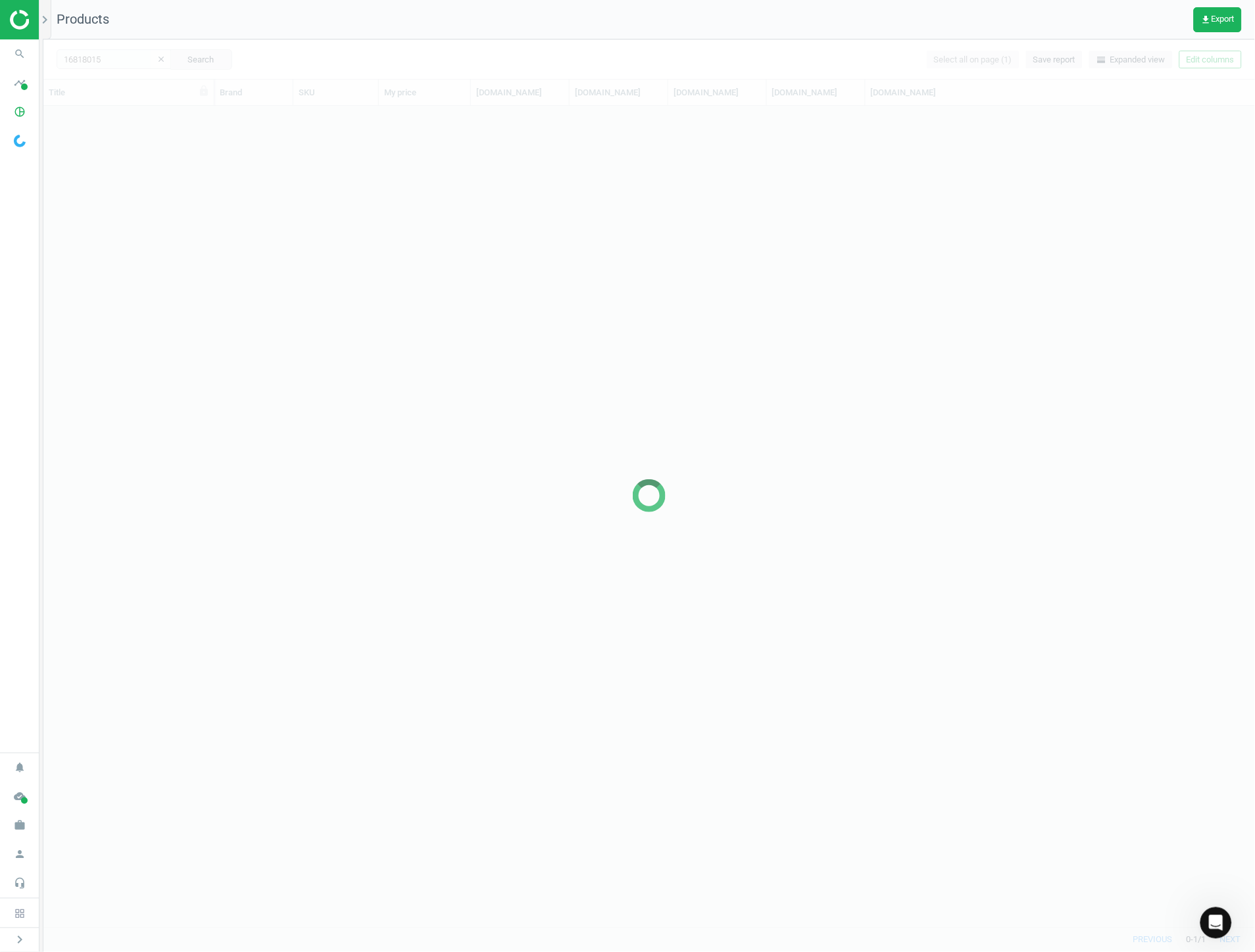
scroll to position [810, 1201]
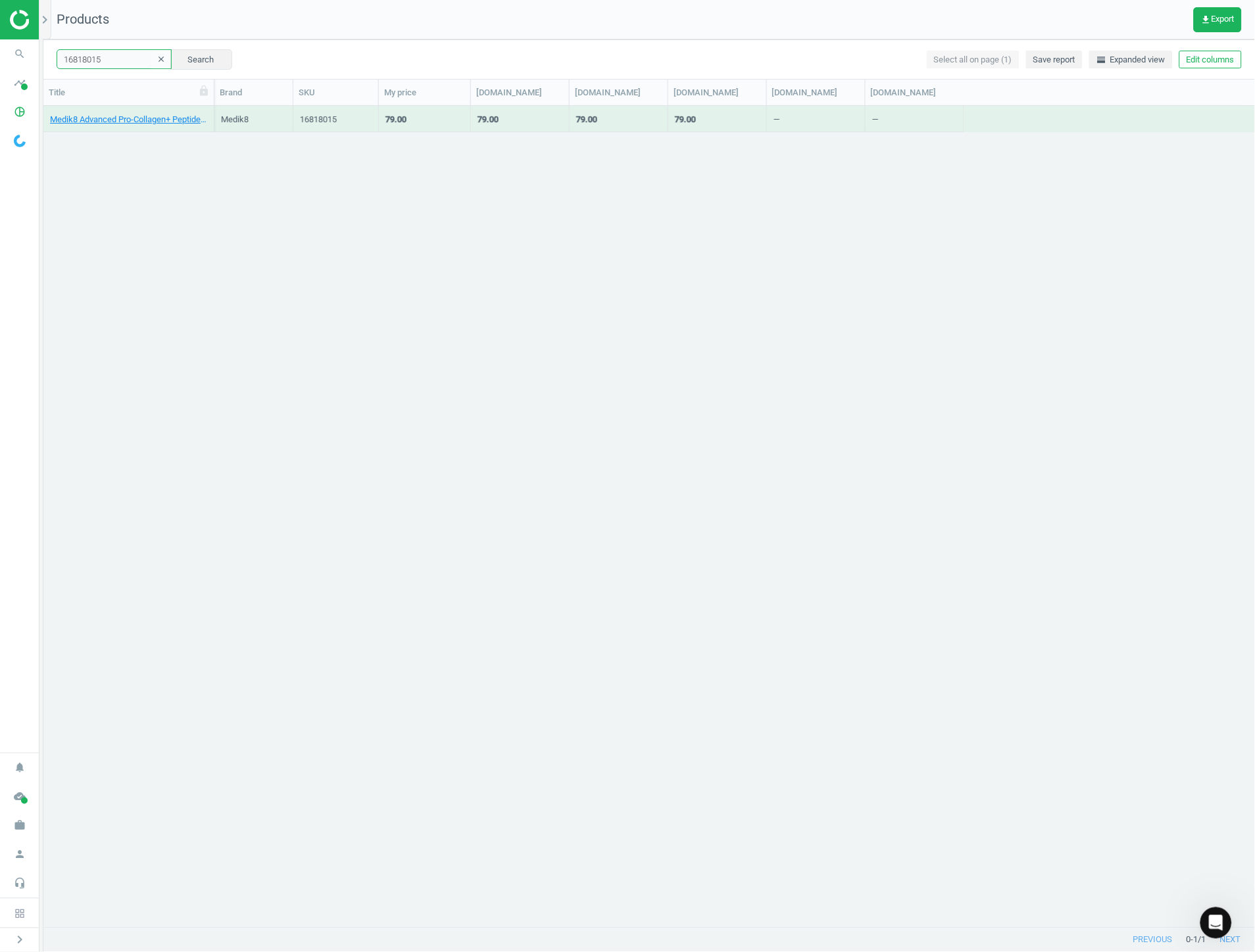
click at [114, 64] on input "16818015" at bounding box center [114, 59] width 115 height 20
paste input "262382"
type input "16262382"
click at [208, 53] on button "Search" at bounding box center [201, 59] width 62 height 20
click at [158, 126] on div "[PERSON_NAME] Face Ultra Blur Setting Spray 100ml" at bounding box center [129, 122] width 157 height 17
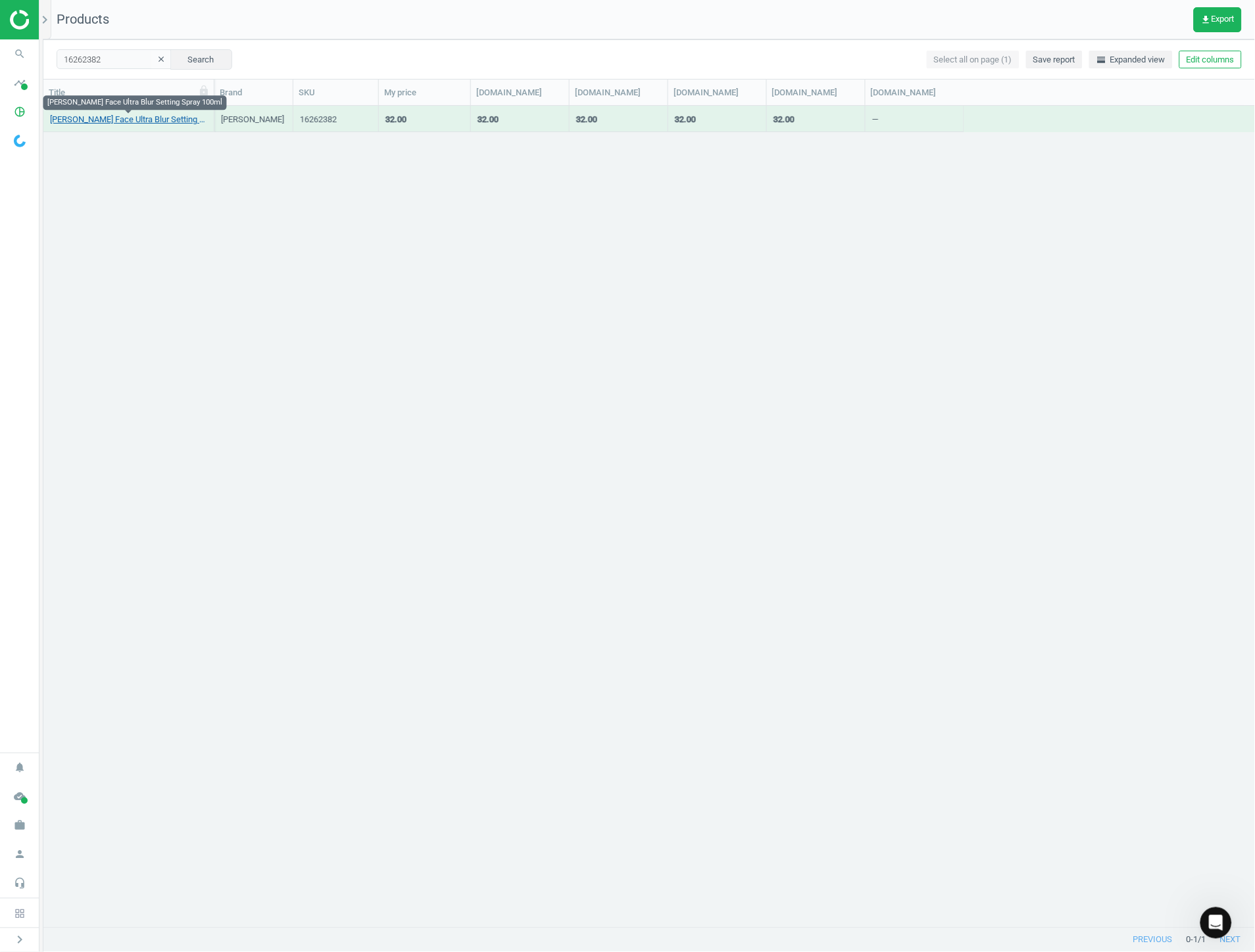
click at [153, 116] on link "[PERSON_NAME] Face Ultra Blur Setting Spray 100ml" at bounding box center [129, 120] width 157 height 12
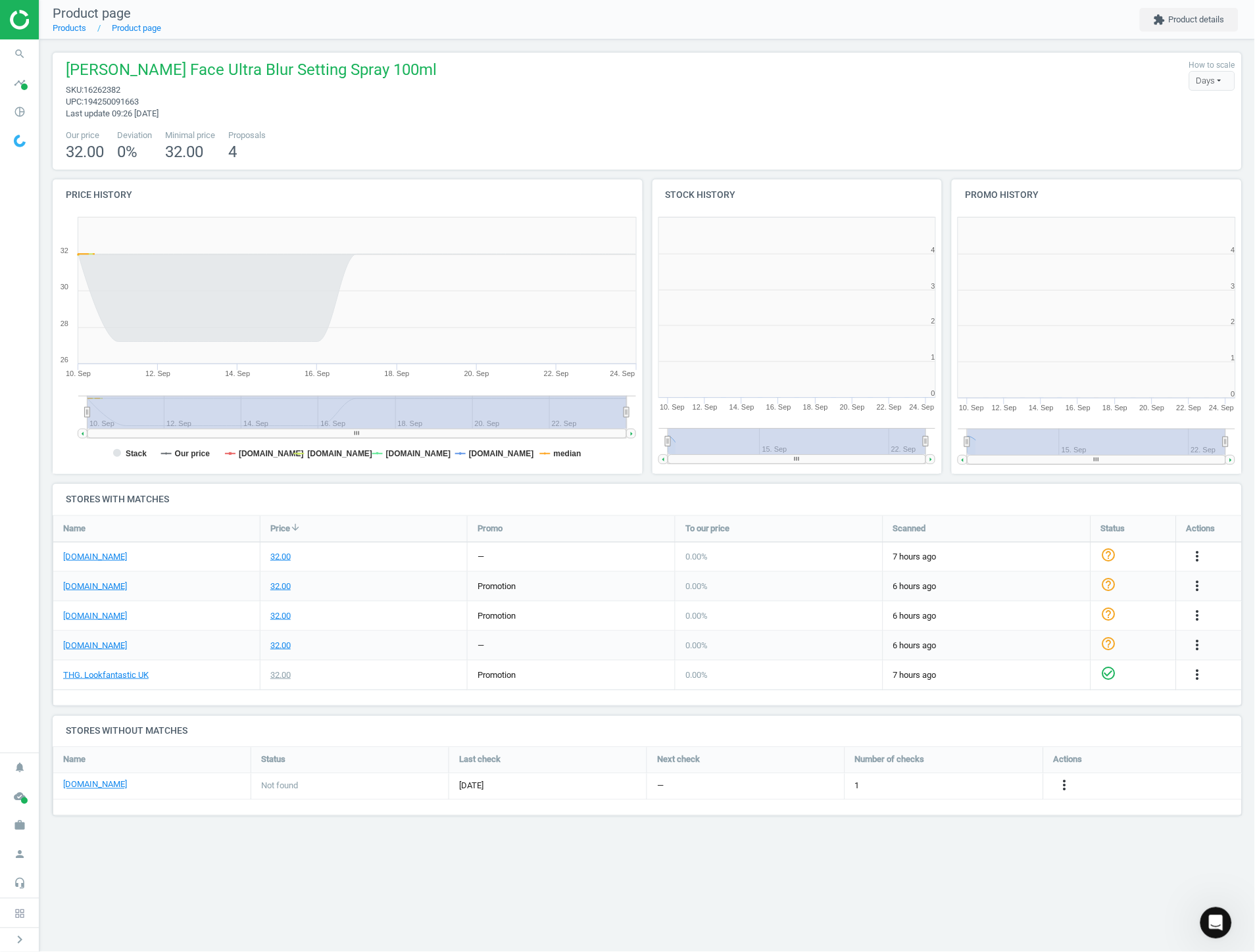
scroll to position [7, 7]
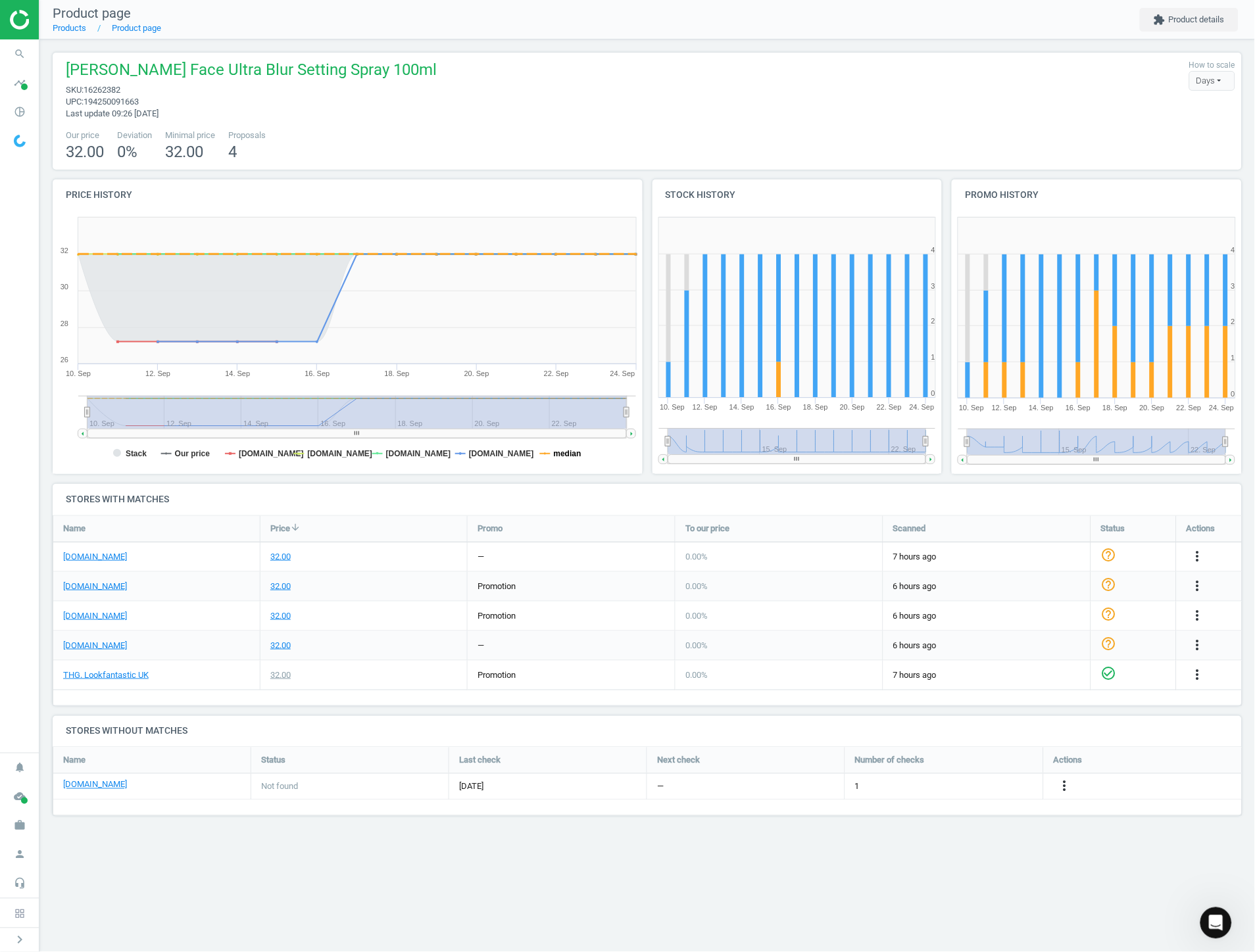
click at [554, 453] on tspan "median" at bounding box center [568, 453] width 28 height 9
click at [144, 451] on tspan "Stack" at bounding box center [136, 453] width 21 height 9
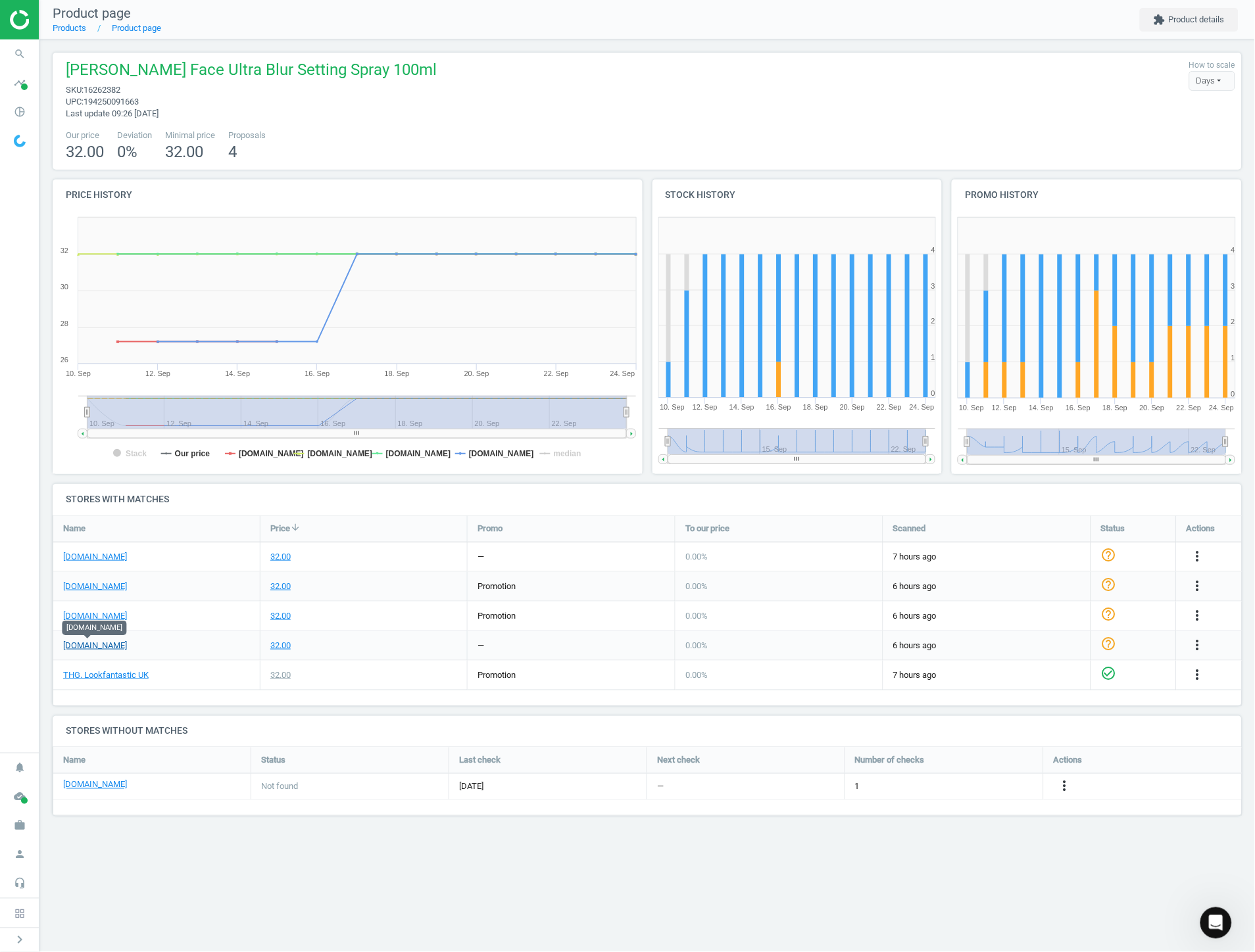
click at [88, 651] on link "[DOMAIN_NAME]" at bounding box center [94, 646] width 64 height 12
